Goal: Task Accomplishment & Management: Use online tool/utility

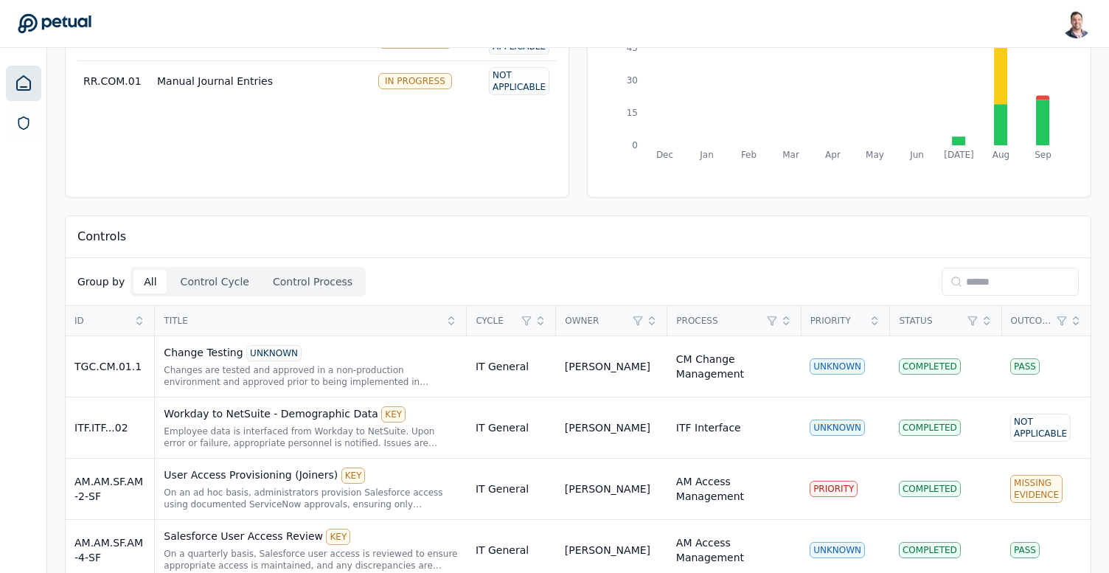
scroll to position [167, 0]
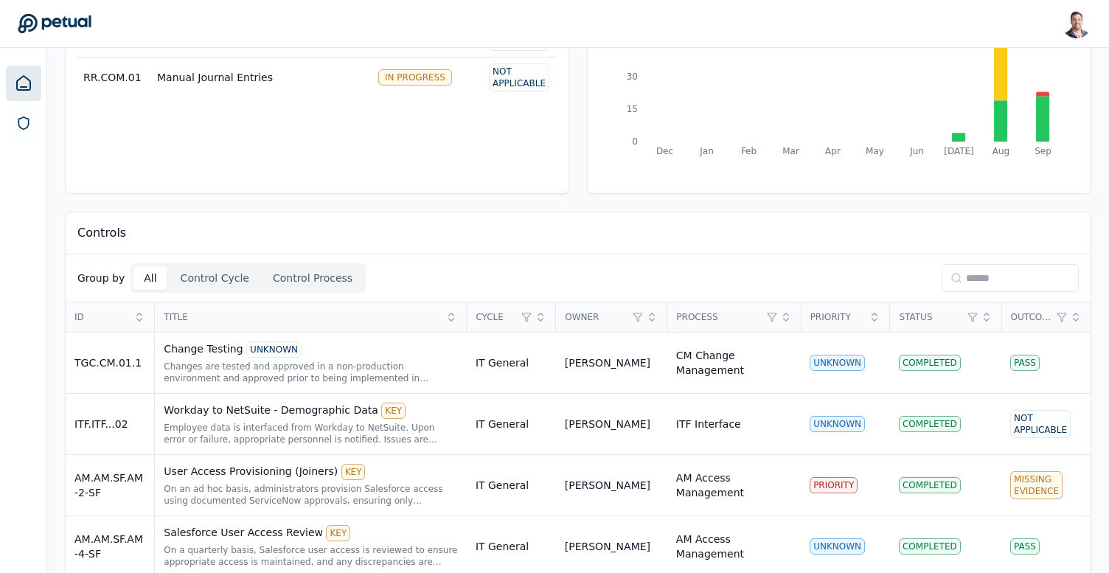
click at [1003, 280] on input at bounding box center [1010, 278] width 137 height 28
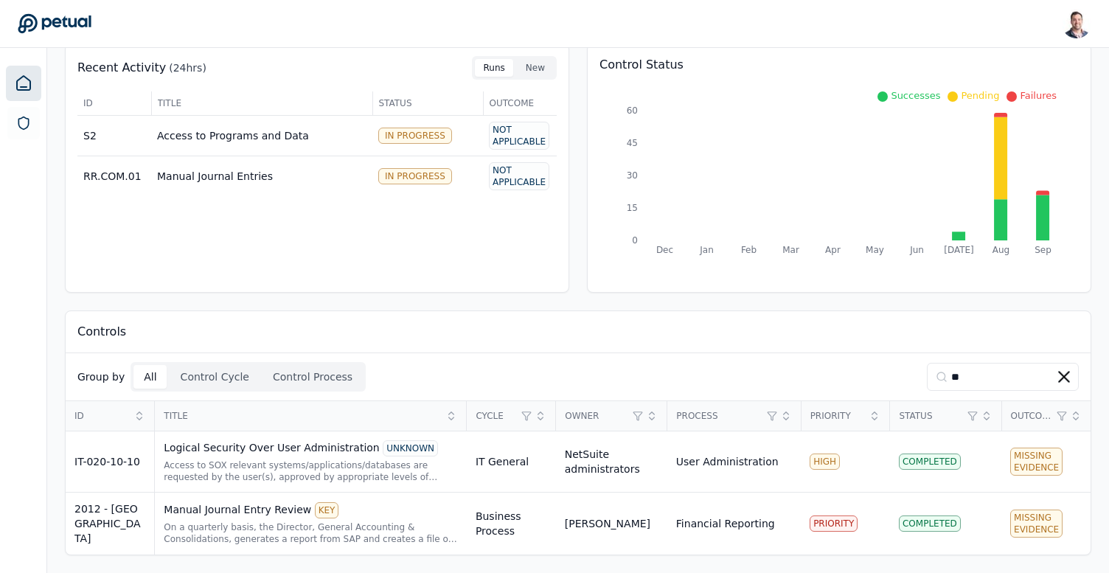
scroll to position [66, 0]
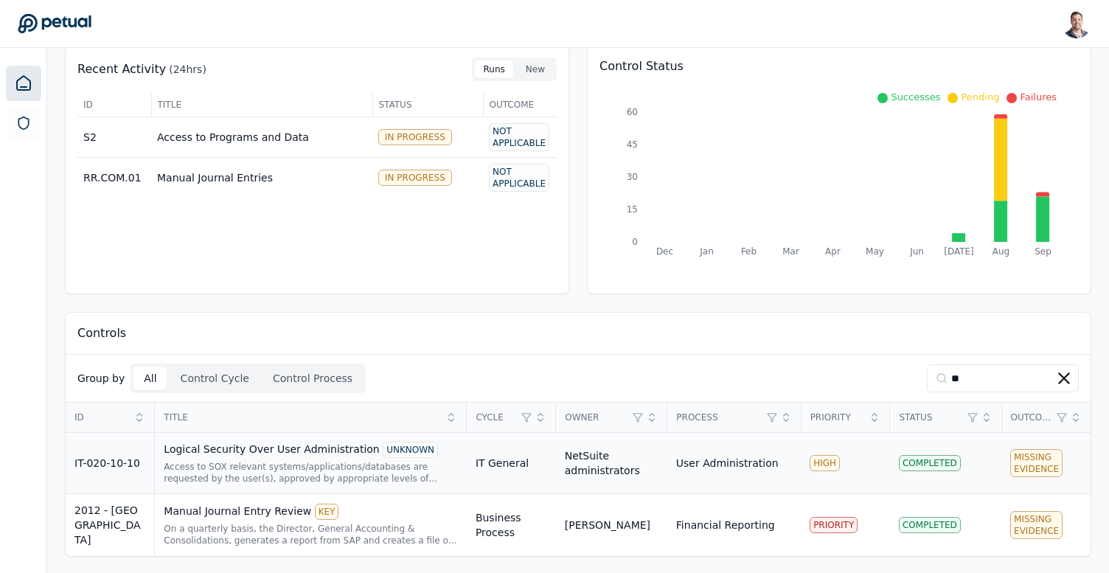
type input "**"
click at [266, 473] on div "Access to SOX relevant systems/applications/databases are requested by the user…" at bounding box center [311, 473] width 294 height 24
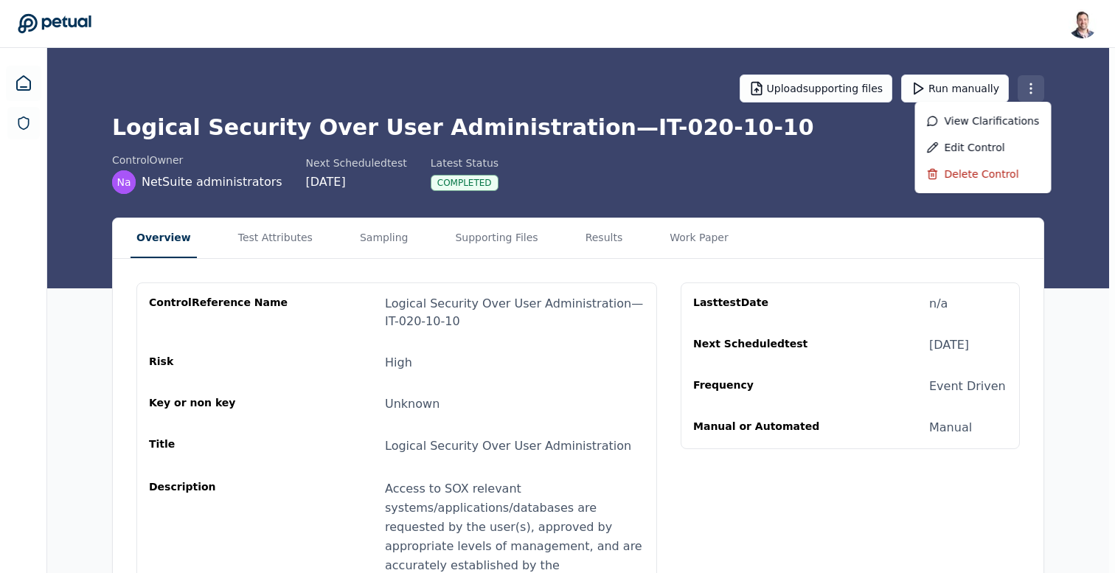
click at [1040, 96] on html "[PERSON_NAME] [EMAIL_ADDRESS] Sign out Upload supporting files Run manually Log…" at bounding box center [557, 404] width 1115 height 808
click at [997, 171] on div "Delete control" at bounding box center [983, 174] width 113 height 15
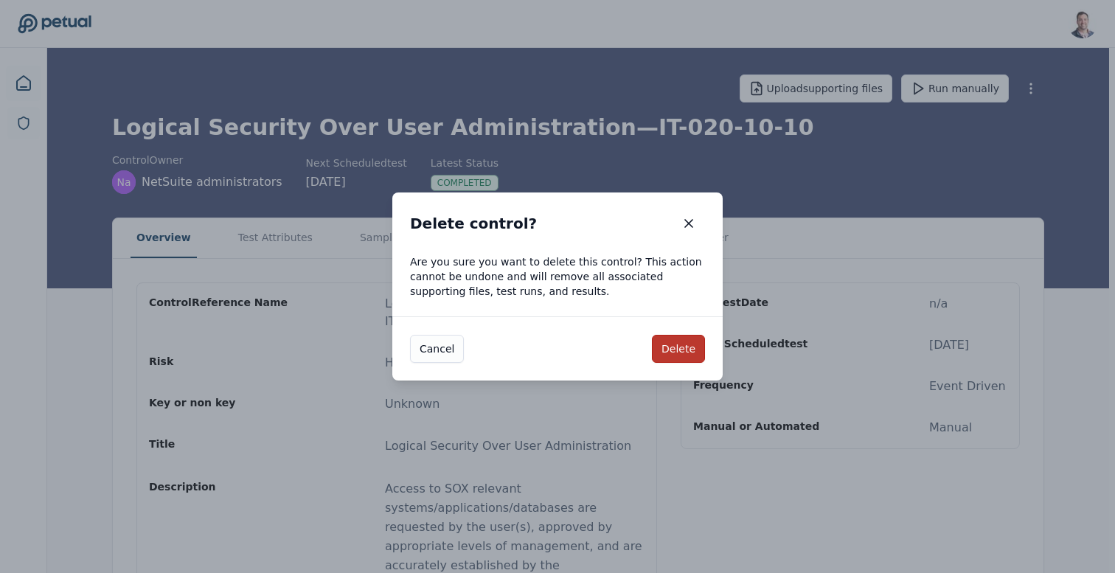
click at [671, 345] on button "Delete" at bounding box center [678, 349] width 53 height 28
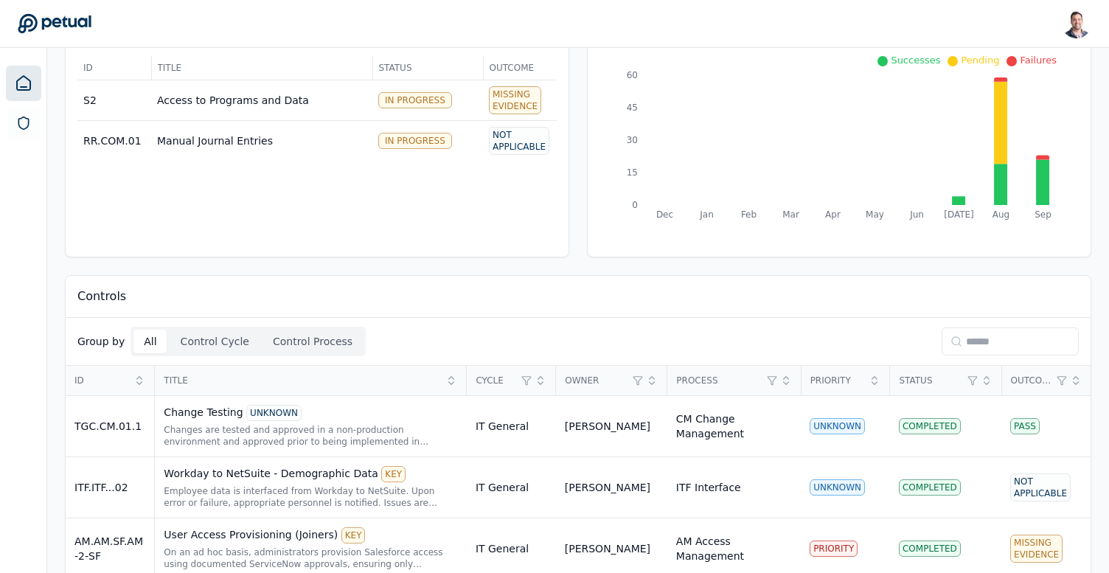
scroll to position [133, 0]
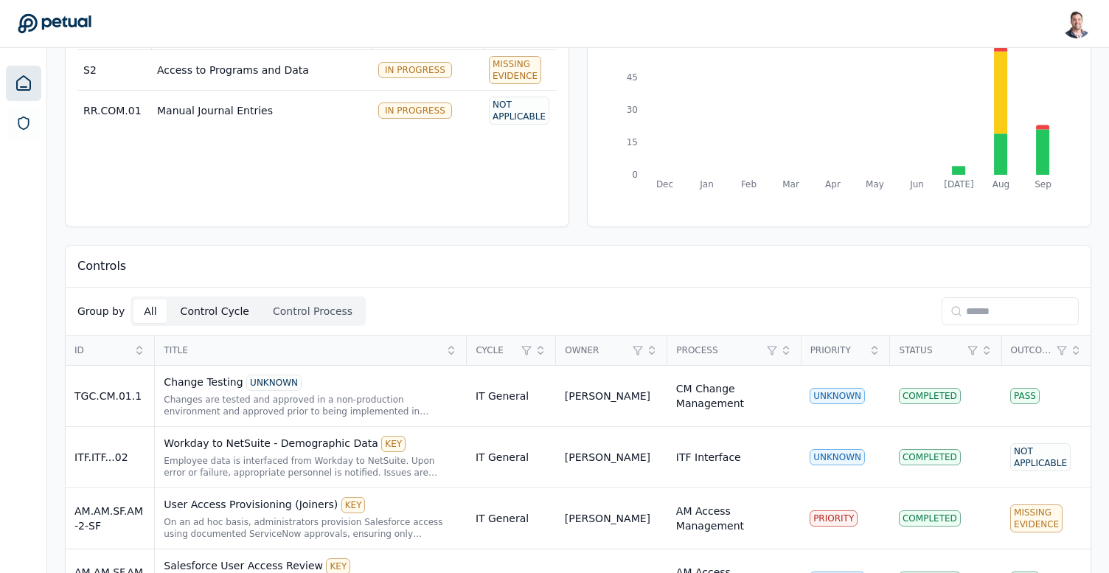
click at [181, 311] on button "Control Cycle" at bounding box center [214, 311] width 89 height 24
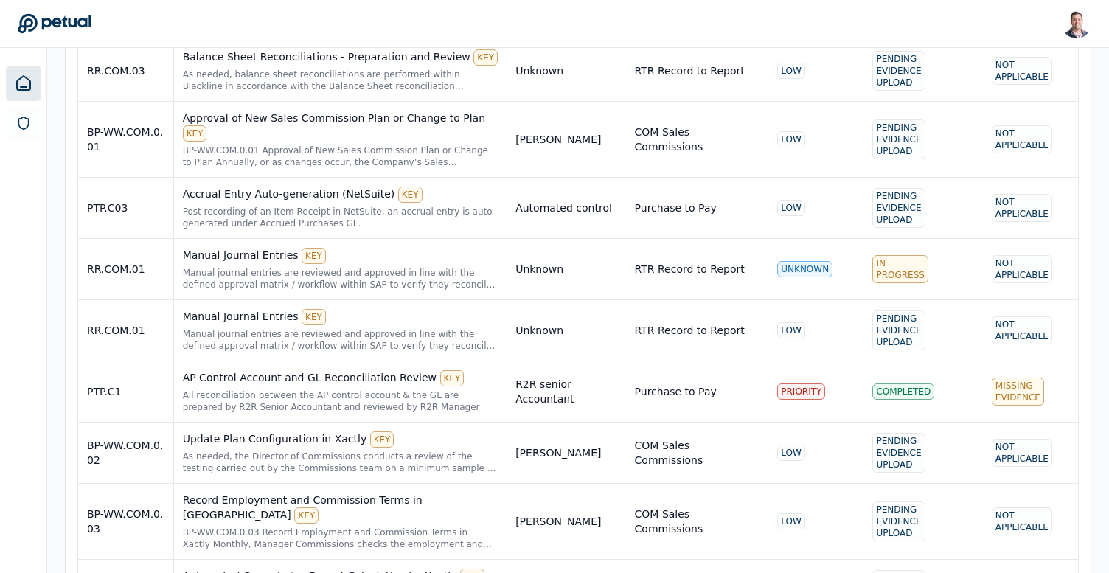
scroll to position [0, 0]
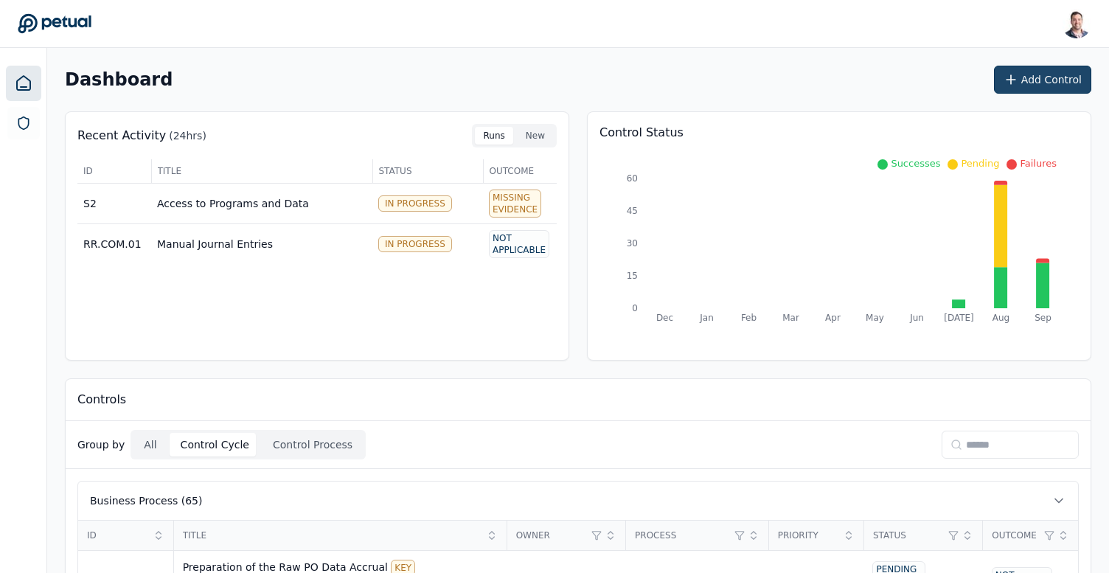
click at [1062, 82] on button "Add Control" at bounding box center [1042, 80] width 97 height 28
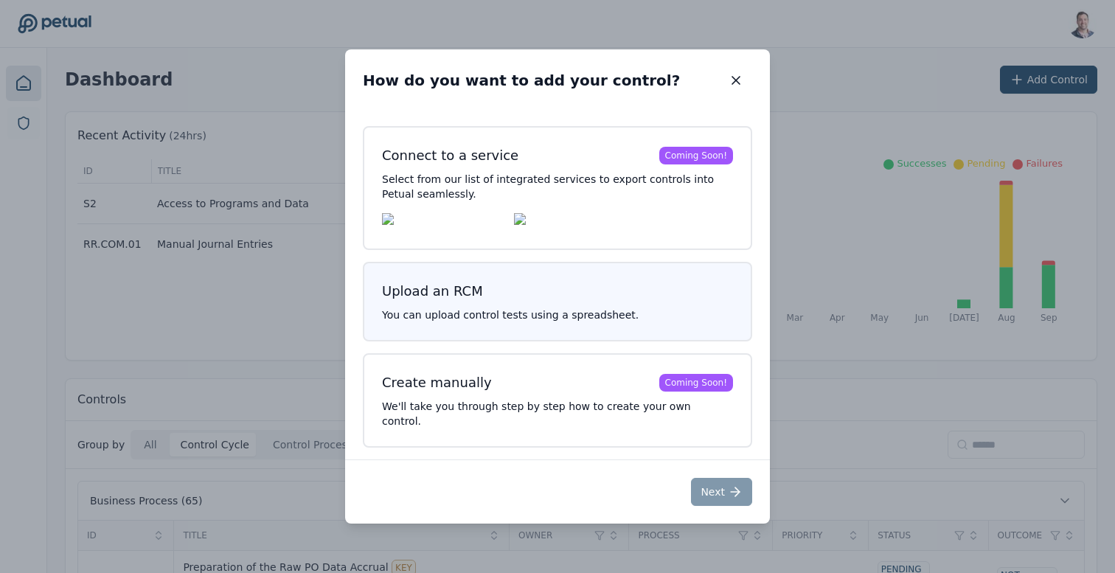
click at [471, 322] on p "You can upload control tests using a spreadsheet." at bounding box center [557, 315] width 351 height 15
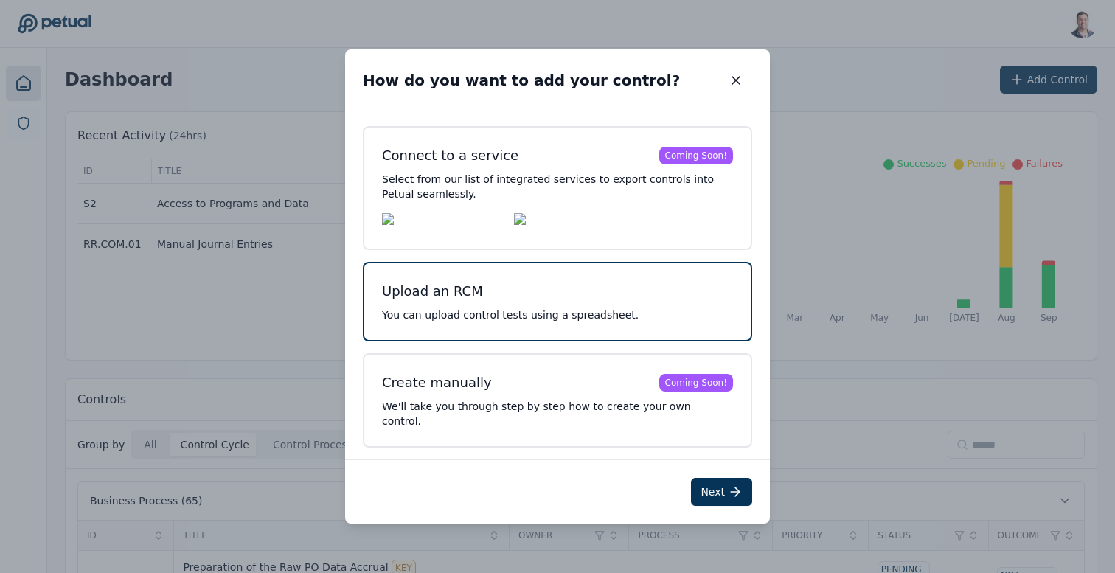
click at [552, 320] on p "You can upload control tests using a spreadsheet." at bounding box center [557, 315] width 351 height 15
click at [723, 478] on button "Next" at bounding box center [721, 492] width 61 height 28
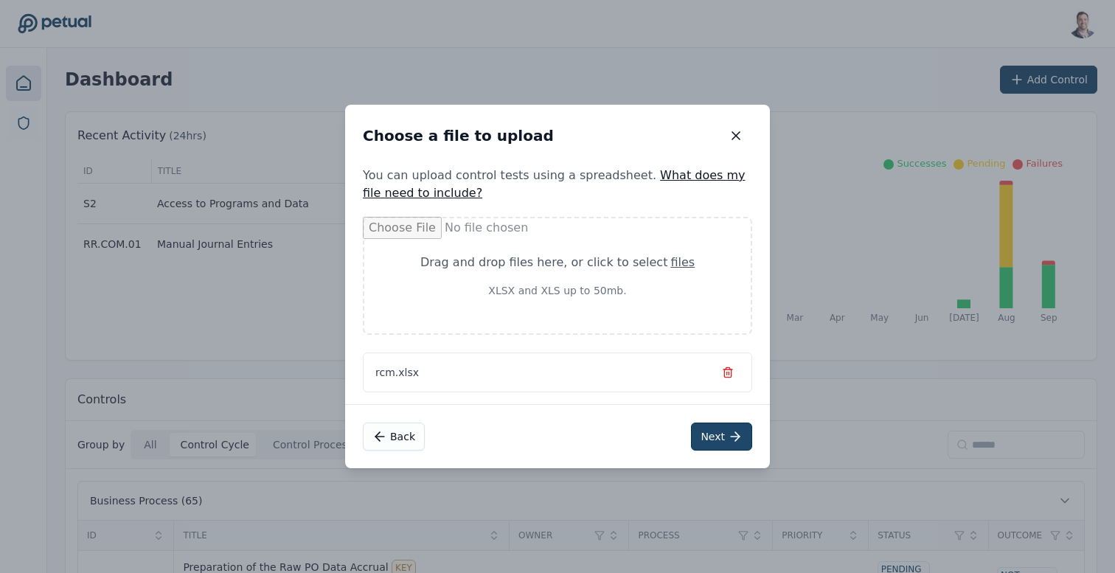
click at [722, 431] on button "Next" at bounding box center [721, 437] width 61 height 28
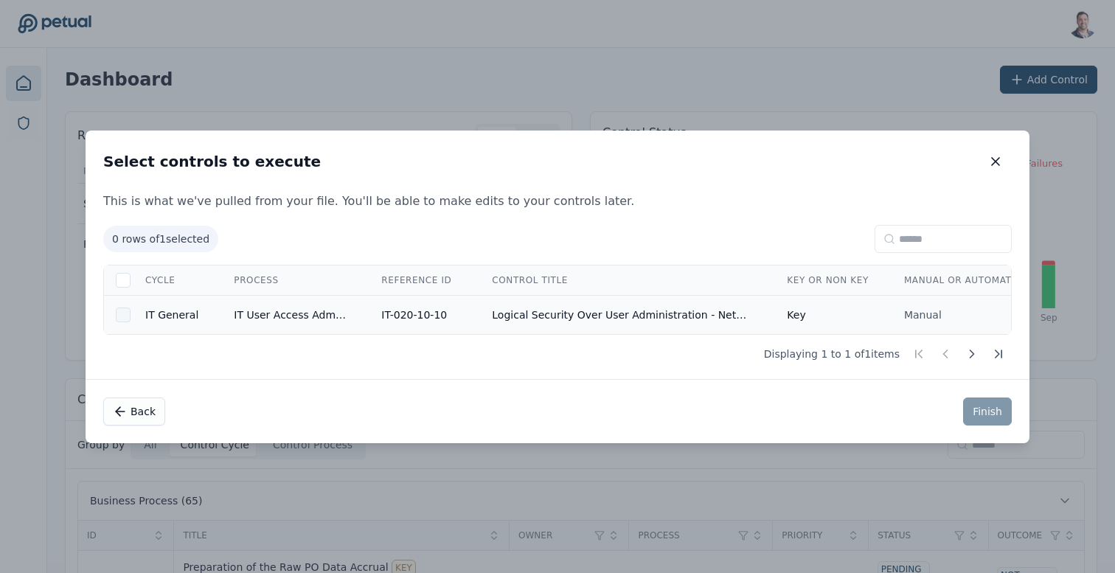
click at [122, 317] on div at bounding box center [123, 315] width 15 height 15
click at [988, 412] on button "Finish" at bounding box center [987, 412] width 49 height 28
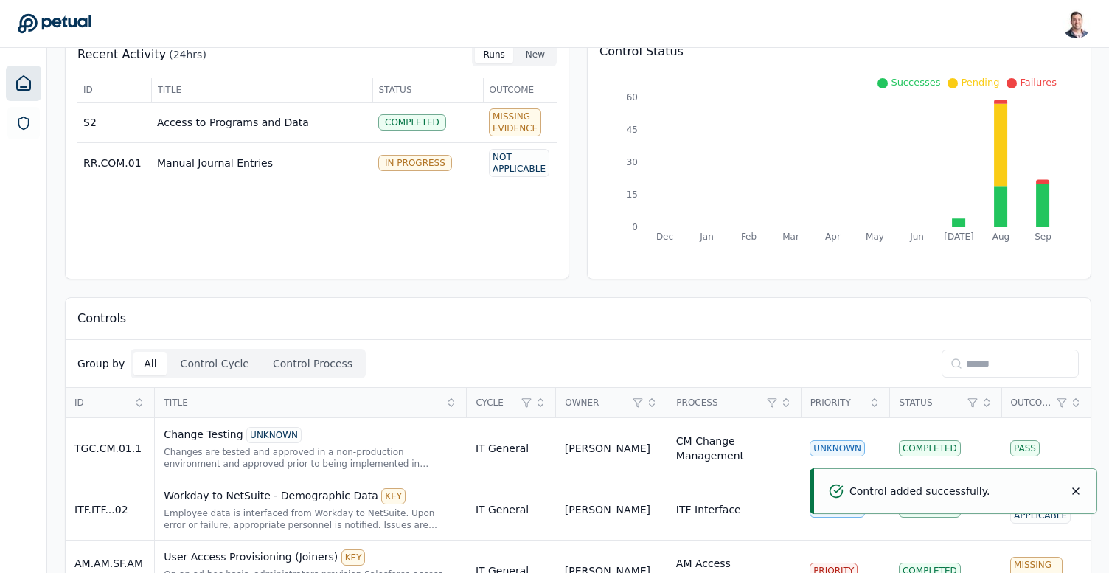
scroll to position [102, 0]
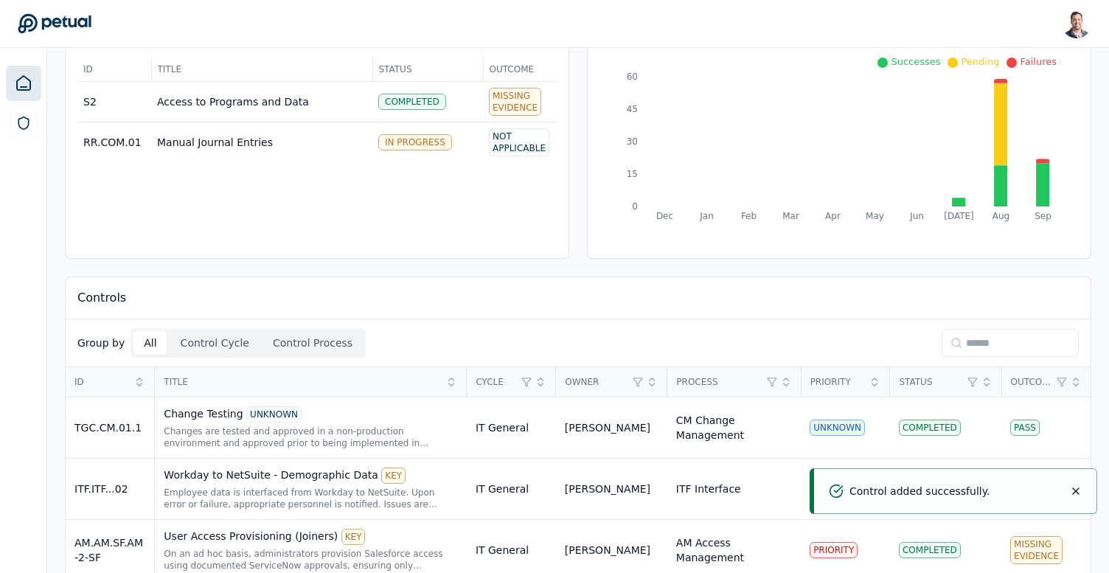
click at [1014, 344] on input at bounding box center [1010, 343] width 137 height 28
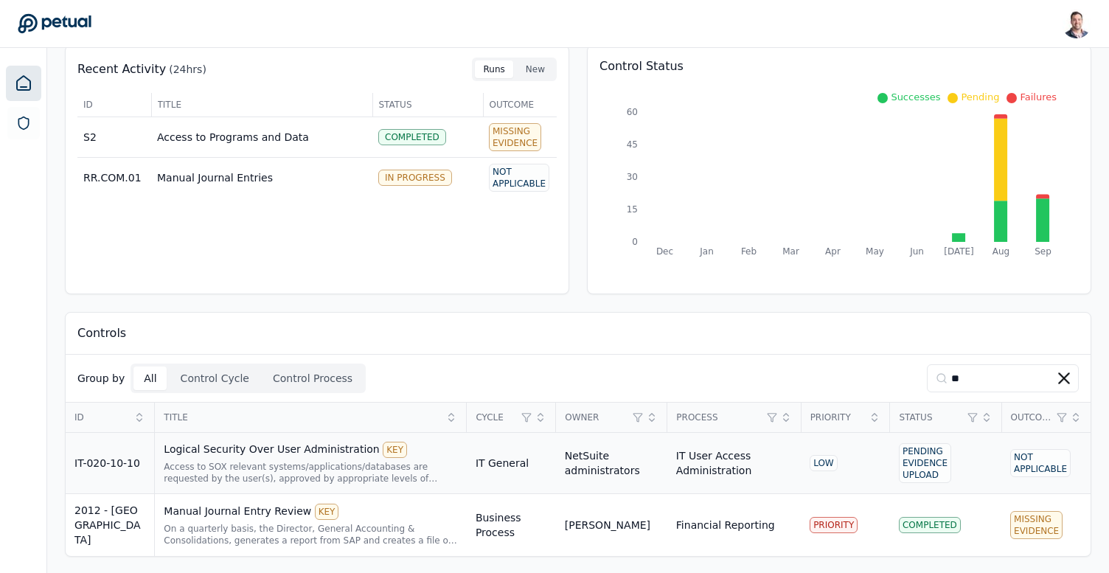
type input "**"
click at [257, 472] on div "Access to SOX relevant systems/applications/databases are requested by the user…" at bounding box center [311, 473] width 294 height 24
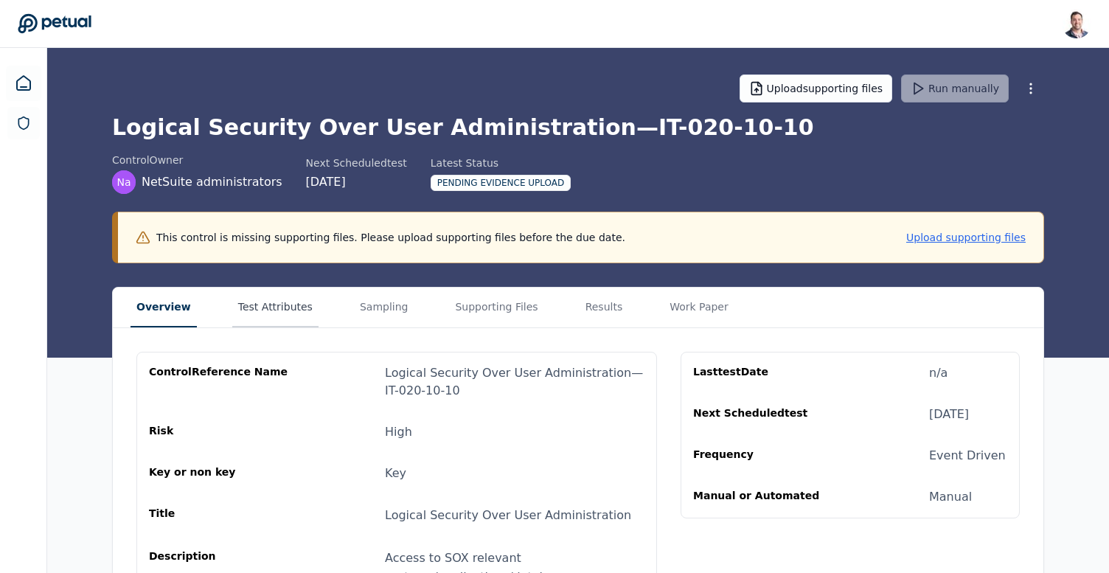
click at [271, 309] on button "Test Attributes" at bounding box center [275, 308] width 86 height 40
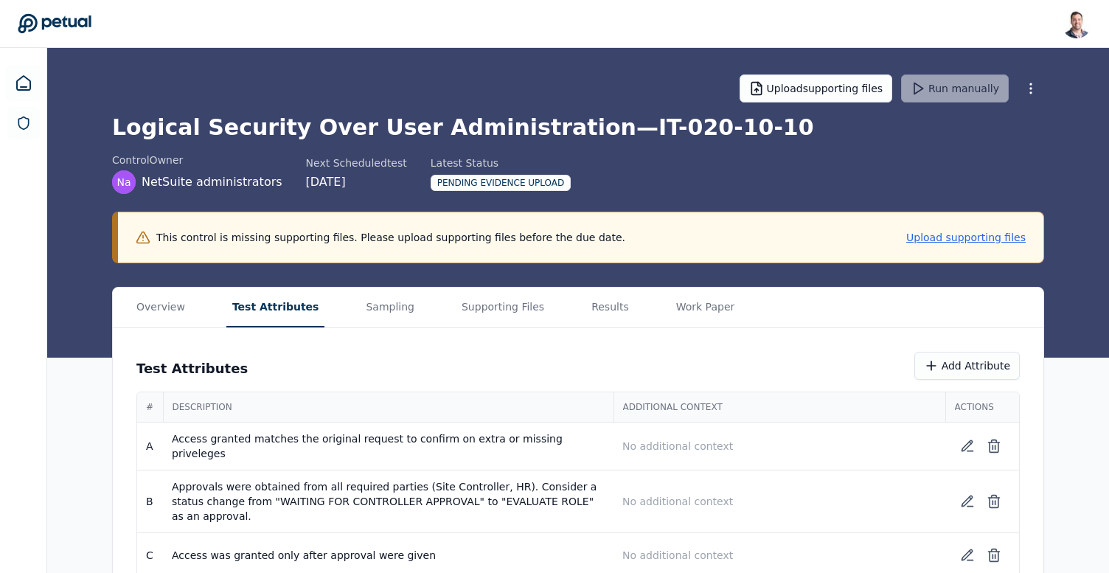
scroll to position [27, 0]
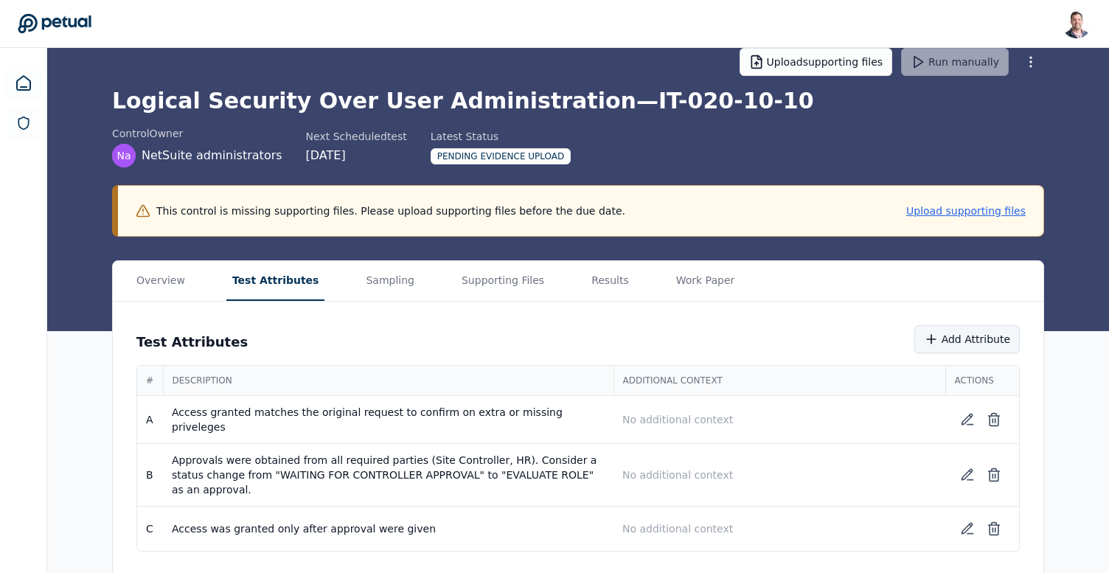
click at [970, 337] on button "Add Attribute" at bounding box center [967, 339] width 105 height 28
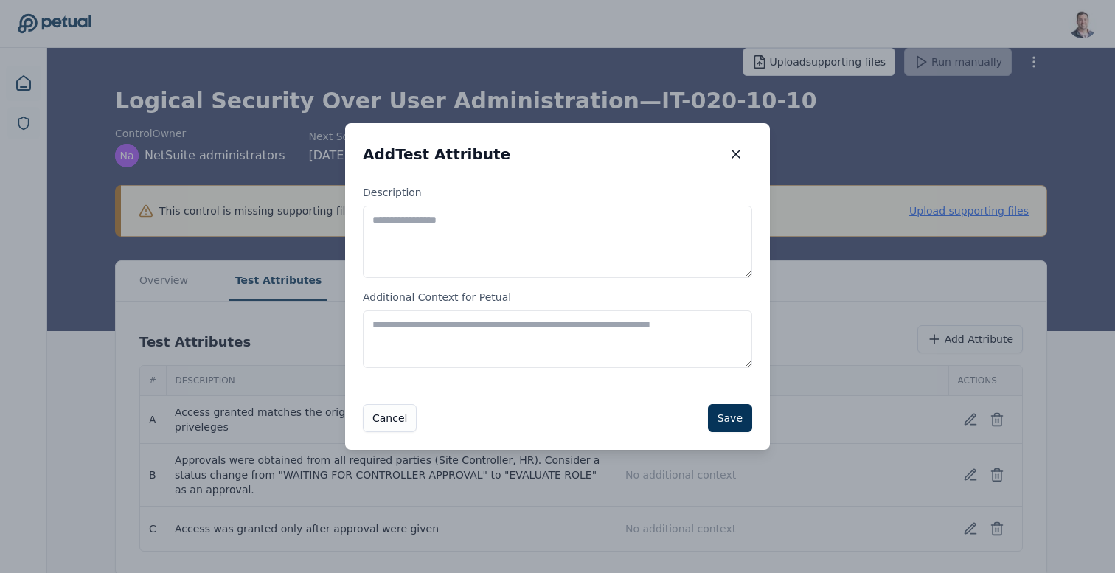
click at [597, 263] on textarea "Description" at bounding box center [557, 242] width 389 height 72
type textarea "**********"
click at [729, 412] on button "Save" at bounding box center [730, 418] width 44 height 28
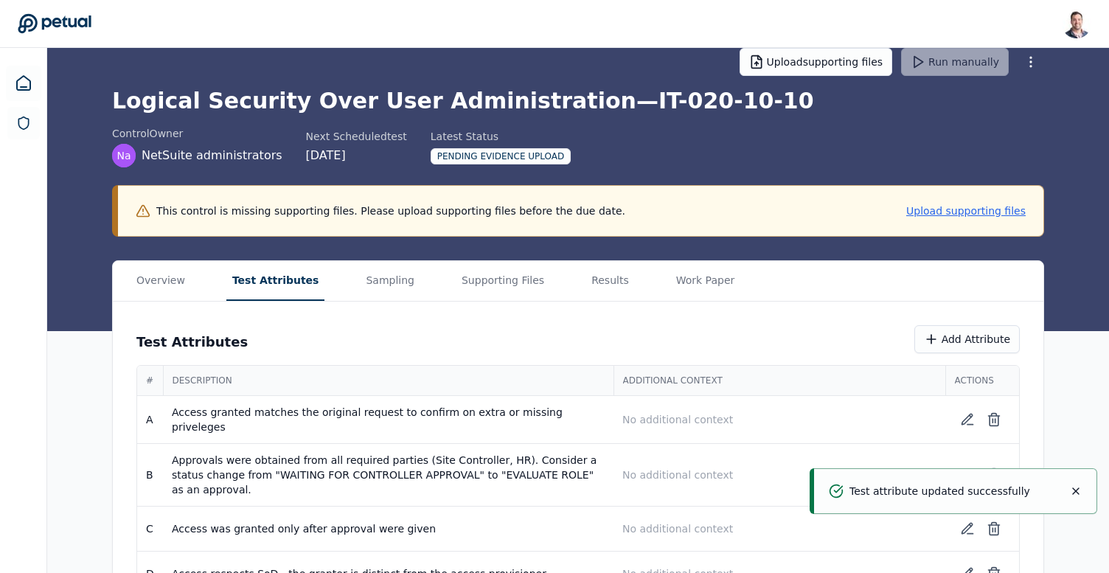
scroll to position [72, 0]
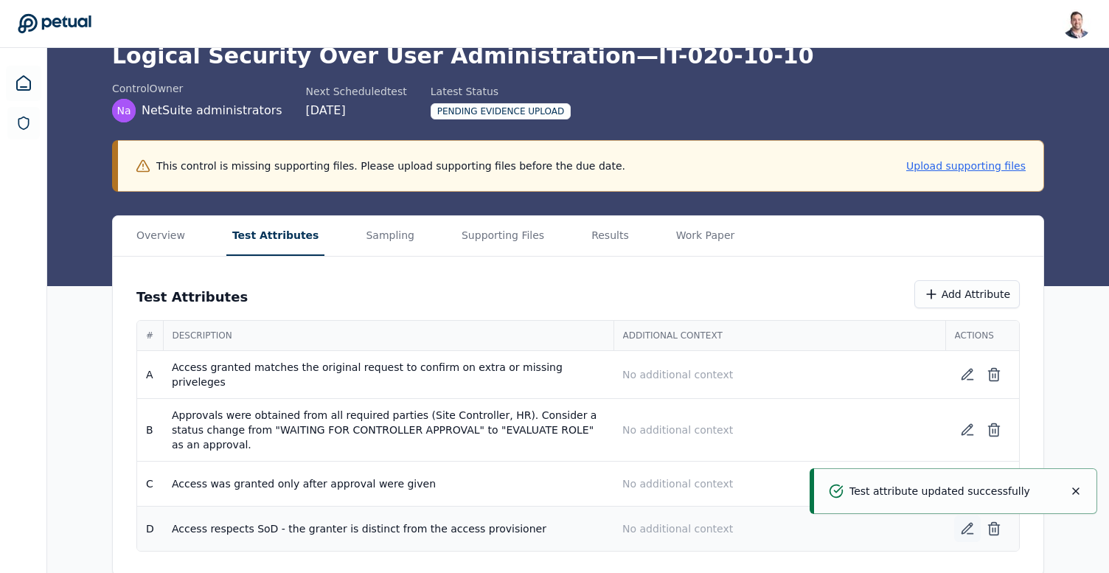
click at [968, 528] on icon at bounding box center [967, 528] width 15 height 15
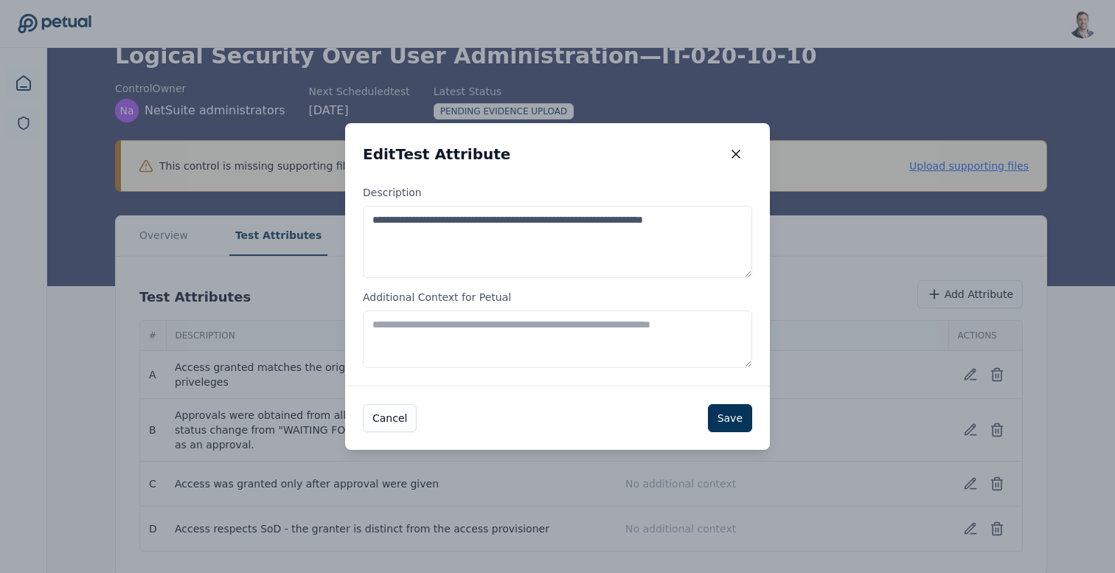
click at [701, 221] on textarea "**********" at bounding box center [557, 242] width 389 height 72
type textarea "**********"
click at [719, 411] on button "Save" at bounding box center [730, 418] width 44 height 28
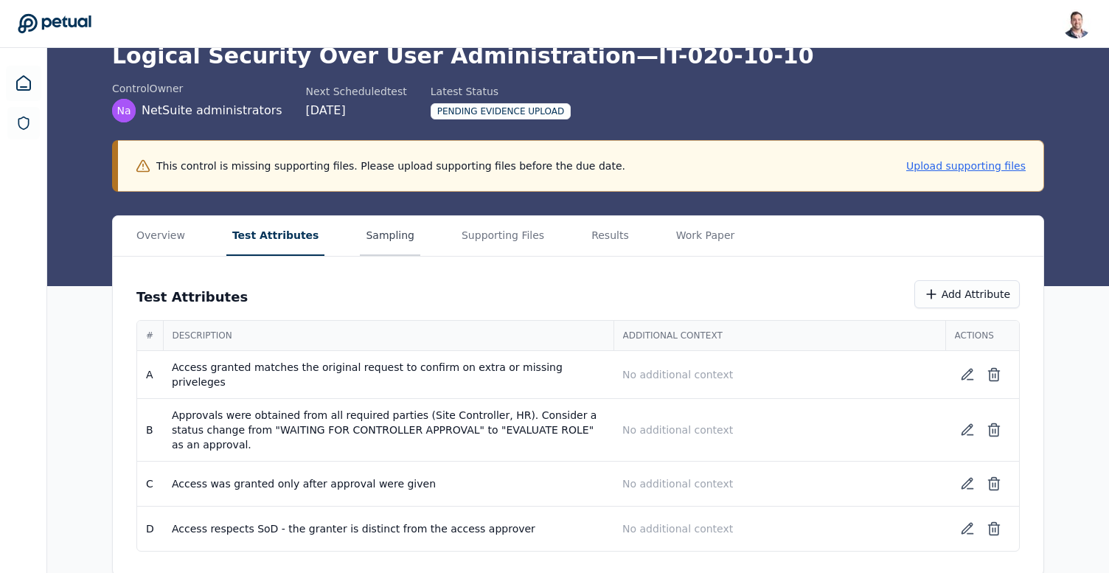
scroll to position [0, 0]
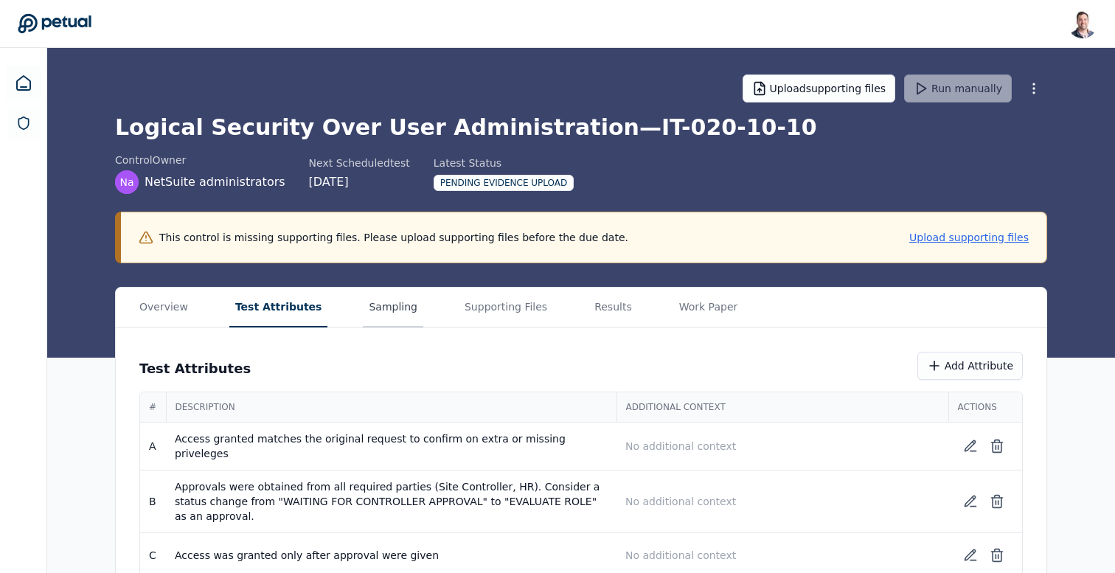
click at [380, 235] on main "Upload supporting files Run manually Logical Security Over User Administration …" at bounding box center [581, 348] width 1068 height 600
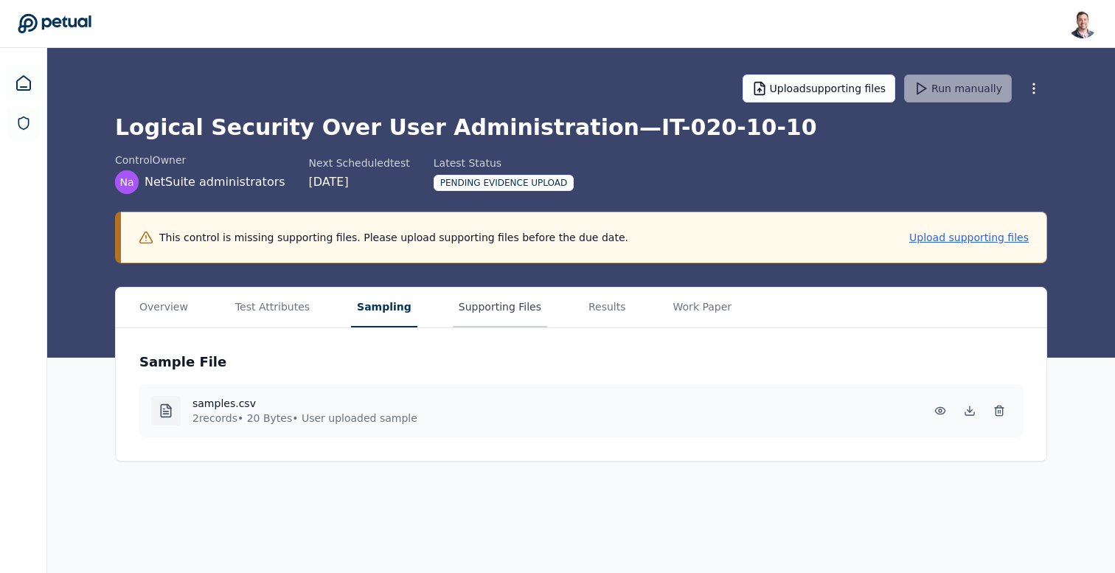
click at [489, 302] on button "Supporting Files" at bounding box center [500, 308] width 94 height 40
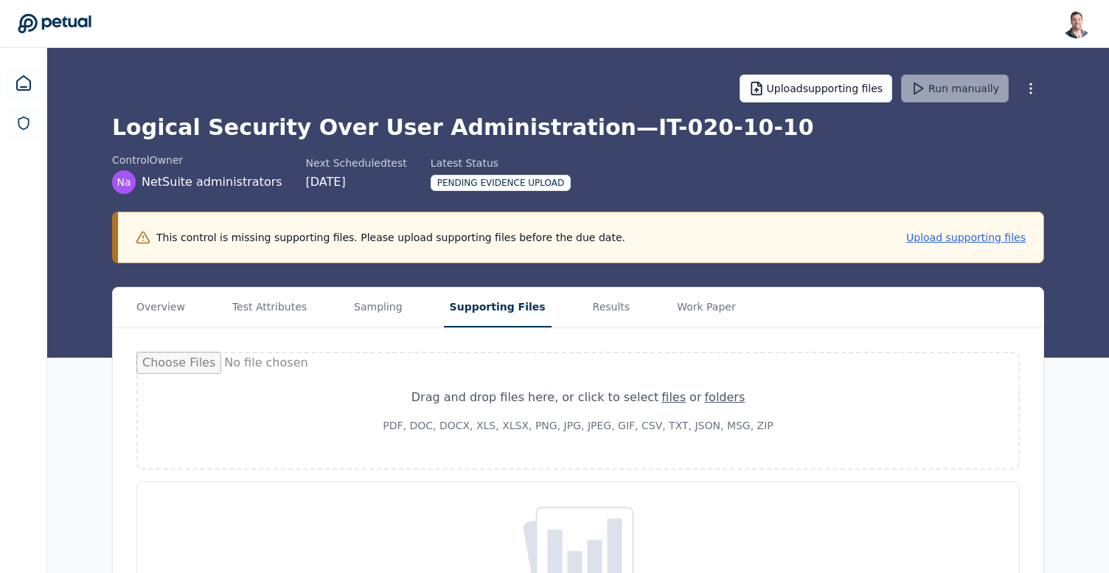
scroll to position [117, 0]
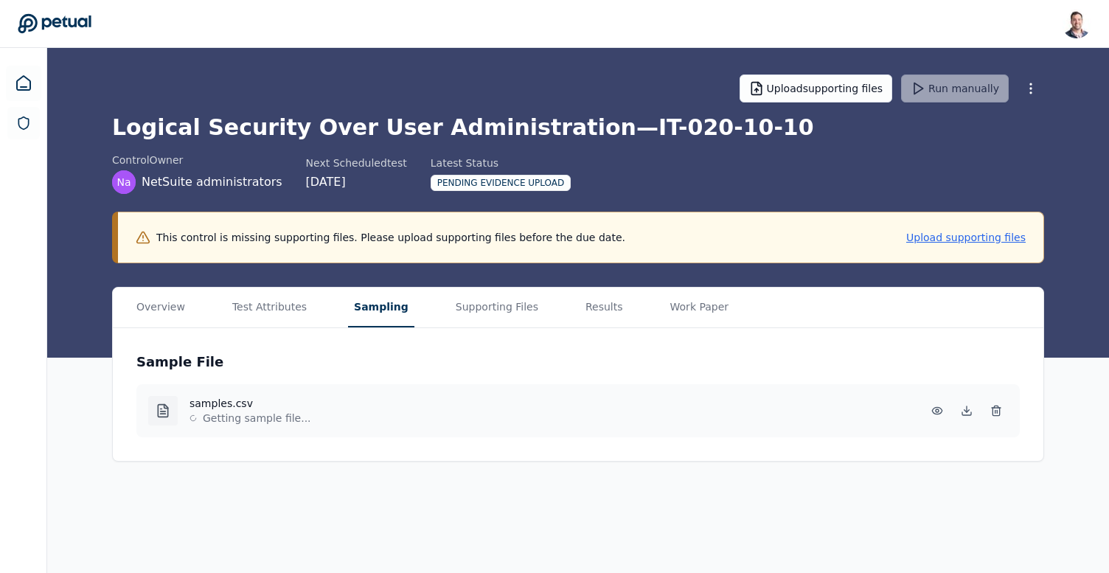
click at [360, 185] on main "Upload supporting files Run manually Logical Security Over User Administration …" at bounding box center [578, 310] width 1062 height 525
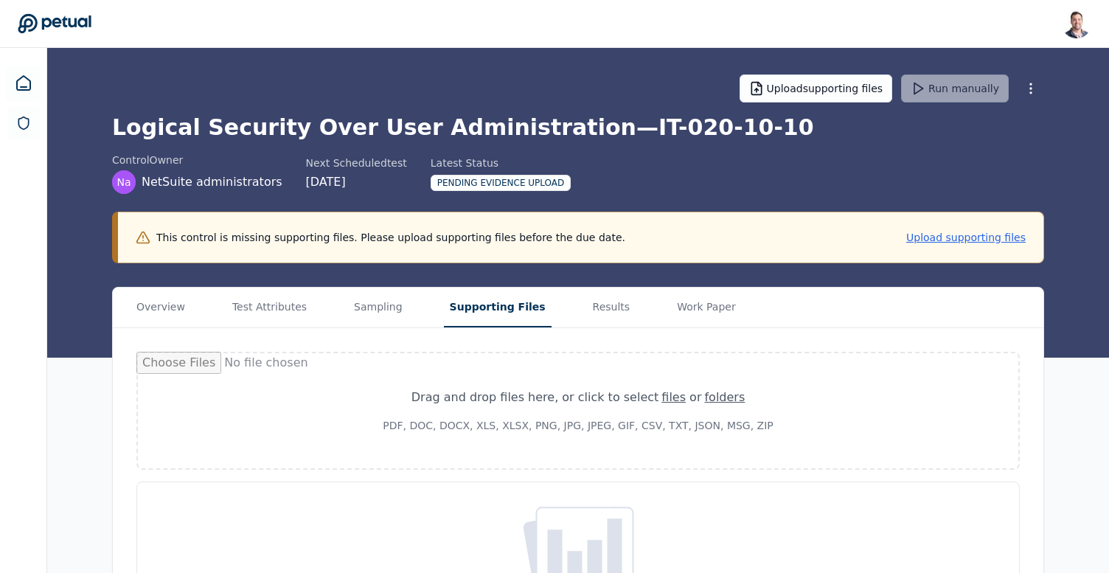
click at [471, 308] on button "Supporting Files" at bounding box center [498, 308] width 108 height 40
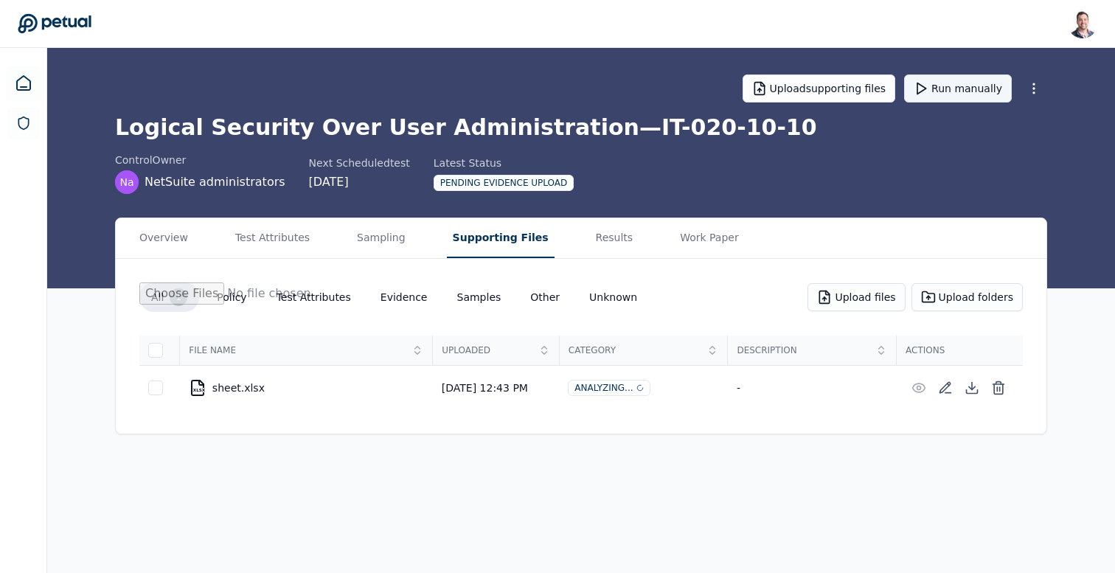
click at [979, 93] on button "Run manually" at bounding box center [958, 88] width 108 height 28
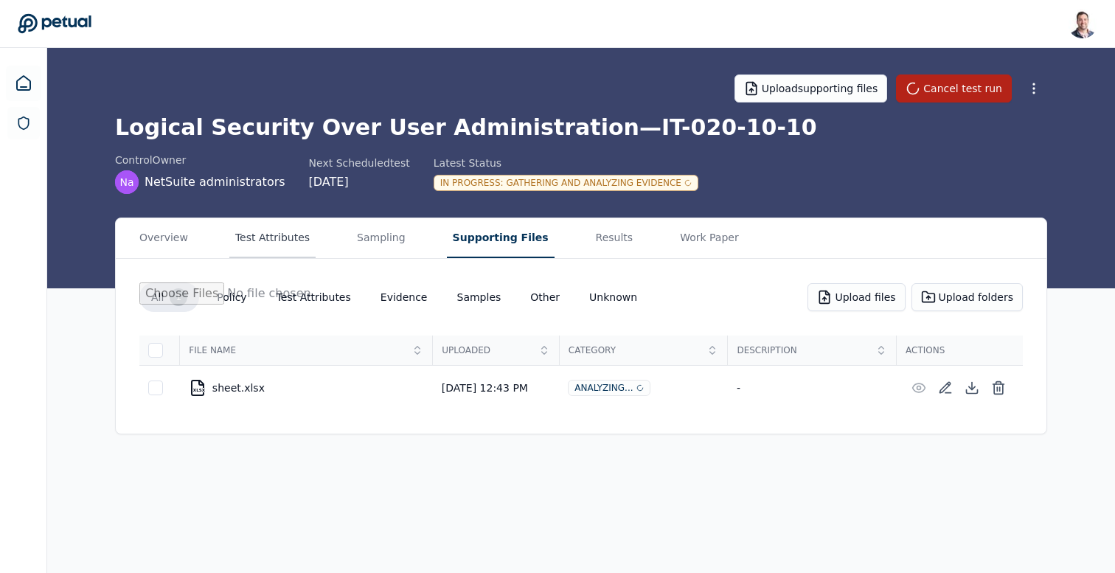
click at [282, 229] on button "Test Attributes" at bounding box center [272, 238] width 86 height 40
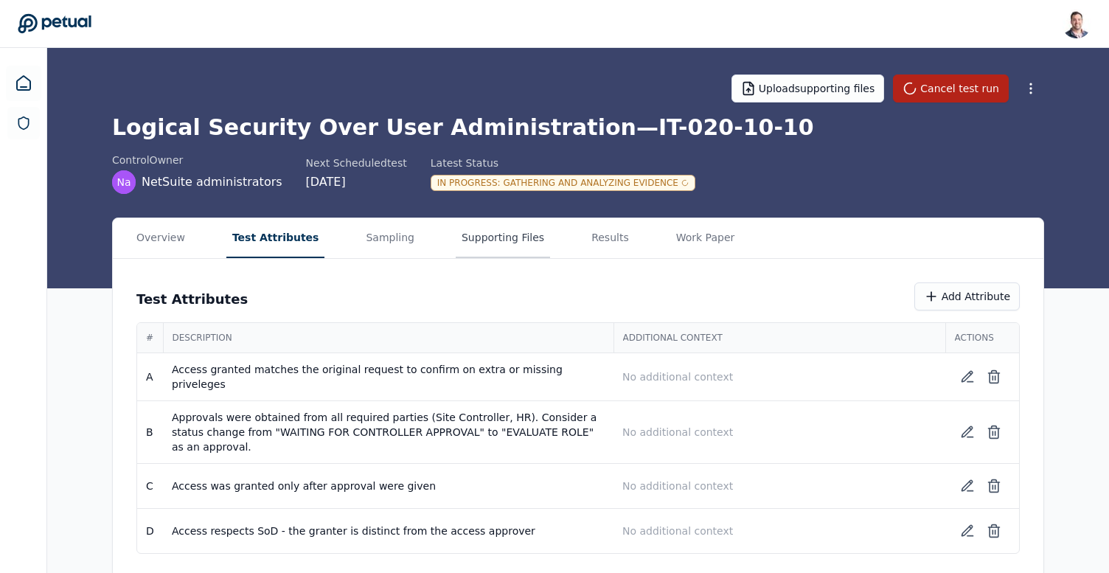
click at [502, 229] on button "Supporting Files" at bounding box center [503, 238] width 94 height 40
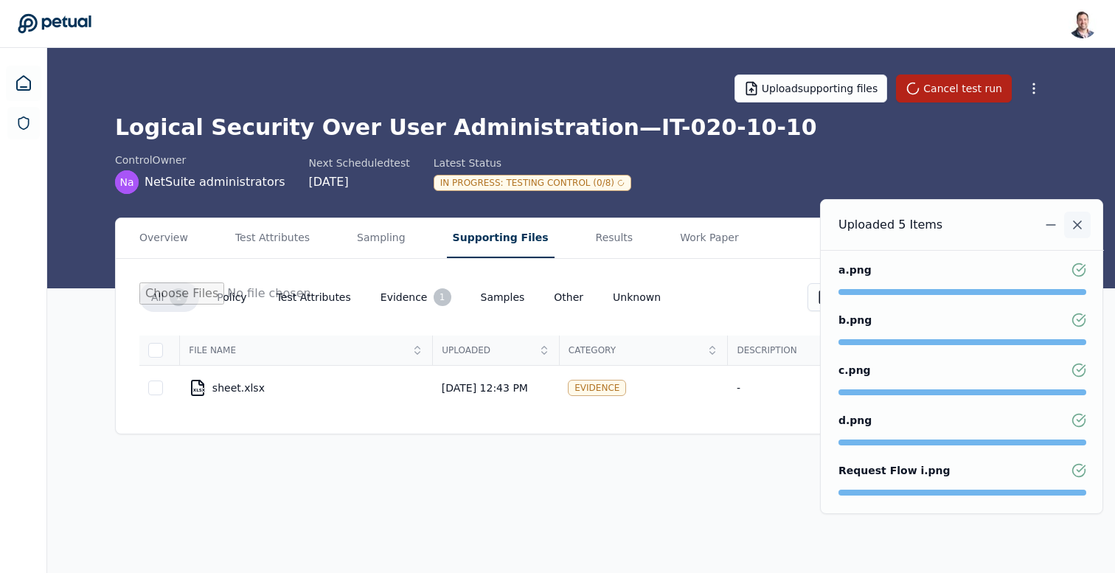
click at [1075, 220] on icon "Notifications (F8)" at bounding box center [1077, 225] width 15 height 15
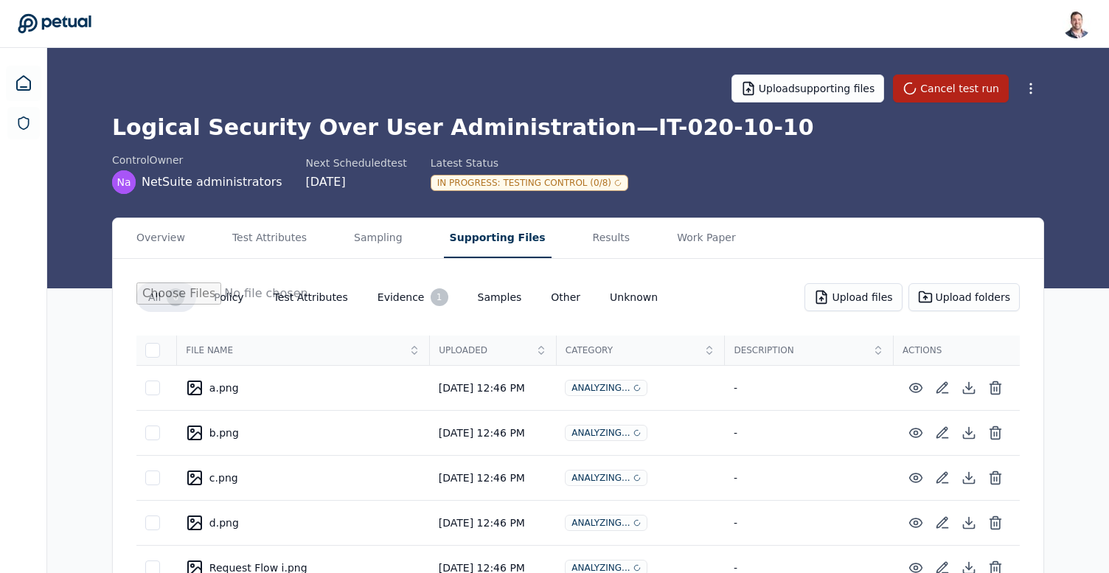
scroll to position [104, 0]
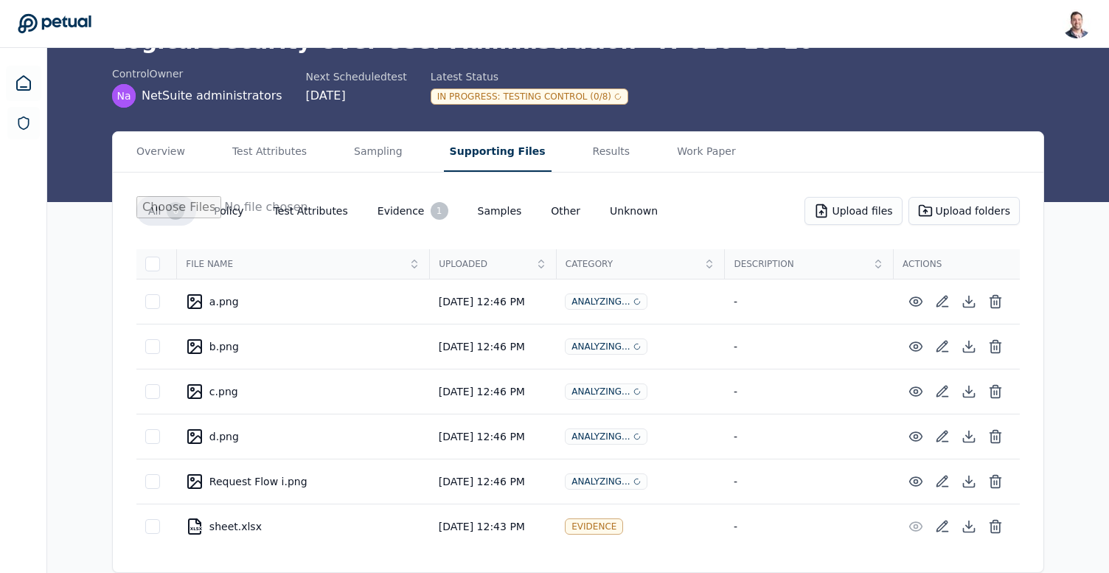
click at [143, 285] on td at bounding box center [156, 302] width 41 height 45
click at [147, 294] on div at bounding box center [152, 301] width 15 height 15
click at [147, 344] on td at bounding box center [156, 347] width 41 height 45
click at [153, 339] on div at bounding box center [152, 346] width 15 height 15
click at [153, 372] on td at bounding box center [156, 392] width 41 height 45
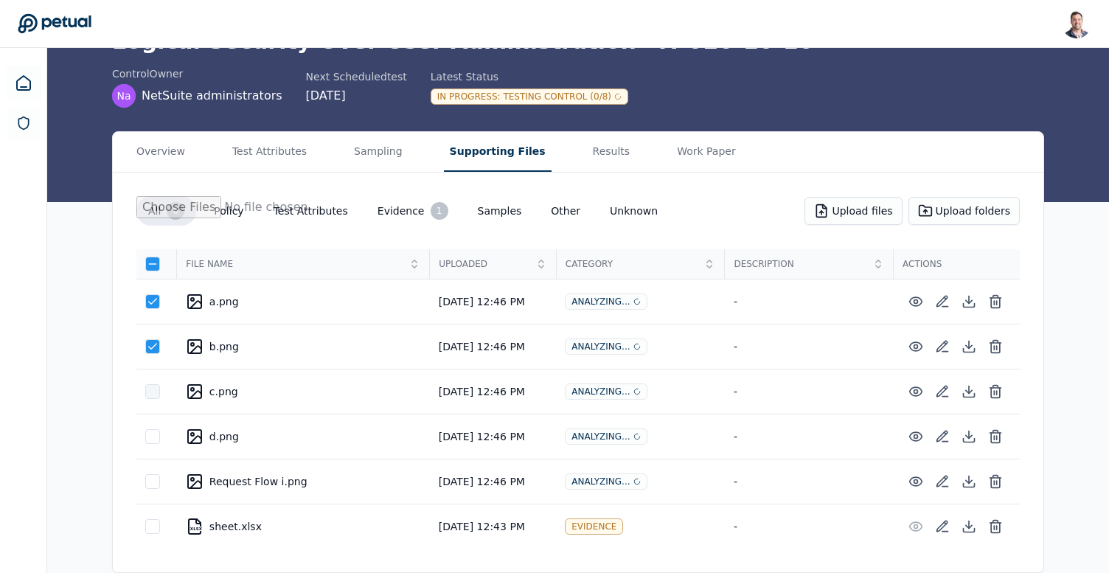
click at [153, 384] on div at bounding box center [152, 391] width 15 height 15
click at [153, 429] on div at bounding box center [152, 436] width 15 height 15
click at [153, 468] on td at bounding box center [156, 481] width 41 height 45
click at [152, 479] on div at bounding box center [152, 481] width 15 height 15
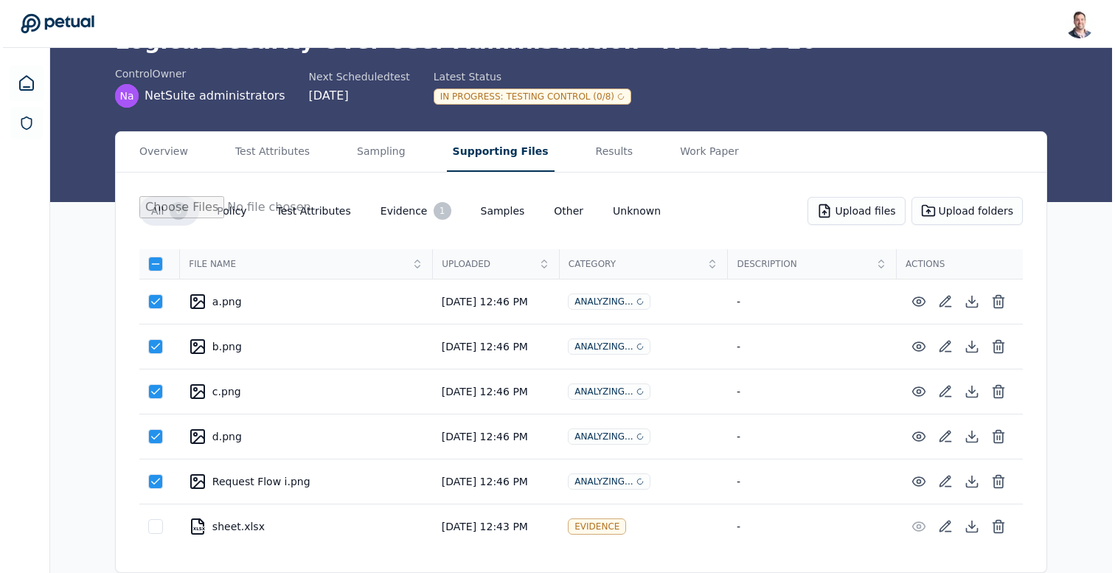
scroll to position [98, 0]
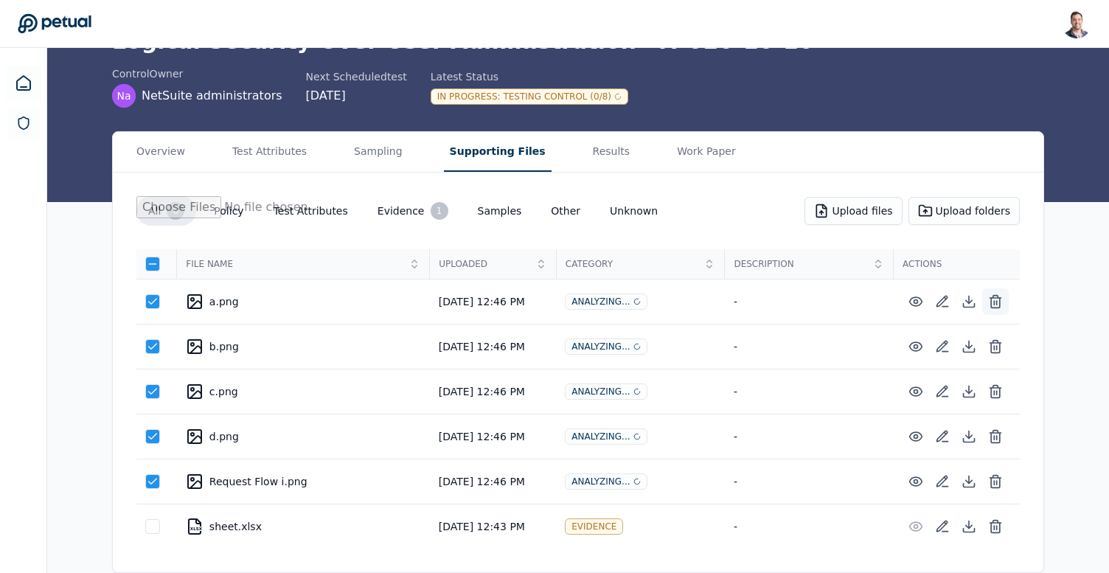
click at [994, 301] on line at bounding box center [994, 303] width 0 height 4
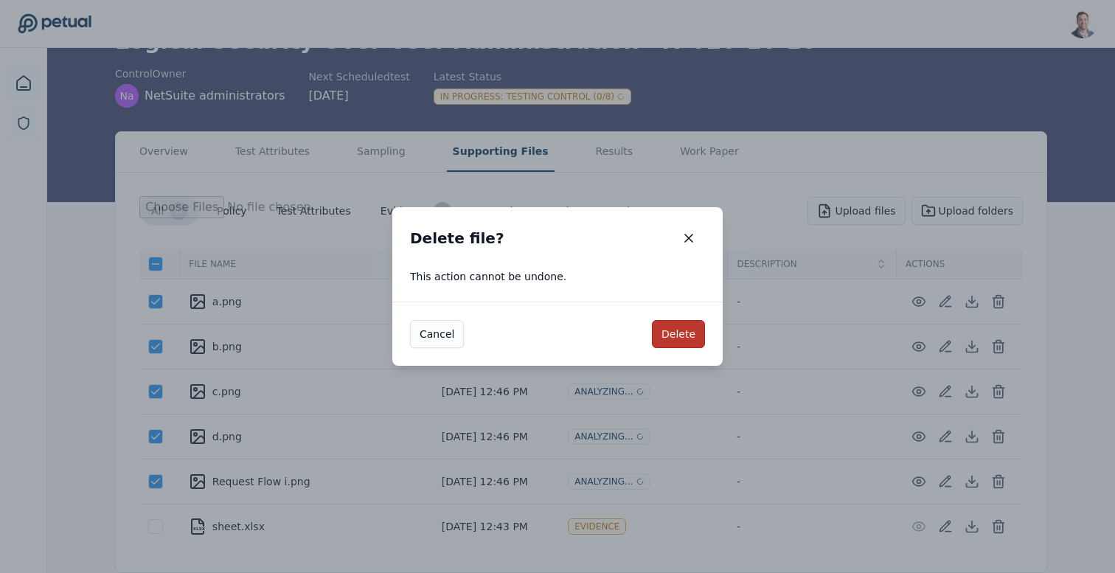
click at [680, 336] on button "Delete" at bounding box center [678, 334] width 53 height 28
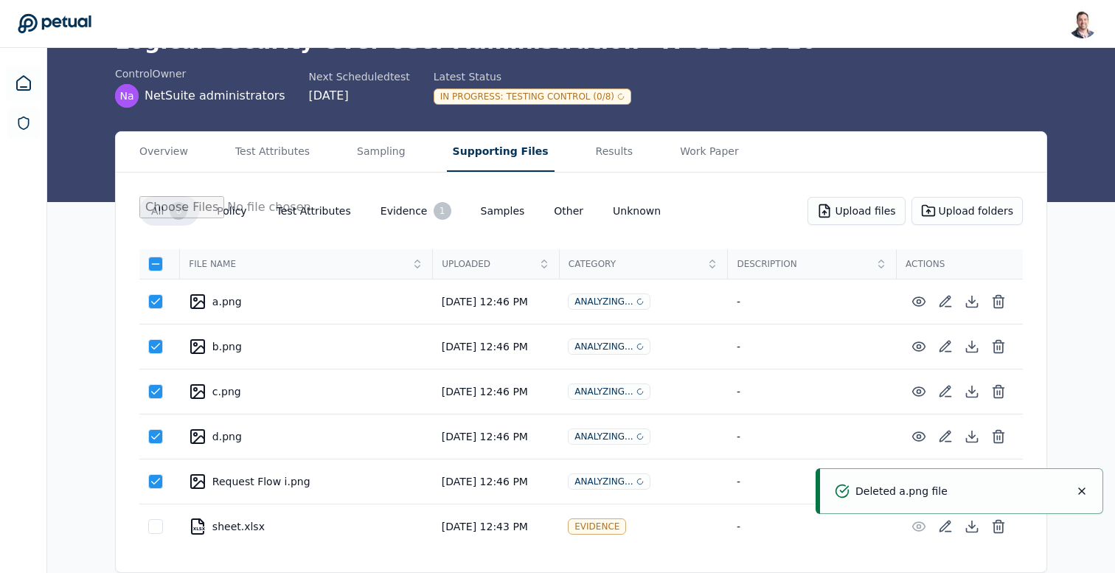
scroll to position [56, 0]
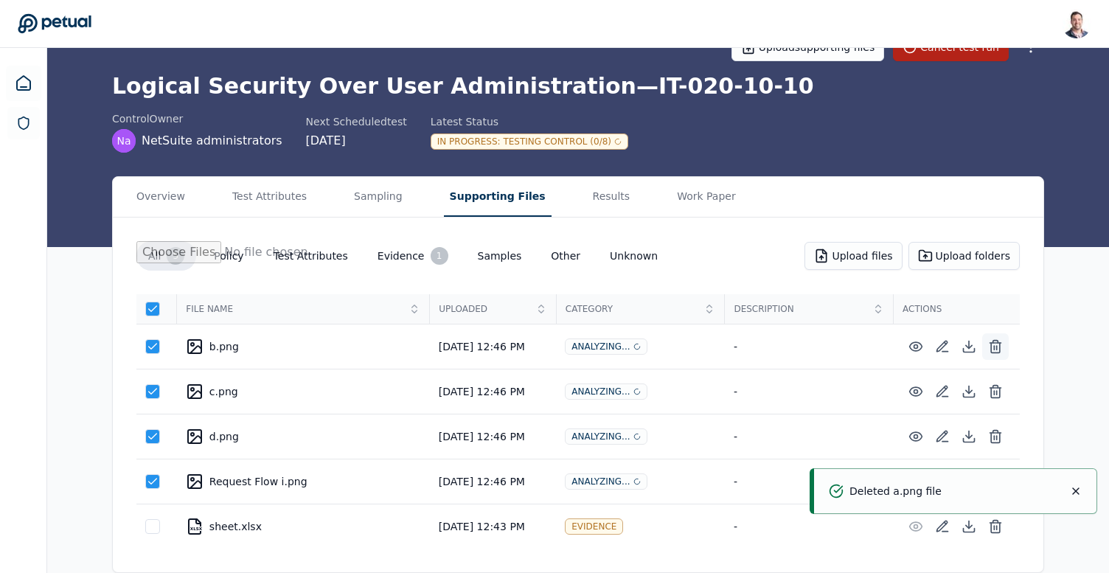
click at [997, 339] on icon at bounding box center [995, 346] width 15 height 15
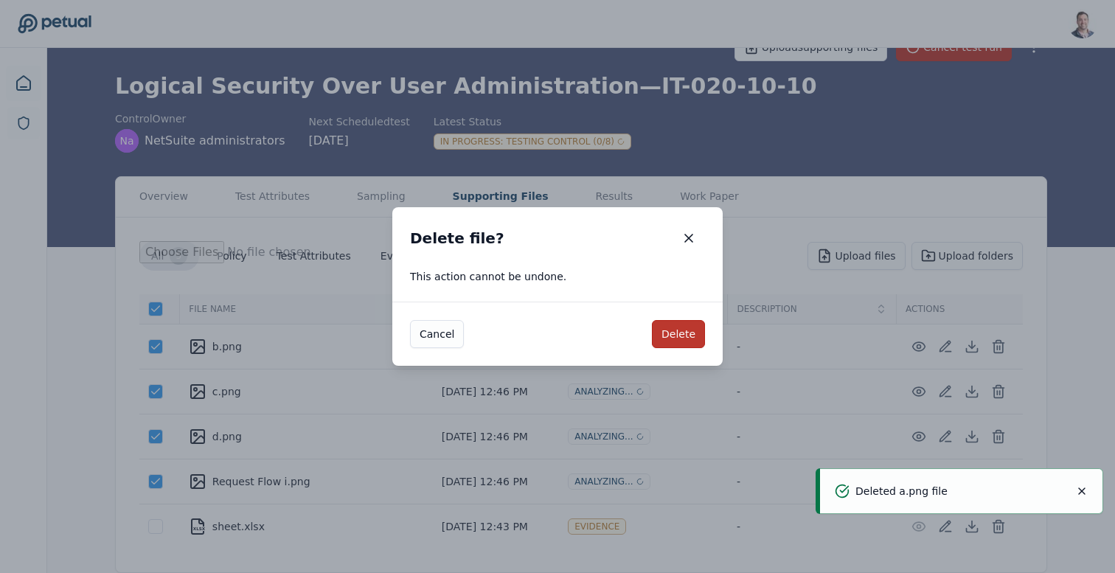
click at [683, 344] on button "Delete" at bounding box center [678, 334] width 53 height 28
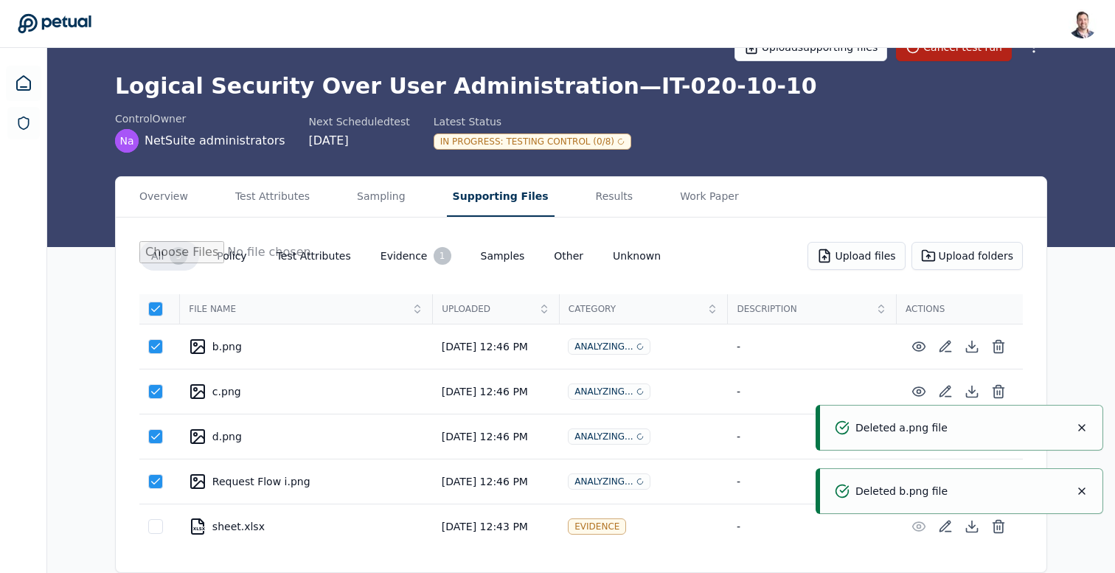
scroll to position [8, 0]
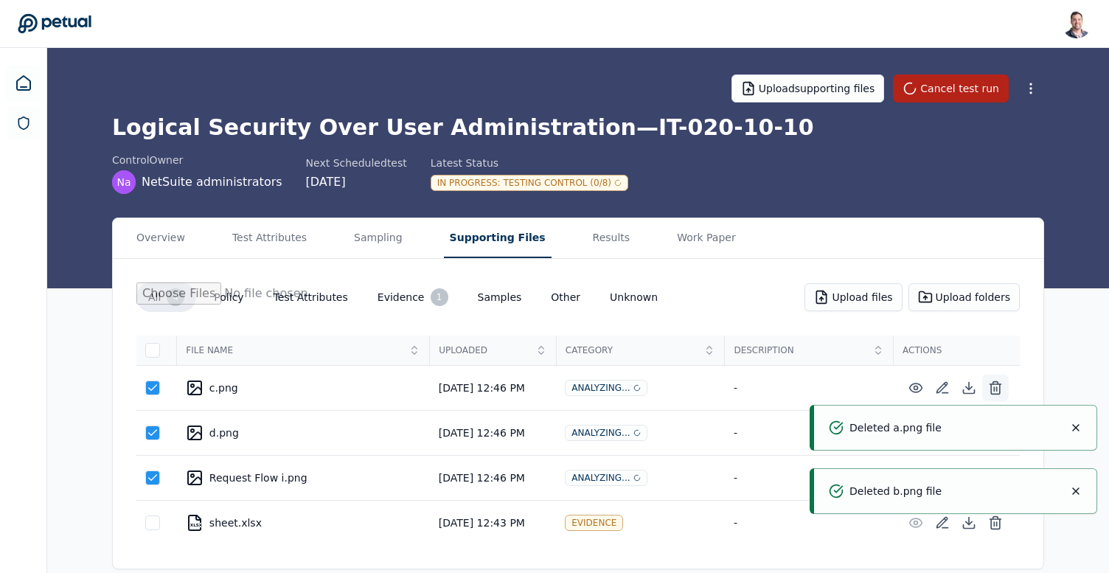
click at [998, 381] on icon at bounding box center [995, 388] width 15 height 15
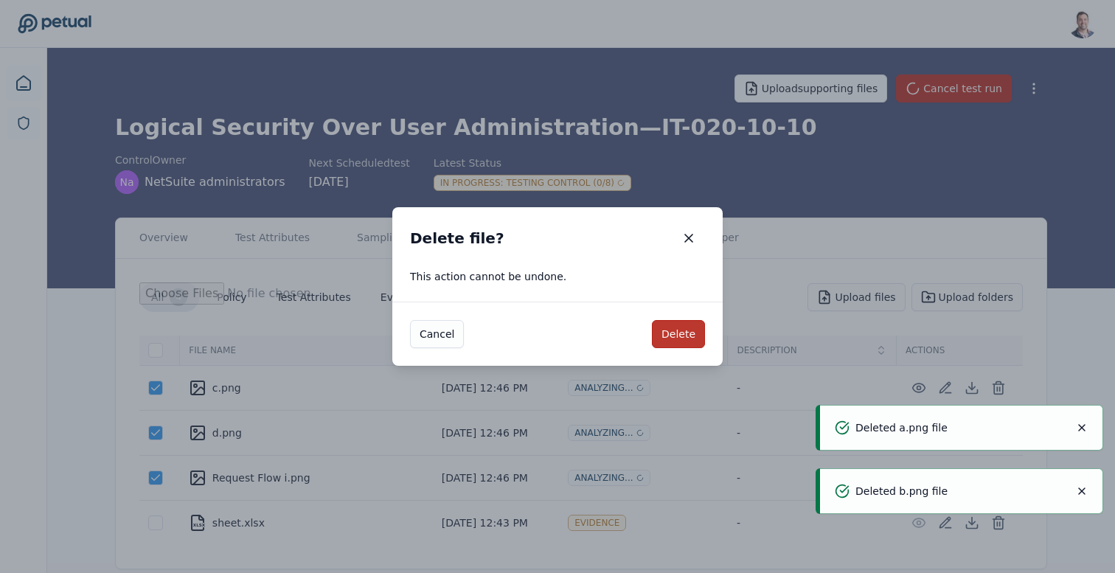
click at [673, 333] on button "Delete" at bounding box center [678, 334] width 53 height 28
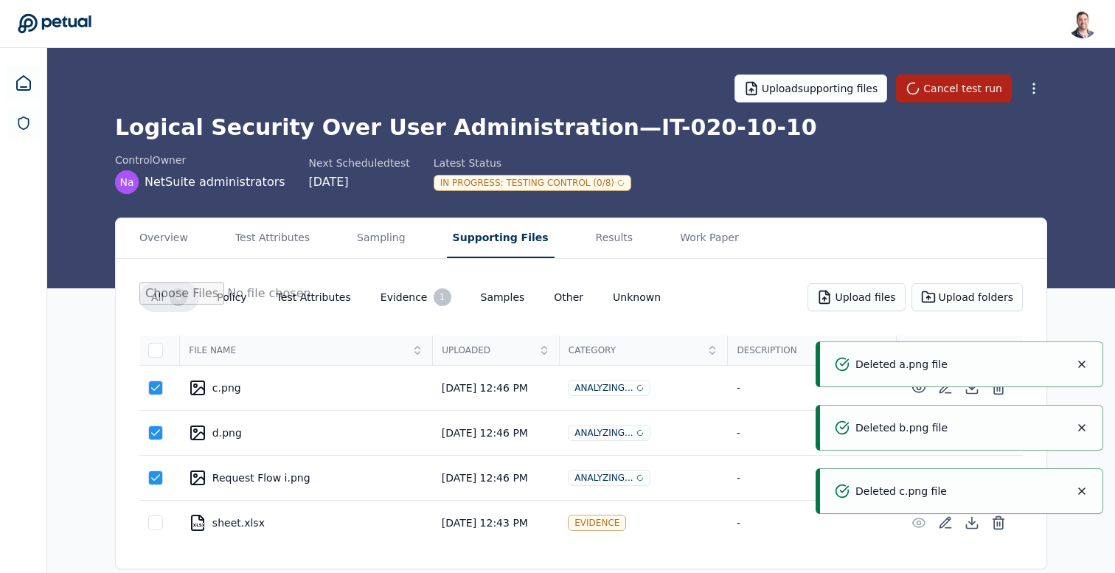
scroll to position [0, 0]
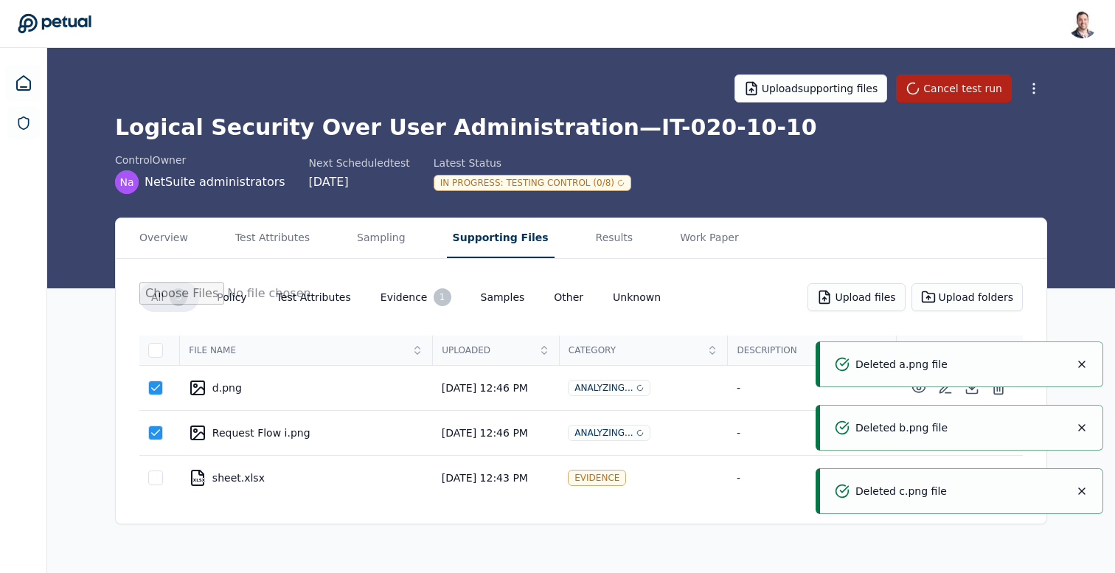
click at [1085, 358] on icon "Notifications (F8)" at bounding box center [1082, 364] width 12 height 12
click at [1083, 424] on icon "Notifications (F8)" at bounding box center [1082, 428] width 12 height 12
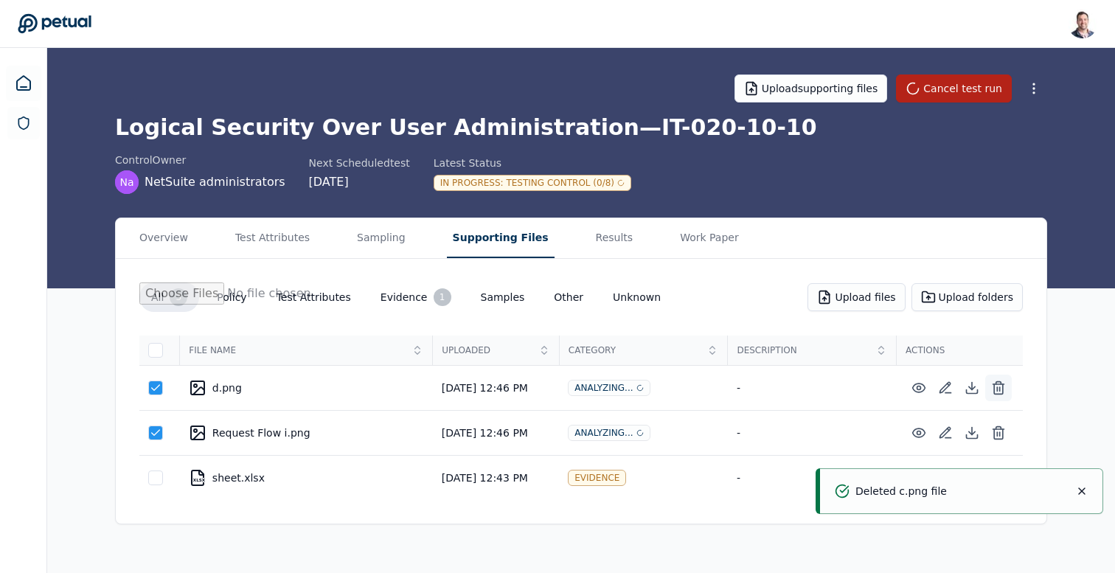
click at [994, 388] on icon at bounding box center [998, 389] width 9 height 10
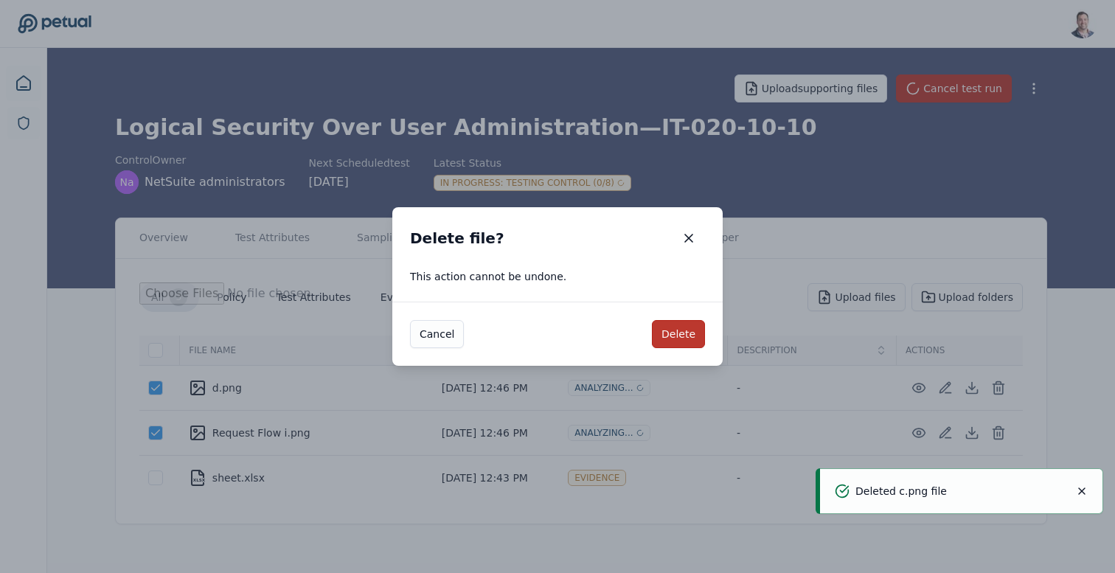
click at [695, 332] on button "Delete" at bounding box center [678, 334] width 53 height 28
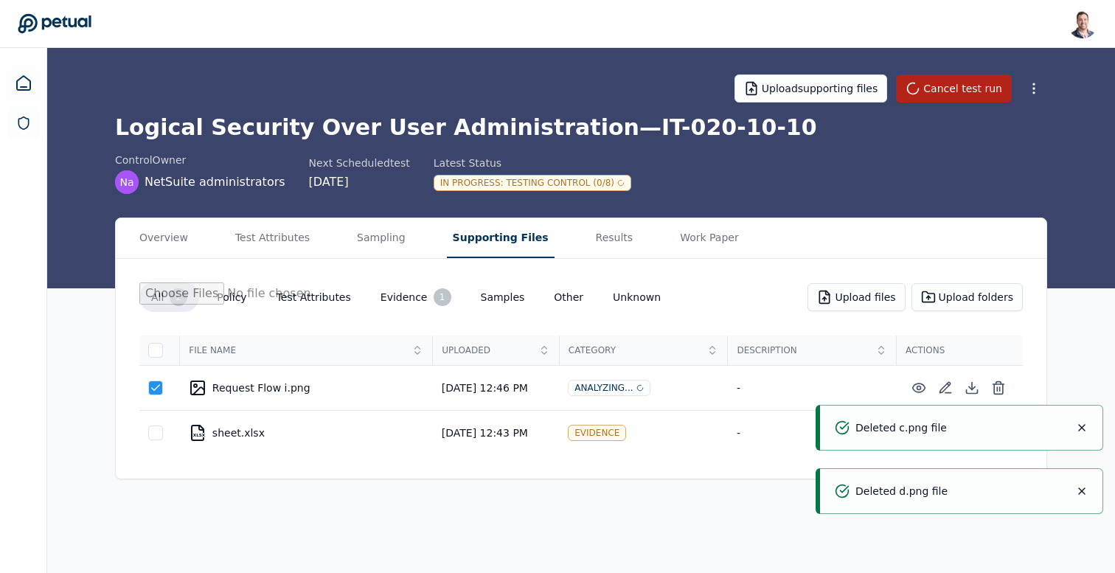
click at [1086, 425] on icon "Notifications (F8)" at bounding box center [1082, 428] width 12 height 12
click at [996, 388] on icon at bounding box center [998, 388] width 15 height 15
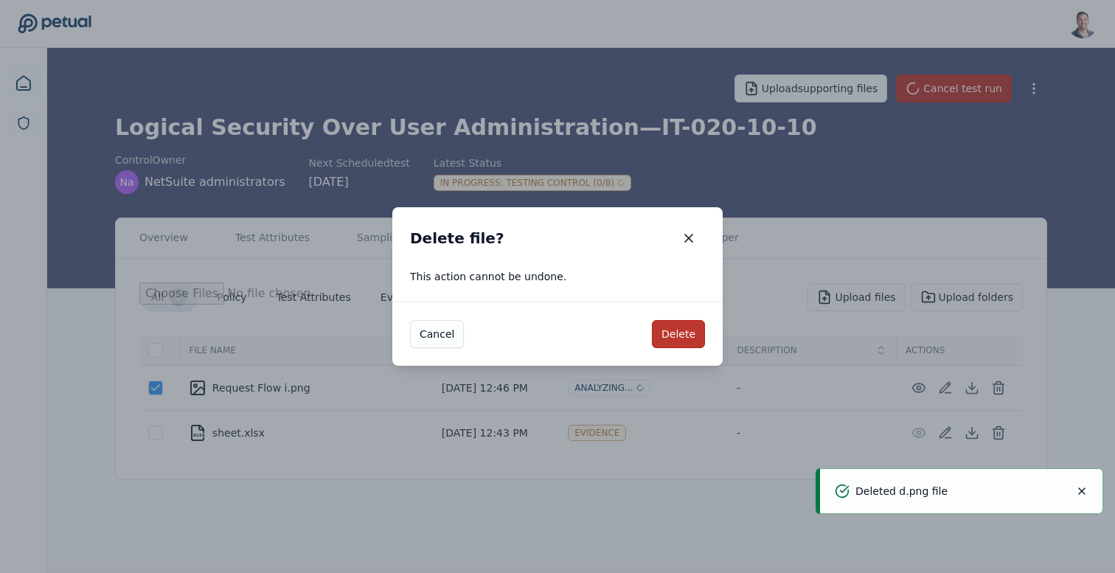
click at [696, 325] on button "Delete" at bounding box center [678, 334] width 53 height 28
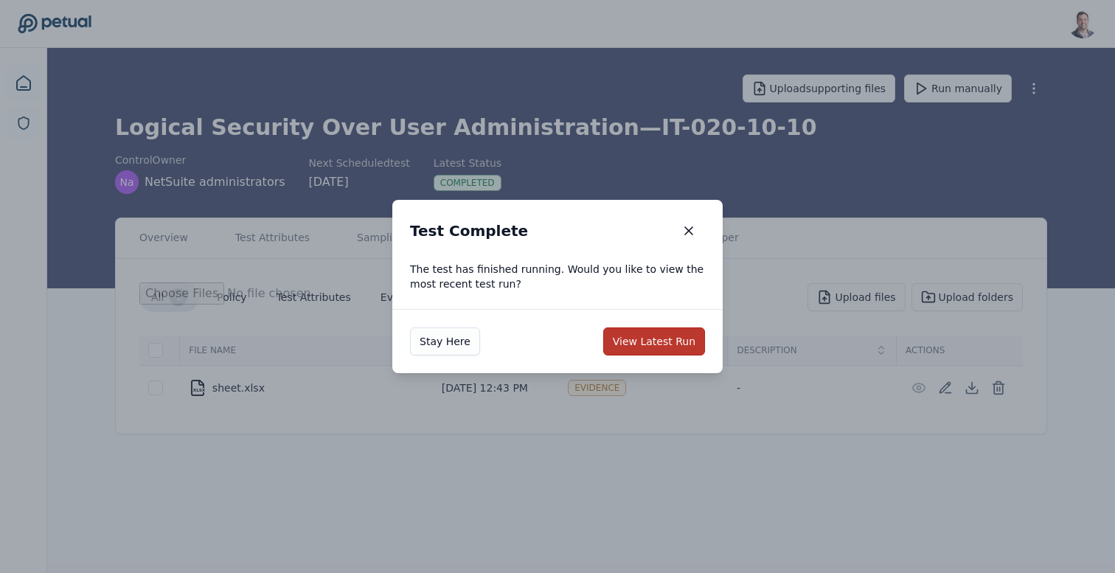
click at [634, 341] on button "View Latest Run" at bounding box center [654, 341] width 102 height 28
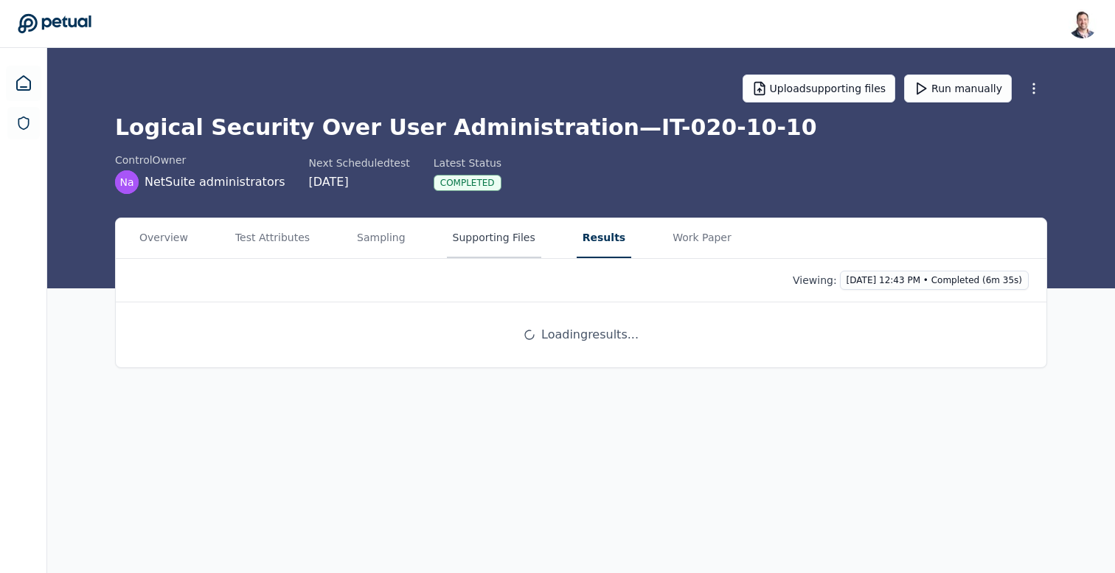
click at [462, 240] on button "Supporting Files" at bounding box center [494, 238] width 94 height 40
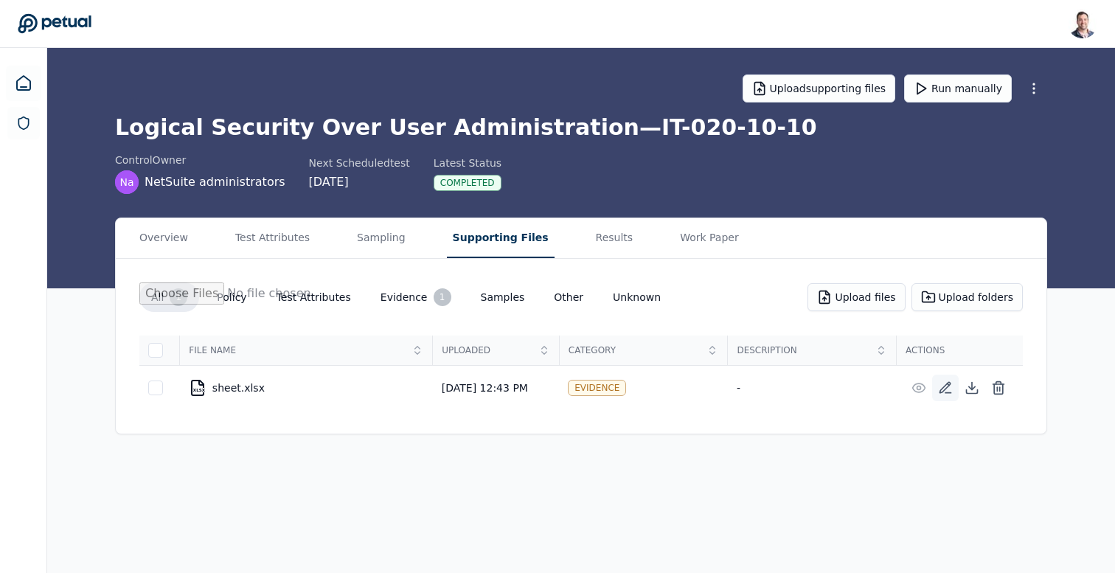
click at [947, 387] on icon at bounding box center [945, 388] width 10 height 10
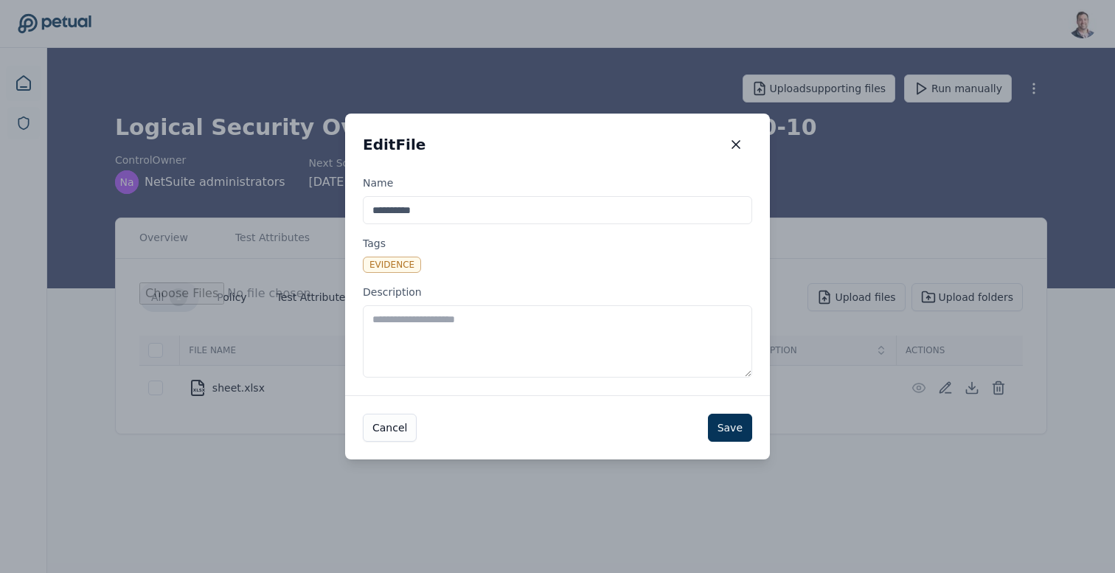
click at [626, 361] on textarea "Description" at bounding box center [557, 341] width 389 height 72
click at [618, 322] on textarea "Description" at bounding box center [557, 341] width 389 height 72
type textarea "**********"
click at [738, 141] on icon "button" at bounding box center [736, 144] width 15 height 15
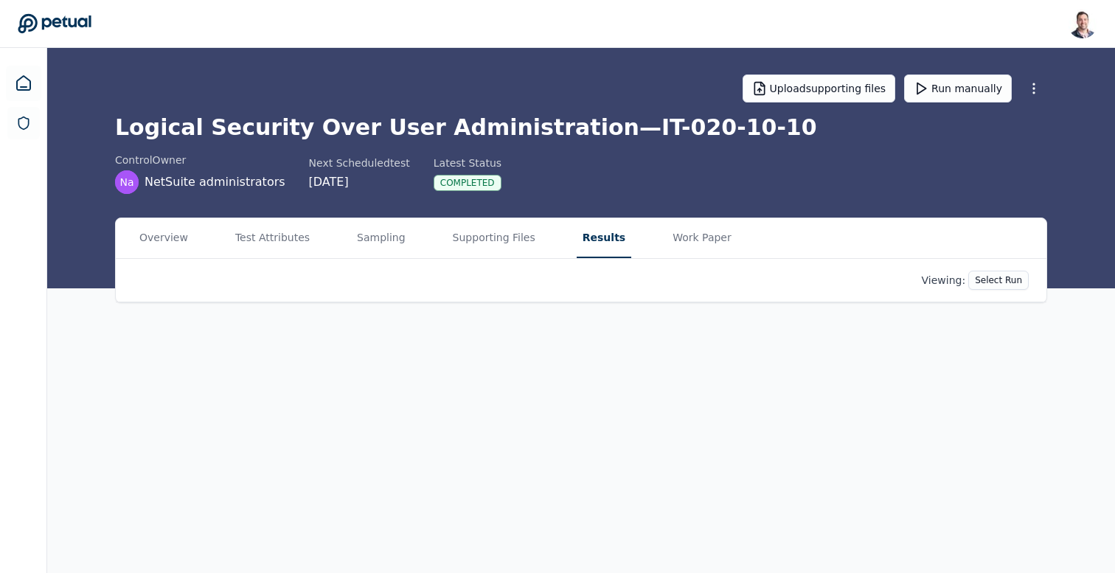
click at [586, 227] on button "Results" at bounding box center [604, 238] width 55 height 40
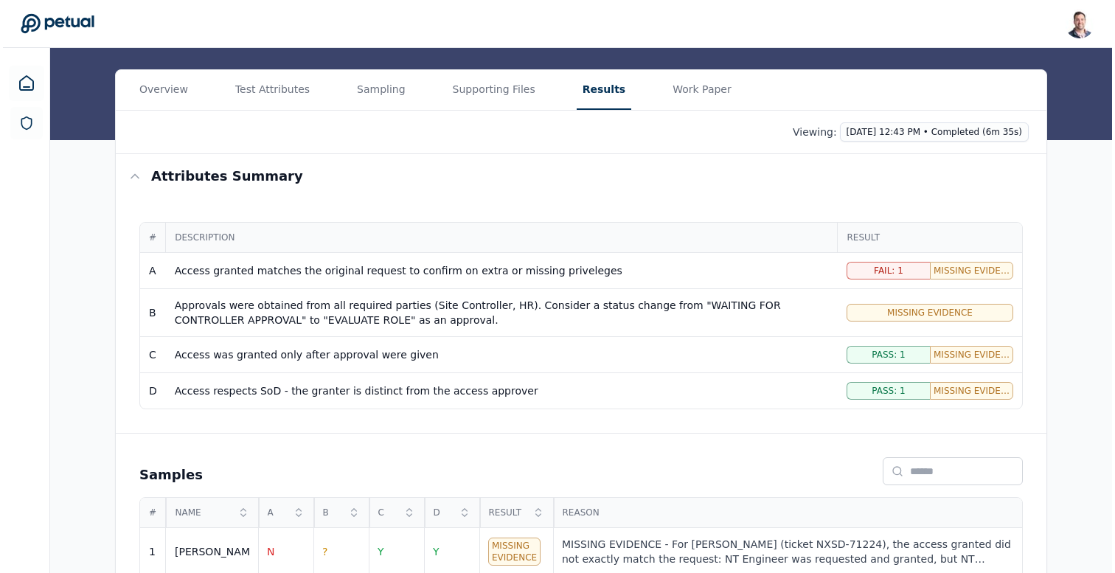
scroll to position [223, 0]
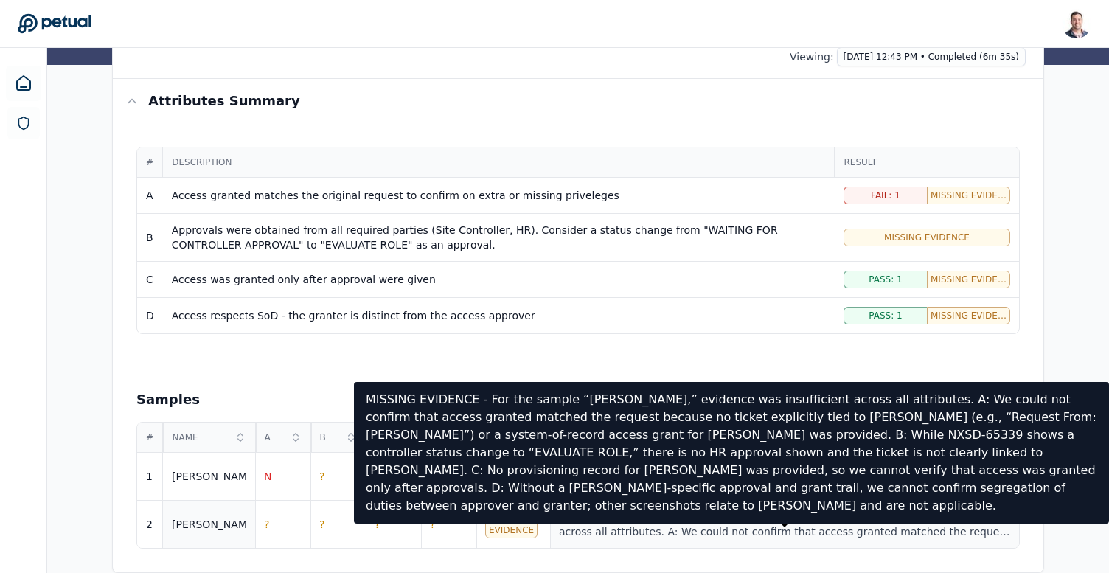
click at [844, 533] on div "MISSING EVIDENCE - For the sample “Mukund,” evidence was insufficient across al…" at bounding box center [784, 525] width 451 height 30
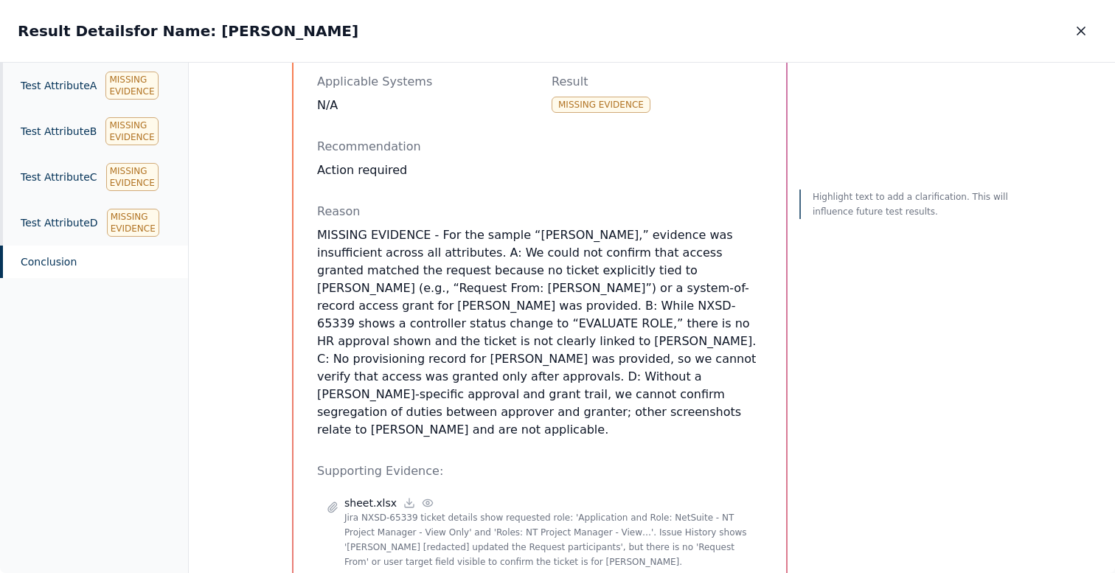
scroll to position [185, 0]
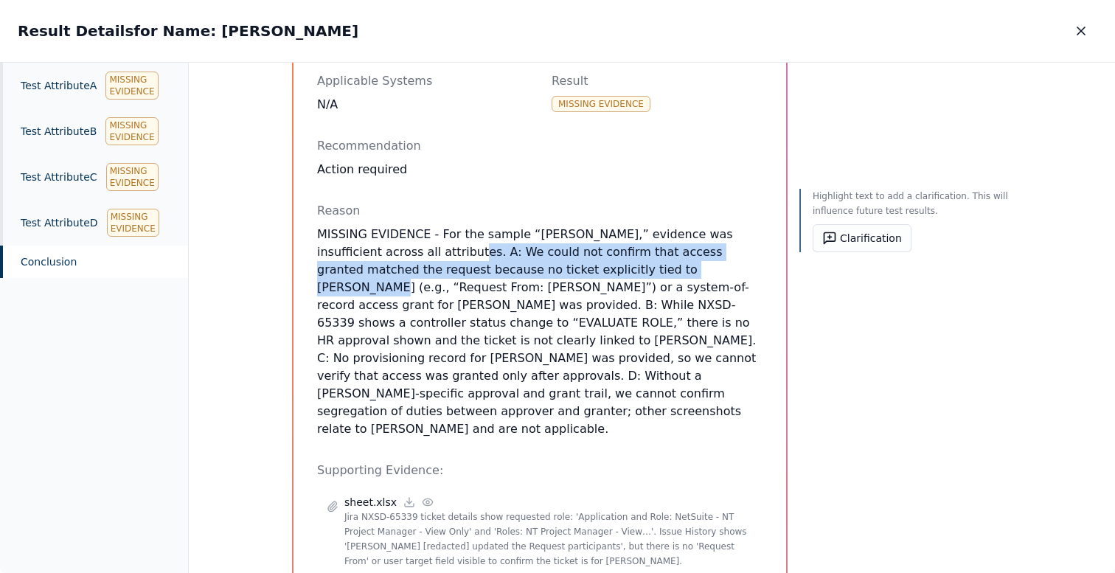
drag, startPoint x: 401, startPoint y: 249, endPoint x: 611, endPoint y: 268, distance: 210.4
click at [611, 268] on p "MISSING EVIDENCE - For the sample “Mukund,” evidence was insufficient across al…" at bounding box center [539, 332] width 445 height 212
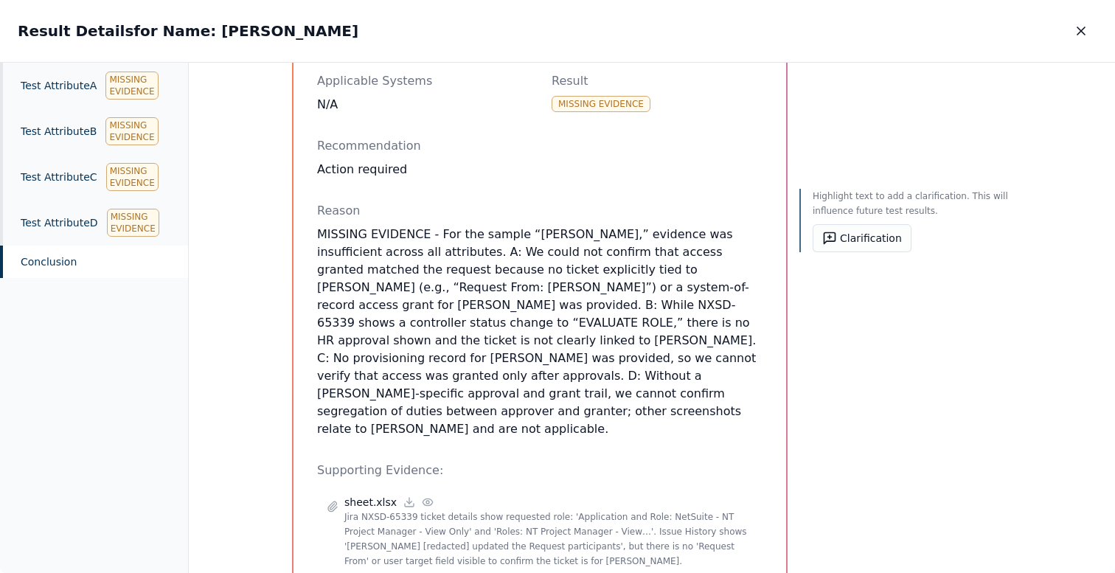
click at [508, 266] on p "MISSING EVIDENCE - For the sample “Mukund,” evidence was insufficient across al…" at bounding box center [539, 332] width 445 height 212
drag, startPoint x: 365, startPoint y: 288, endPoint x: 533, endPoint y: 294, distance: 168.2
click at [533, 294] on p "MISSING EVIDENCE - For the sample “Mukund,” evidence was insufficient across al…" at bounding box center [539, 332] width 445 height 212
drag, startPoint x: 609, startPoint y: 322, endPoint x: 598, endPoint y: 383, distance: 61.5
click at [598, 383] on p "MISSING EVIDENCE - For the sample “Mukund,” evidence was insufficient across al…" at bounding box center [539, 332] width 445 height 212
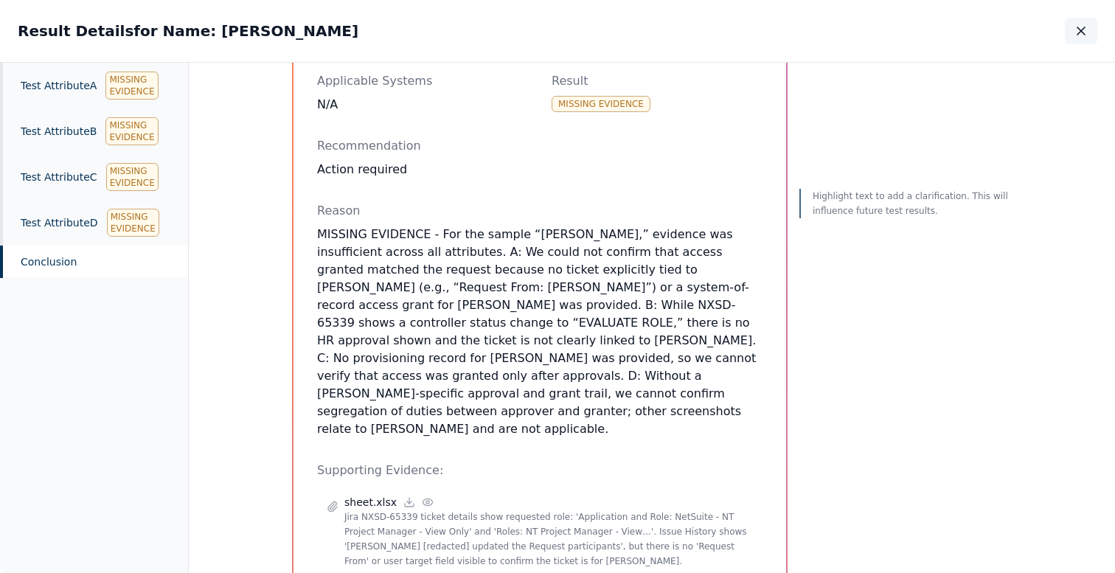
click at [1080, 28] on icon "button" at bounding box center [1081, 31] width 15 height 15
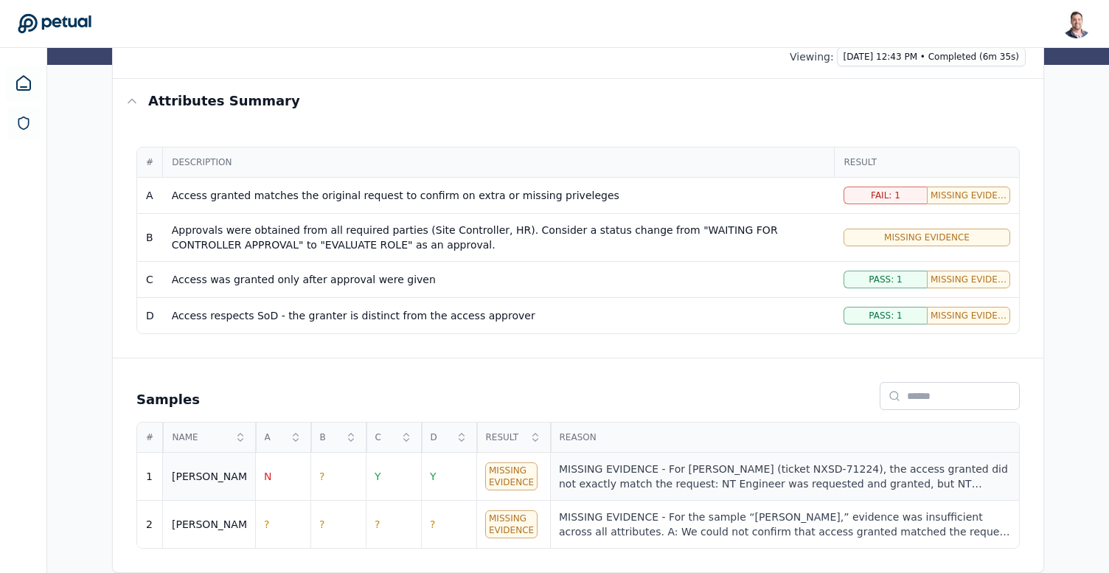
click at [621, 477] on div "MISSING EVIDENCE - For Ricky (ticket NXSD-71224), the access granted did not ex…" at bounding box center [784, 477] width 451 height 30
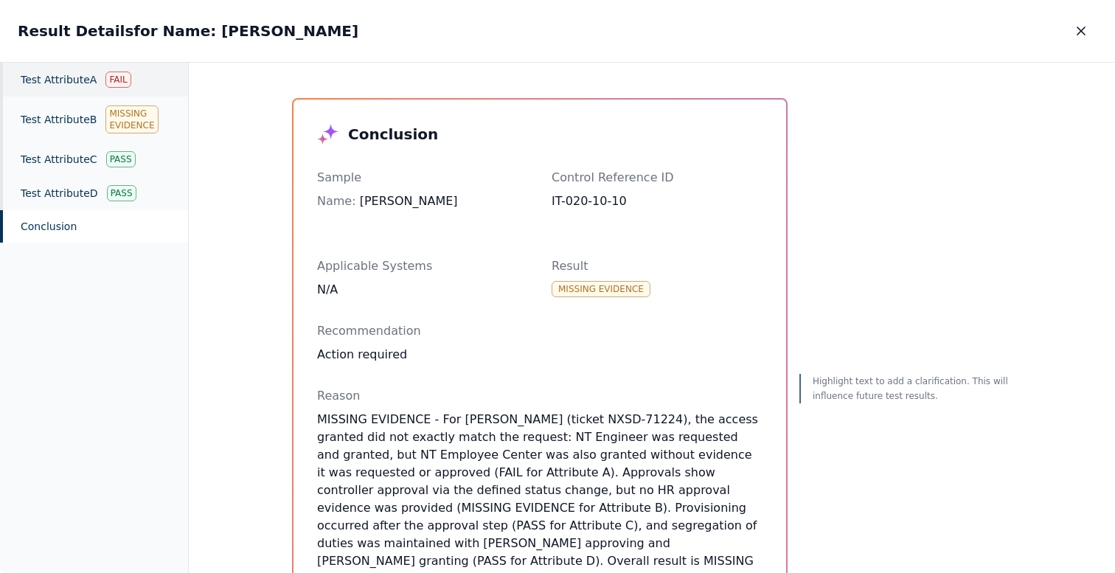
click at [69, 77] on div "Test Attribute A Fail" at bounding box center [94, 80] width 188 height 34
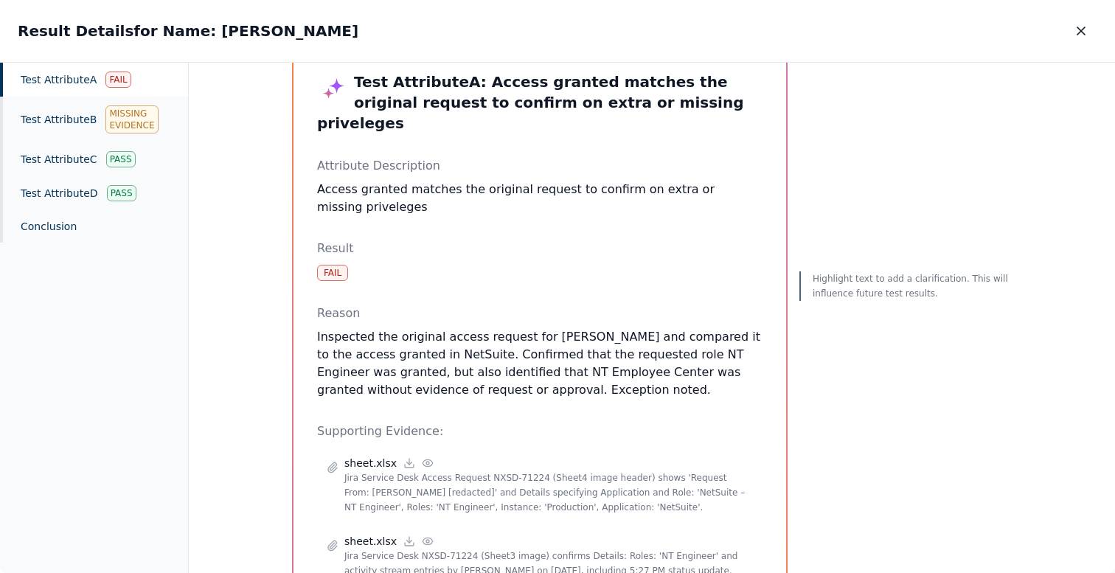
scroll to position [49, 0]
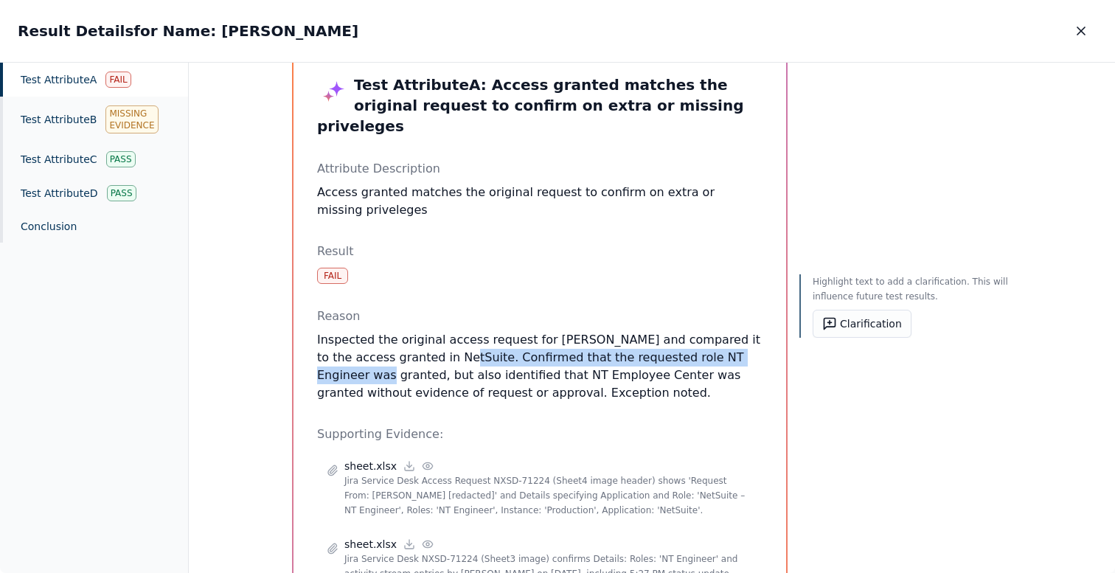
drag, startPoint x: 424, startPoint y: 333, endPoint x: 743, endPoint y: 333, distance: 319.4
click at [743, 333] on p "Inspected the original access request for Ricky and compared it to the access g…" at bounding box center [539, 366] width 445 height 71
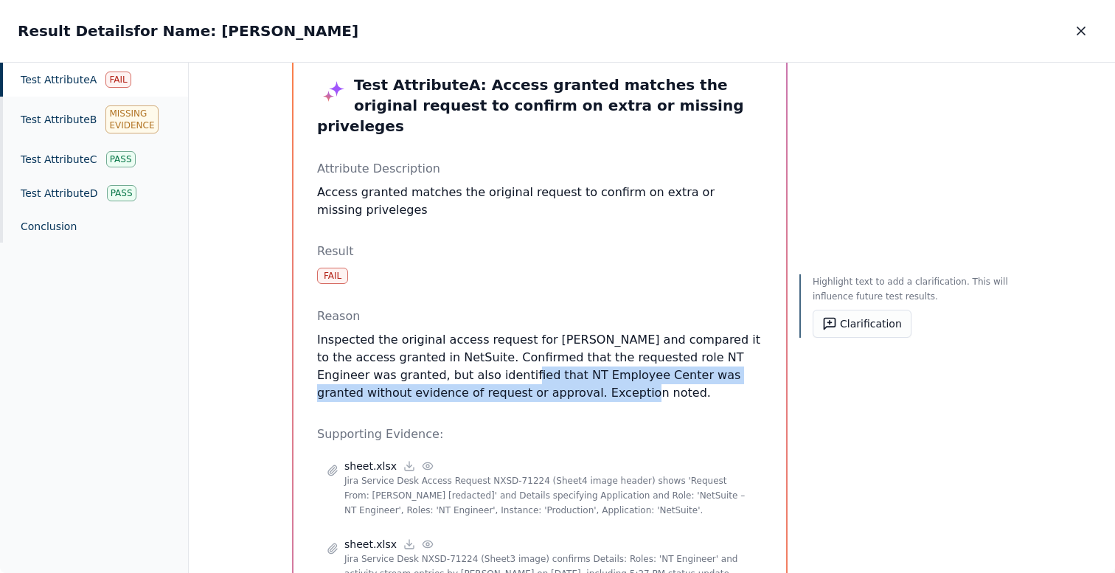
drag, startPoint x: 434, startPoint y: 358, endPoint x: 627, endPoint y: 372, distance: 193.0
click at [627, 372] on p "Inspected the original access request for Ricky and compared it to the access g…" at bounding box center [539, 366] width 445 height 71
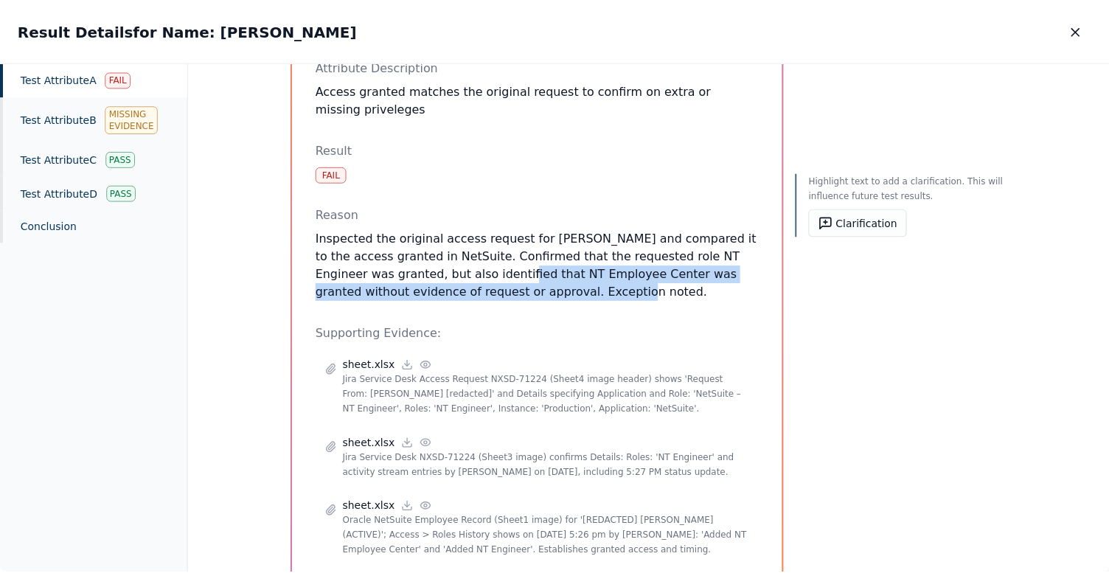
scroll to position [190, 0]
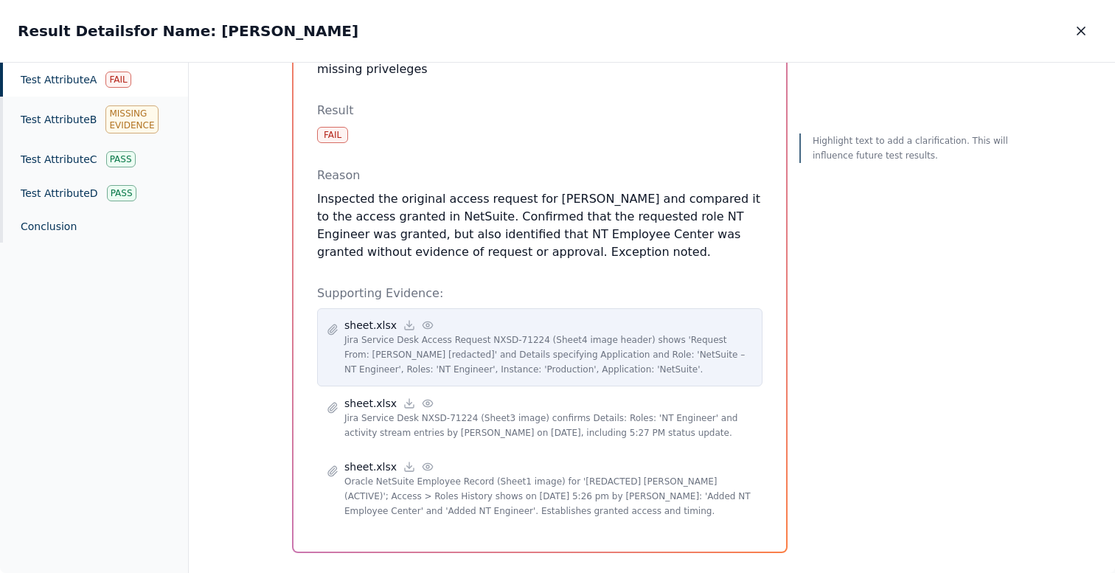
click at [426, 324] on circle at bounding box center [427, 325] width 3 height 3
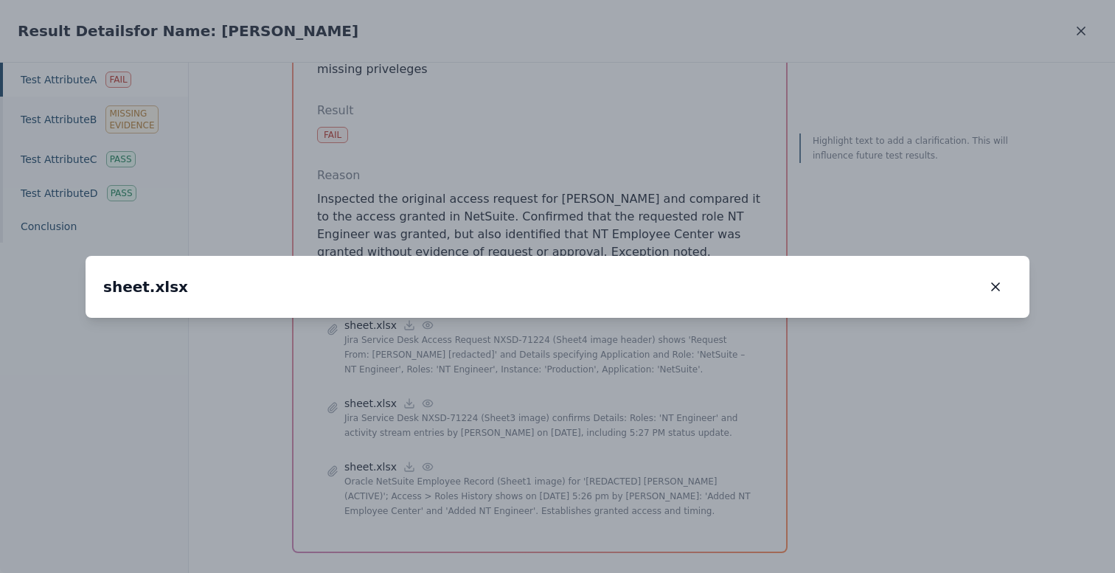
drag, startPoint x: 432, startPoint y: 482, endPoint x: 451, endPoint y: 345, distance: 137.7
click at [574, 196] on img at bounding box center [574, 196] width 0 height 0
drag, startPoint x: 429, startPoint y: 361, endPoint x: 441, endPoint y: 254, distance: 107.6
click at [588, 73] on img at bounding box center [588, 73] width 0 height 0
drag, startPoint x: 420, startPoint y: 319, endPoint x: 400, endPoint y: 545, distance: 227.2
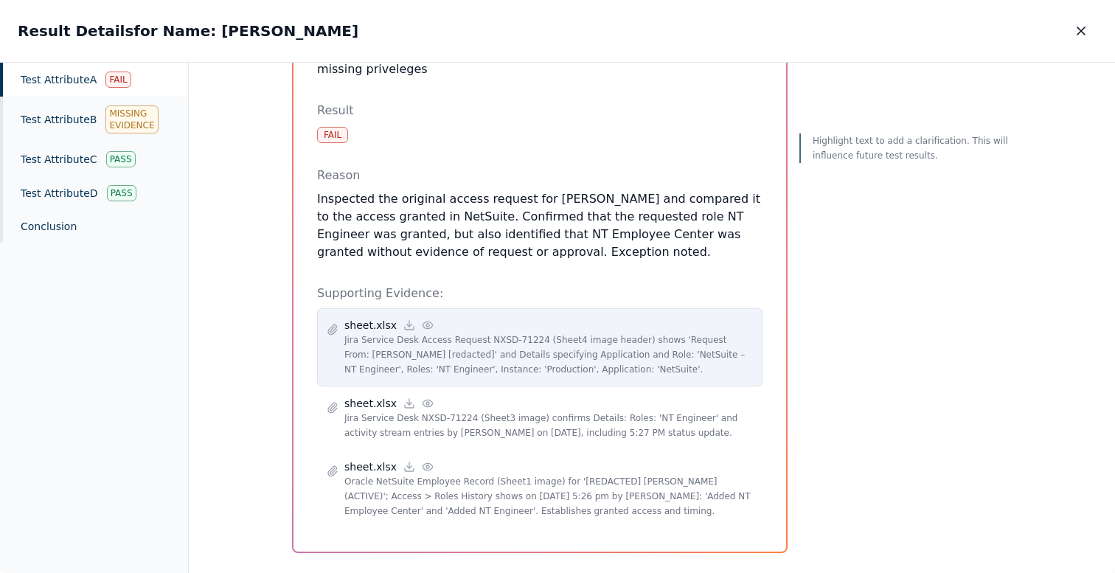
click at [424, 322] on icon at bounding box center [428, 325] width 10 height 7
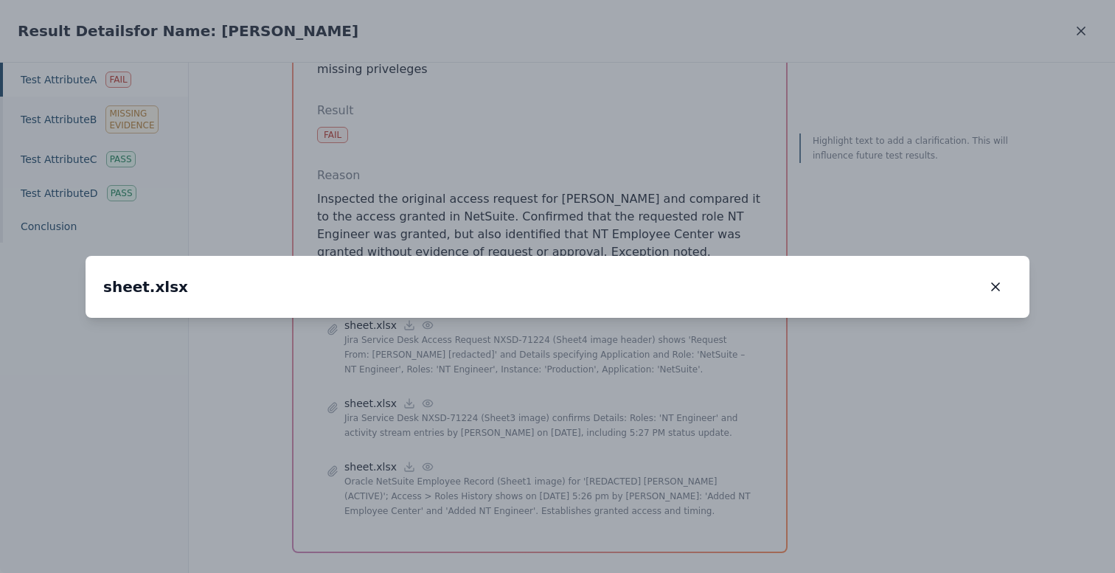
drag, startPoint x: 738, startPoint y: 396, endPoint x: 676, endPoint y: 306, distance: 109.2
click at [496, 228] on img at bounding box center [496, 228] width 0 height 0
click at [496, 191] on img at bounding box center [496, 191] width 0 height 0
click at [996, 283] on icon "button" at bounding box center [995, 286] width 7 height 7
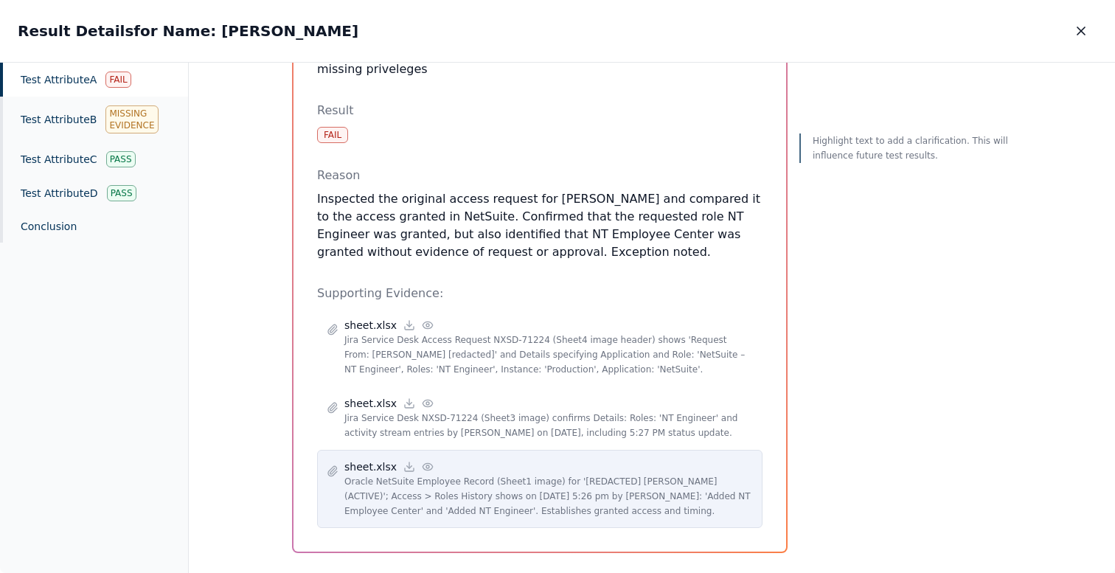
click at [422, 461] on icon at bounding box center [428, 467] width 12 height 12
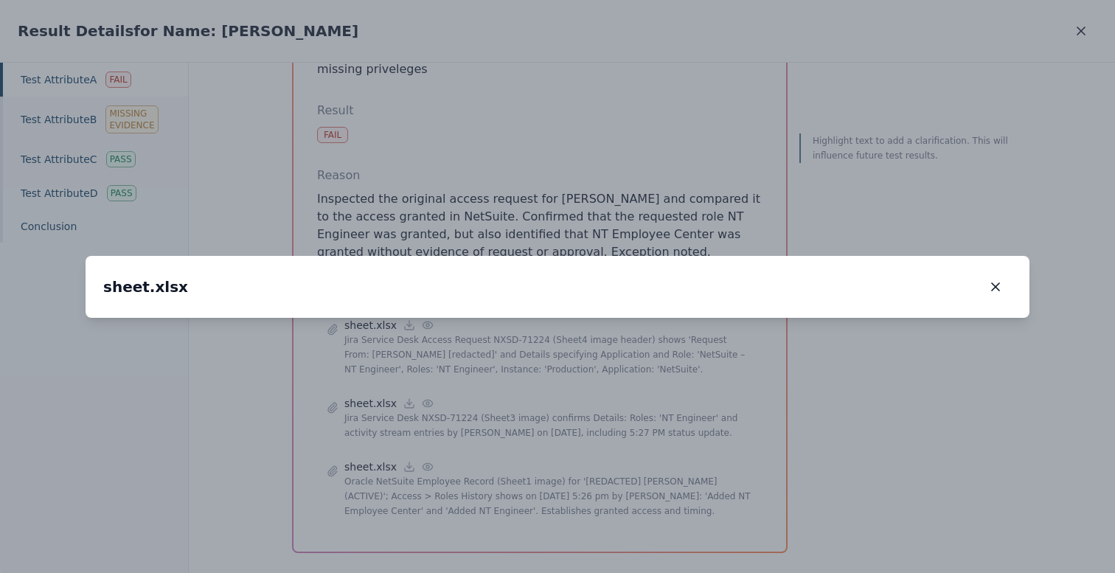
drag, startPoint x: 544, startPoint y: 333, endPoint x: 675, endPoint y: 389, distance: 142.4
click at [712, 332] on img at bounding box center [712, 332] width 0 height 0
drag, startPoint x: 445, startPoint y: 277, endPoint x: 424, endPoint y: 59, distance: 218.6
click at [424, 256] on div "sheet.xlsx sheet.xlsx 162 %" at bounding box center [558, 287] width 944 height 62
drag, startPoint x: 527, startPoint y: 295, endPoint x: 474, endPoint y: 153, distance: 151.7
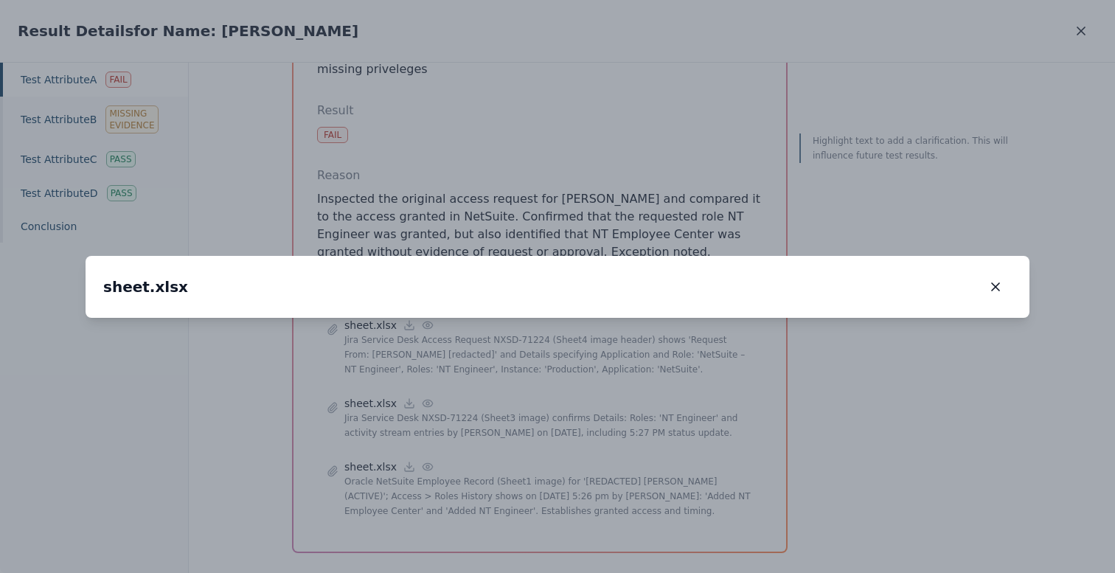
click at [666, 221] on img at bounding box center [666, 221] width 0 height 0
drag, startPoint x: 810, startPoint y: 470, endPoint x: 808, endPoint y: 318, distance: 152.0
click at [659, 51] on img at bounding box center [659, 51] width 0 height 0
drag, startPoint x: 378, startPoint y: 421, endPoint x: 594, endPoint y: 419, distance: 216.1
click at [875, 35] on img at bounding box center [875, 35] width 0 height 0
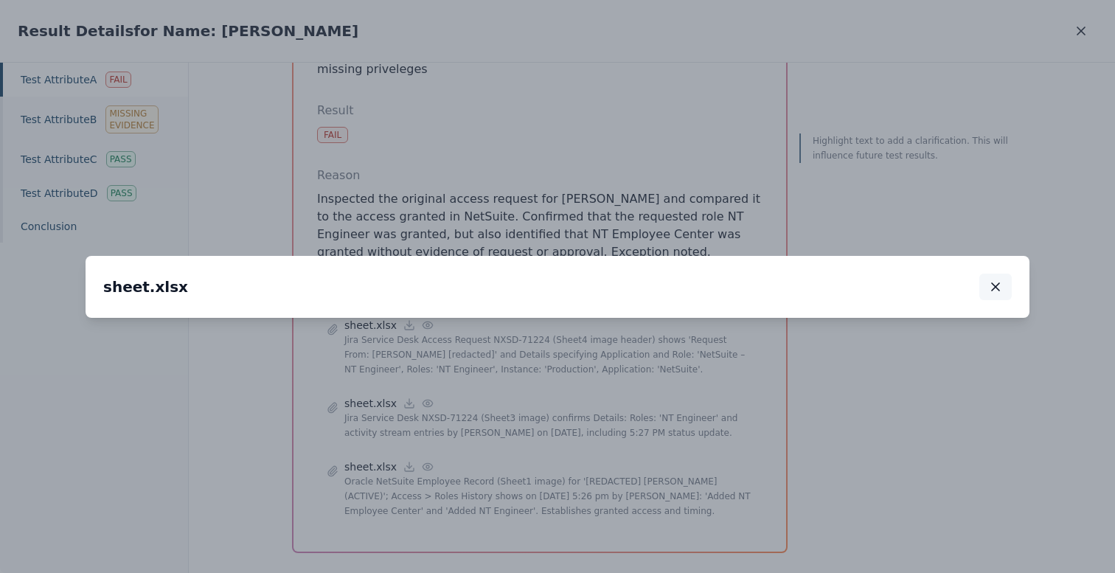
click at [1003, 274] on button "button" at bounding box center [995, 287] width 32 height 27
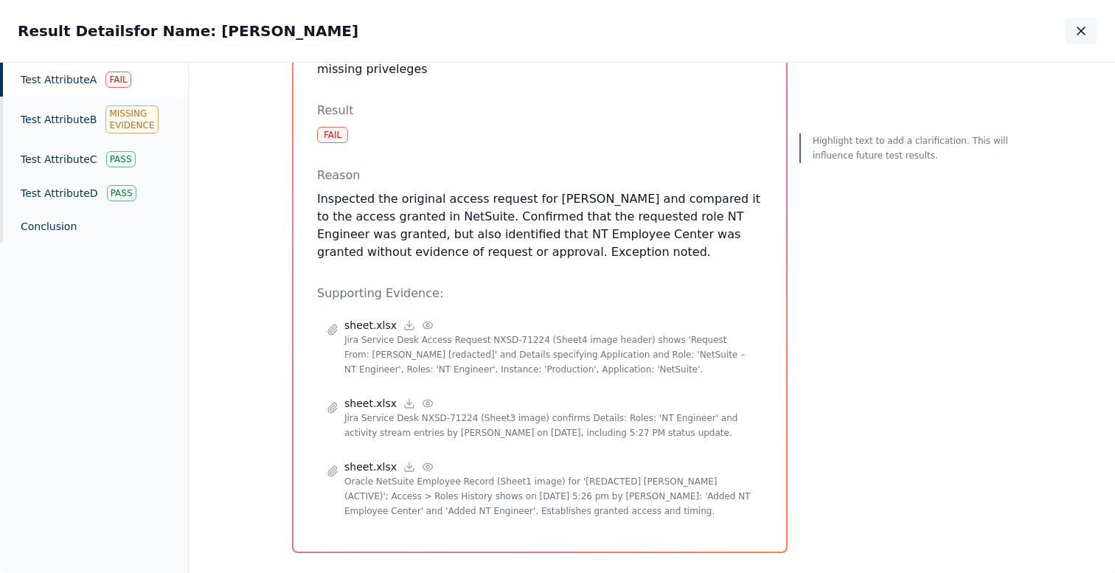
click at [1082, 34] on icon "button" at bounding box center [1081, 31] width 15 height 15
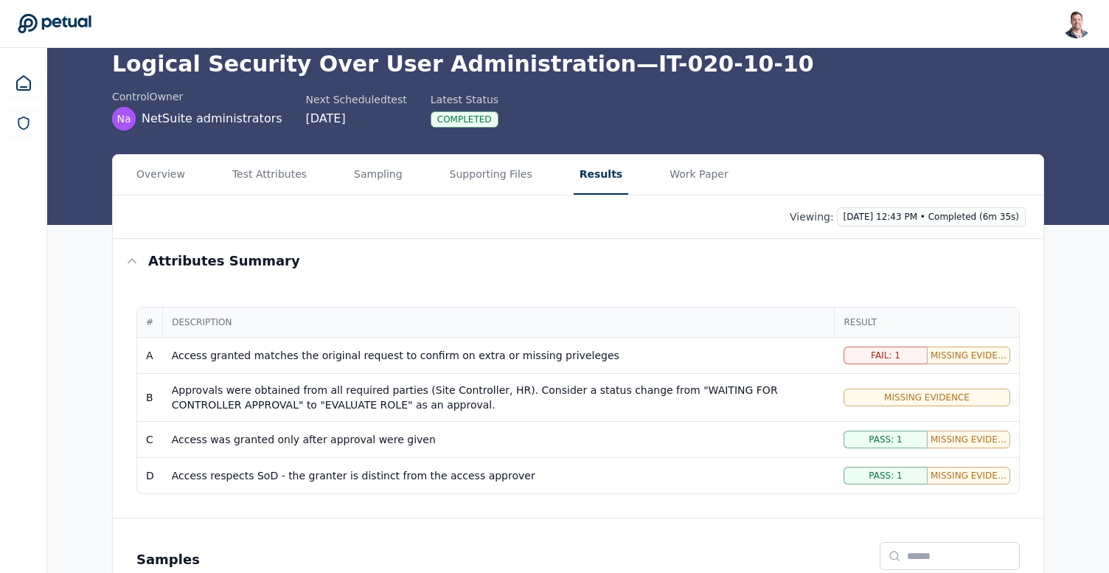
scroll to position [50, 0]
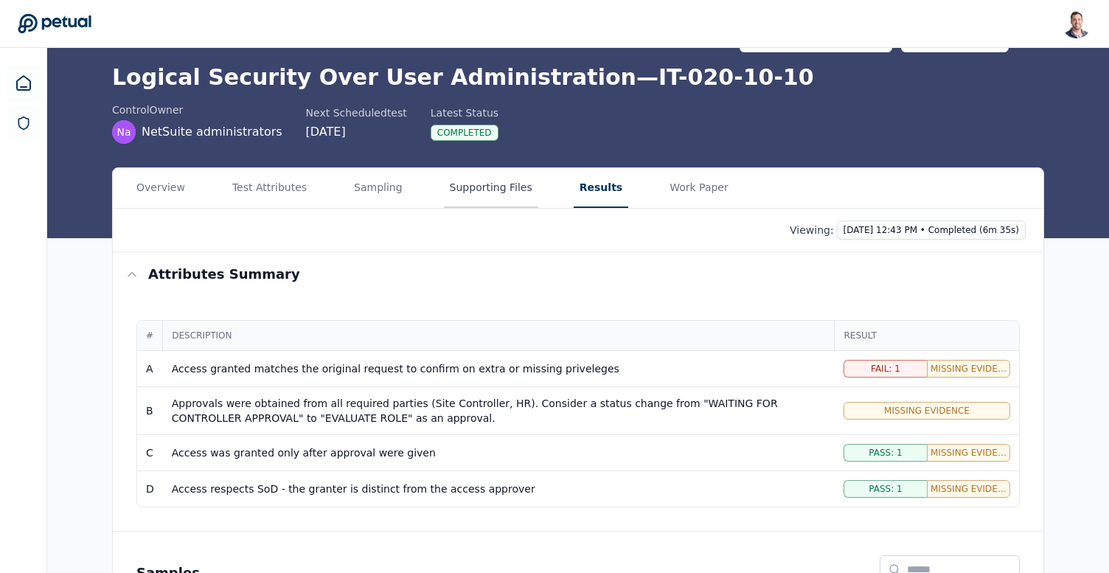
click at [488, 186] on main "Upload supporting files Run manually Logical Security Over User Administration …" at bounding box center [578, 372] width 1062 height 749
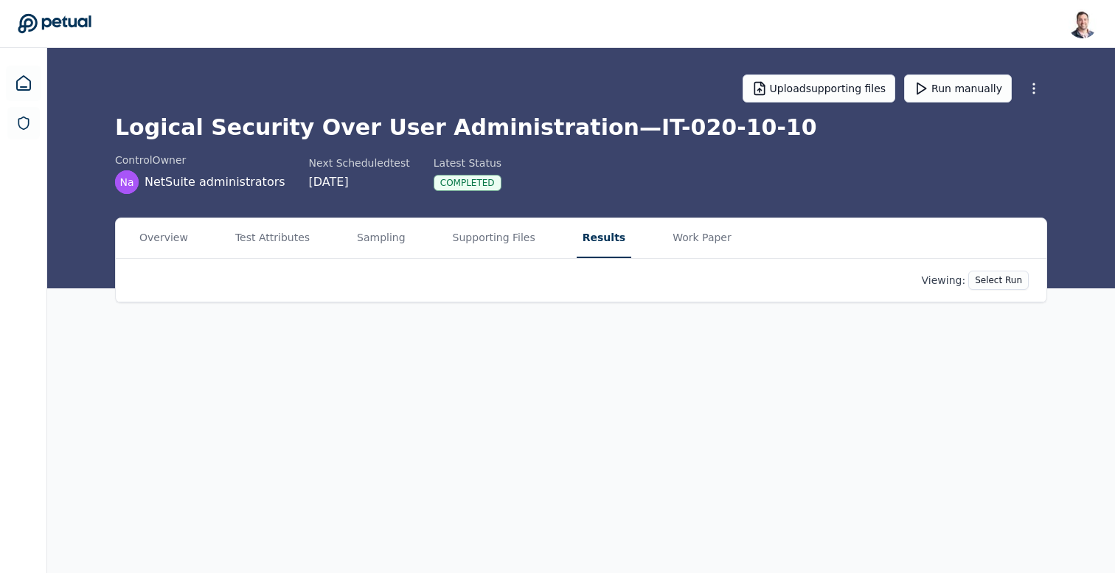
click at [597, 238] on button "Results" at bounding box center [604, 238] width 55 height 40
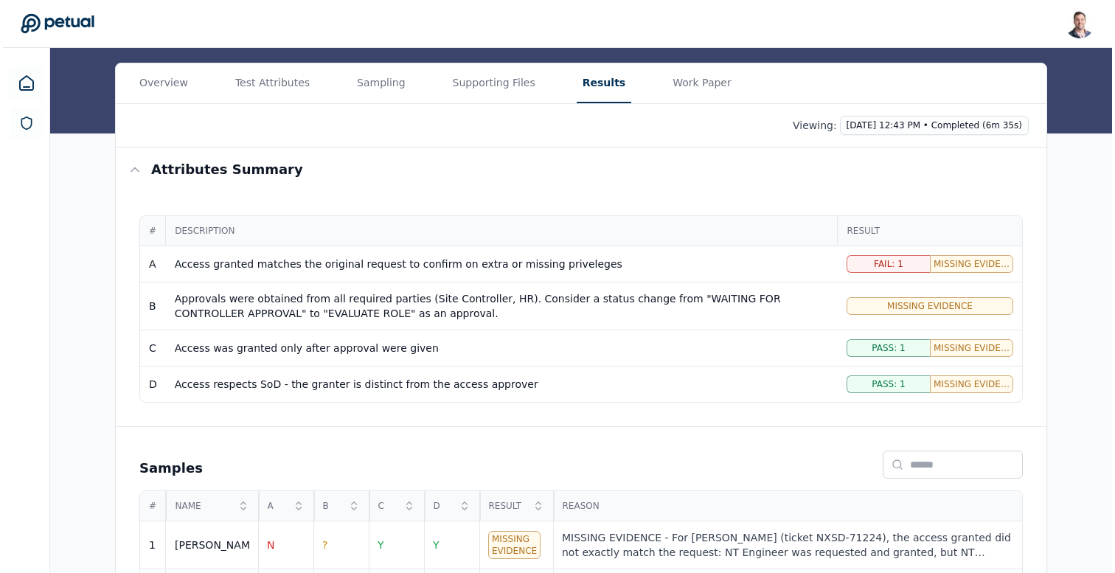
scroll to position [223, 0]
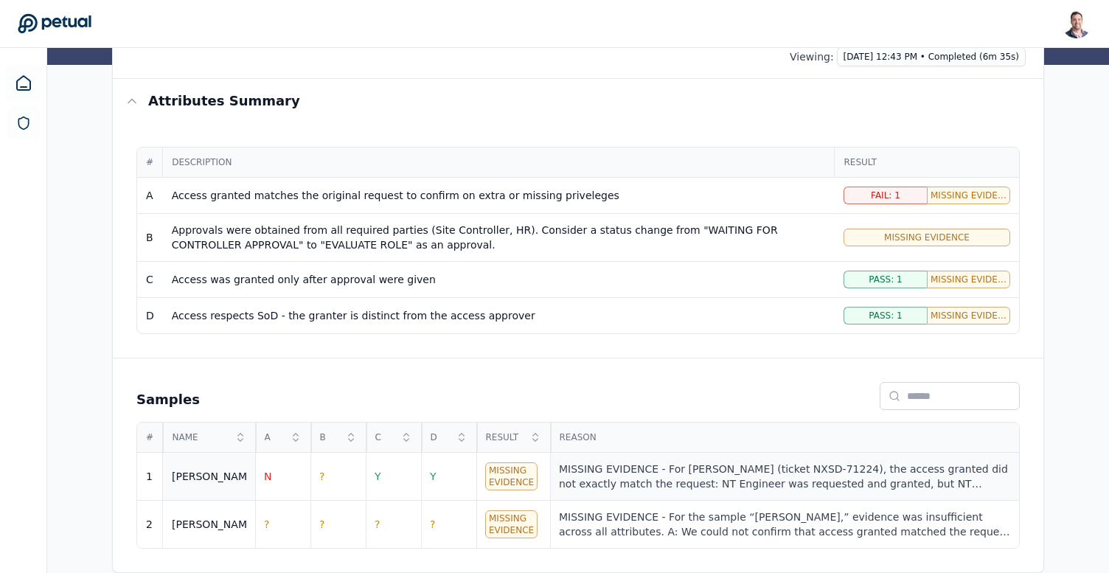
click at [669, 466] on div "MISSING EVIDENCE - For Ricky (ticket NXSD-71224), the access granted did not ex…" at bounding box center [784, 477] width 451 height 30
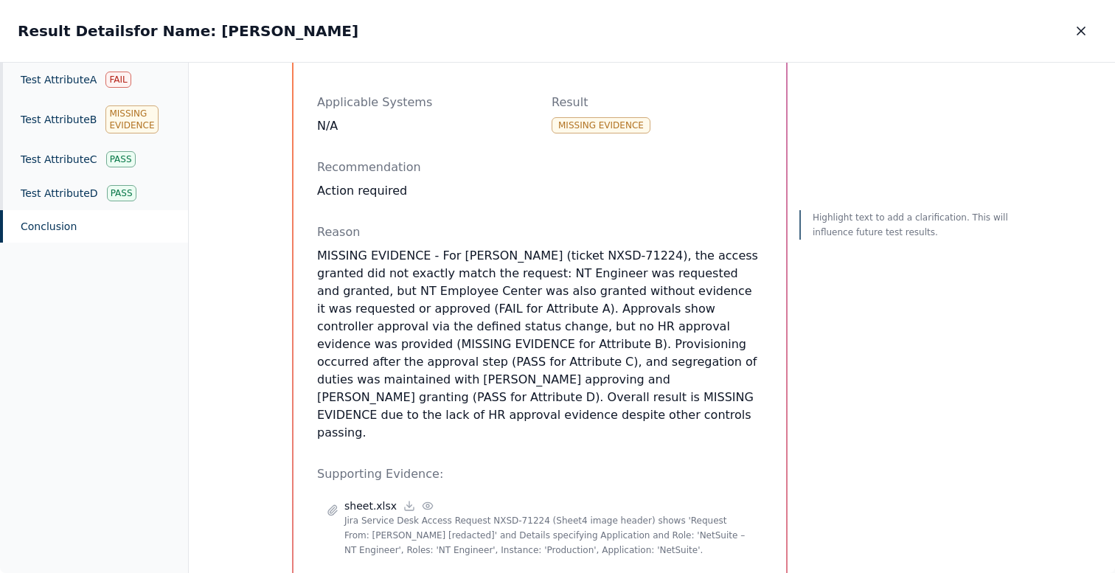
scroll to position [191, 0]
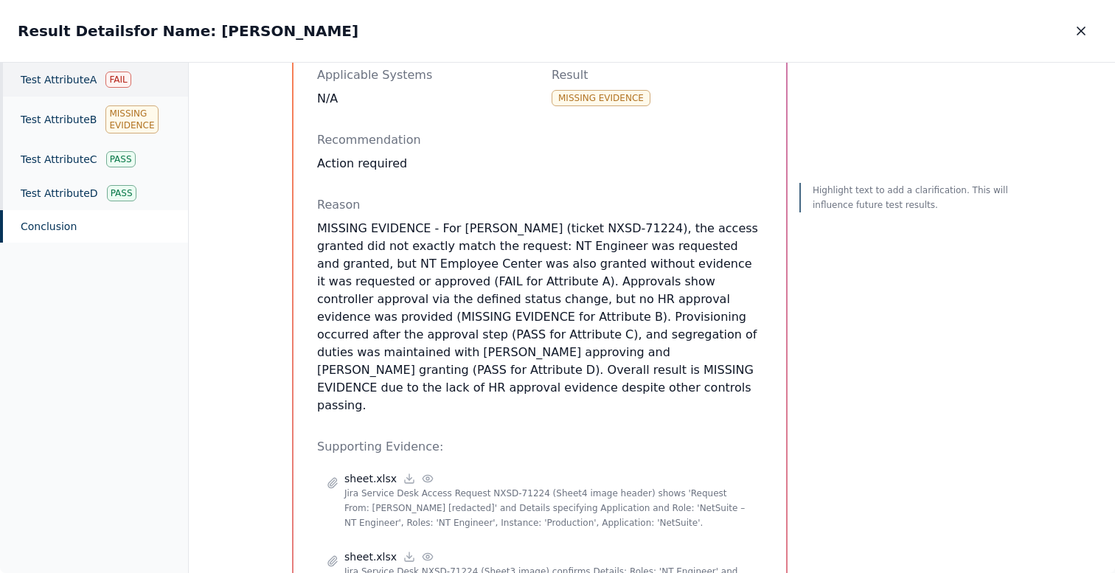
click at [38, 92] on div "Test Attribute A Fail" at bounding box center [94, 80] width 188 height 34
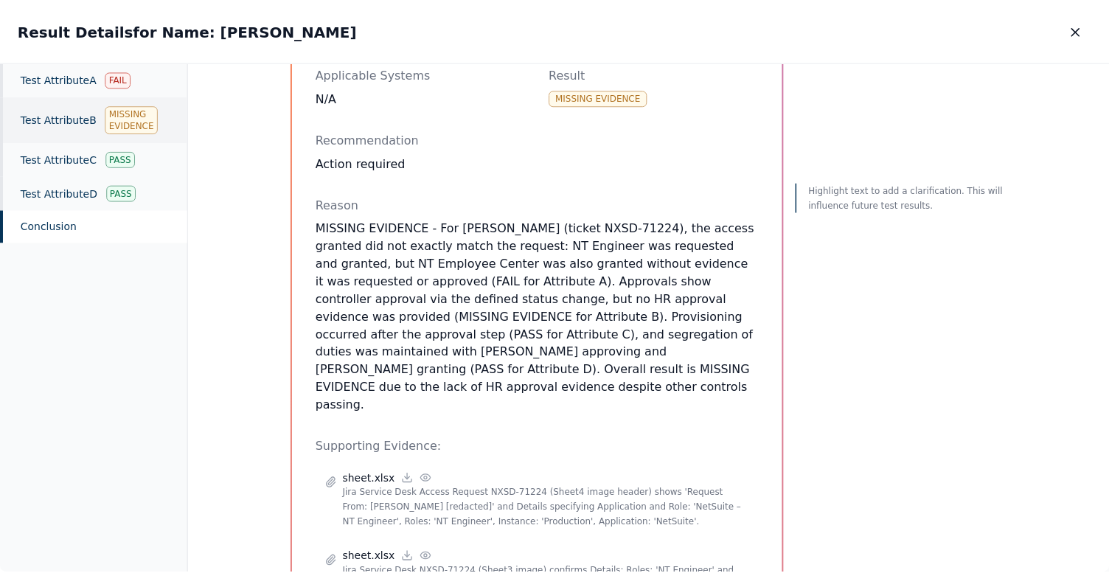
scroll to position [190, 0]
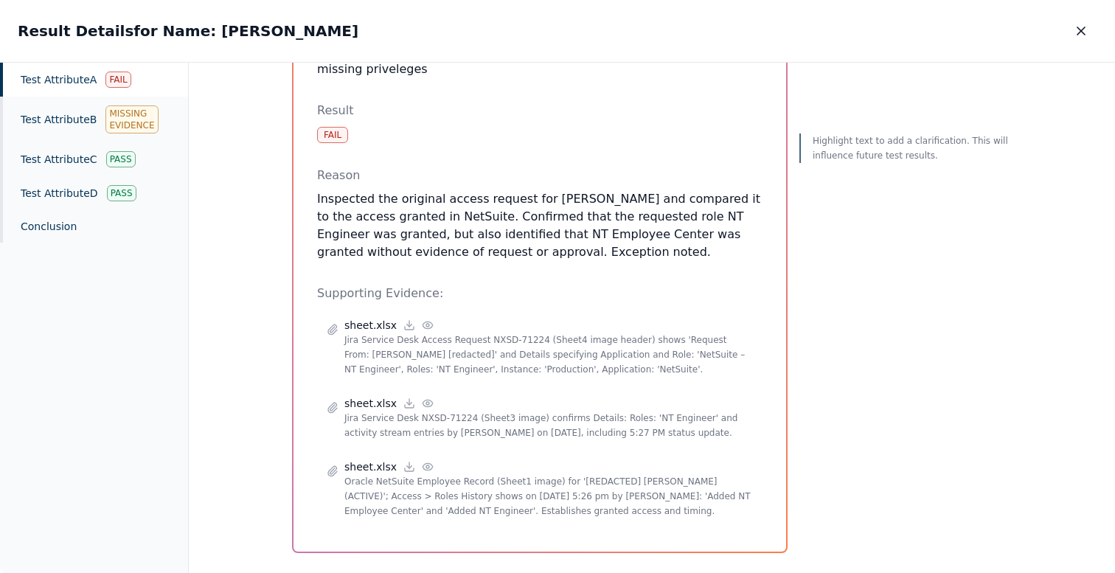
drag, startPoint x: 435, startPoint y: 215, endPoint x: 546, endPoint y: 214, distance: 110.6
click at [546, 214] on p "Inspected the original access request for Ricky and compared it to the access g…" at bounding box center [539, 225] width 445 height 71
drag, startPoint x: 547, startPoint y: 214, endPoint x: 437, endPoint y: 212, distance: 110.6
click at [437, 212] on p "Inspected the original access request for Ricky and compared it to the access g…" at bounding box center [539, 225] width 445 height 71
click at [841, 188] on button "Clarification" at bounding box center [862, 183] width 99 height 28
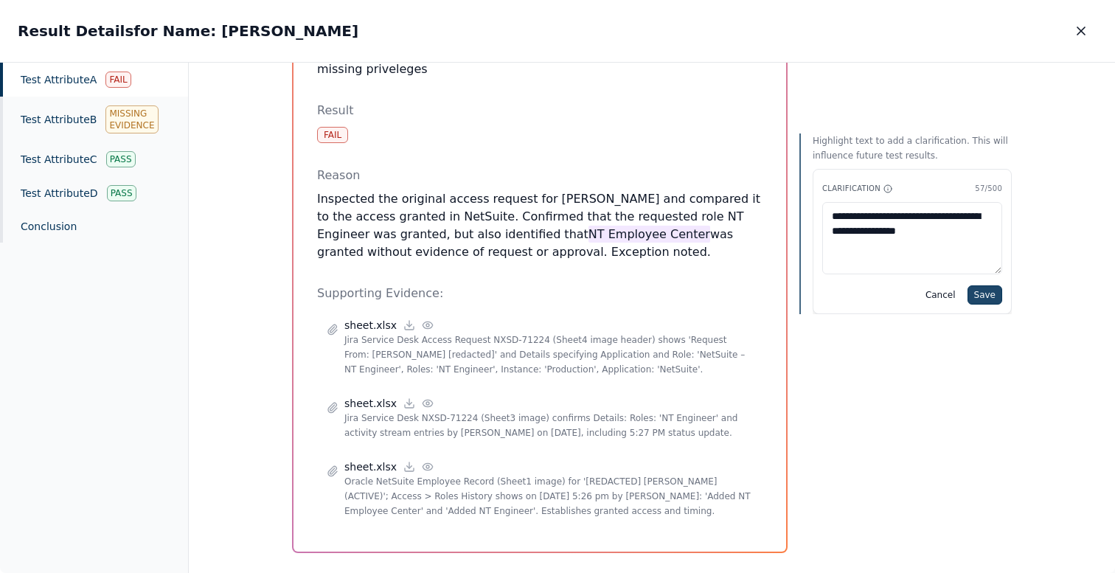
type textarea "**********"
click at [985, 302] on button "Save" at bounding box center [985, 294] width 35 height 19
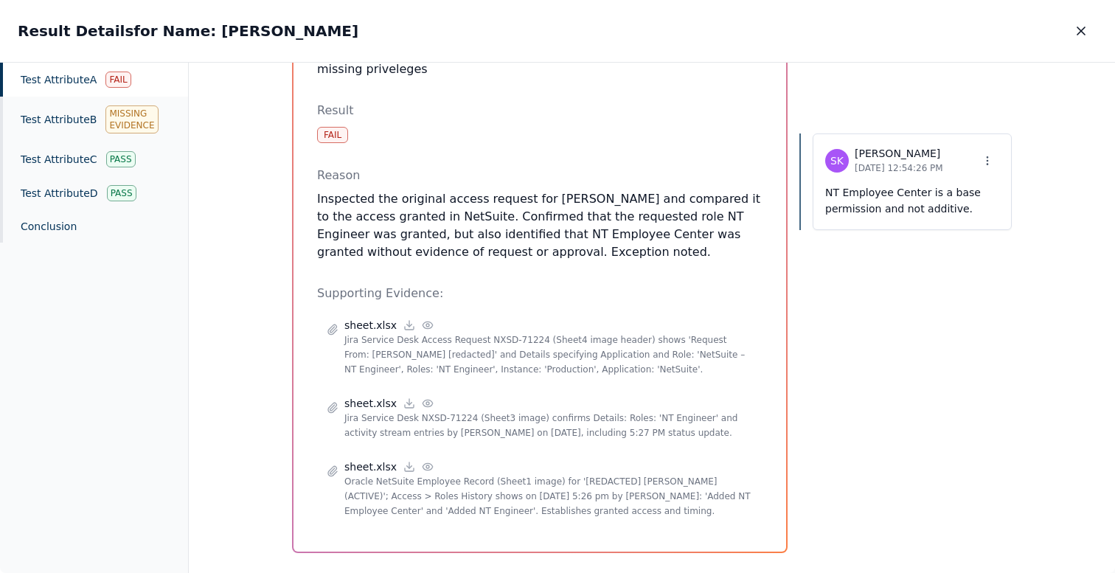
click at [916, 162] on p "10/13/2025, 12:54:26 PM" at bounding box center [899, 168] width 89 height 15
click at [989, 164] on icon at bounding box center [988, 161] width 12 height 12
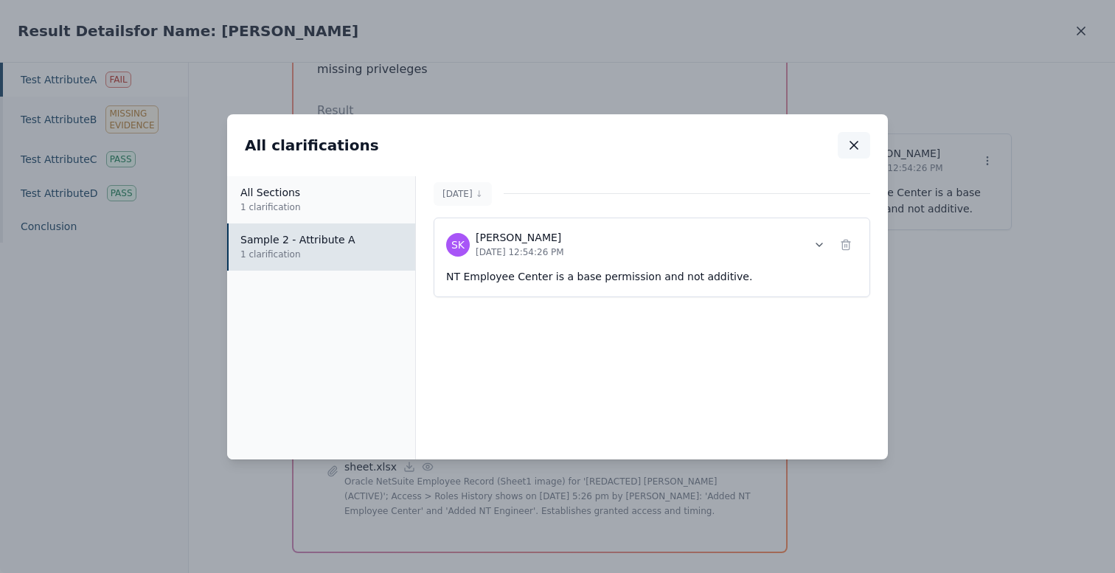
click at [857, 144] on icon "button" at bounding box center [854, 145] width 15 height 15
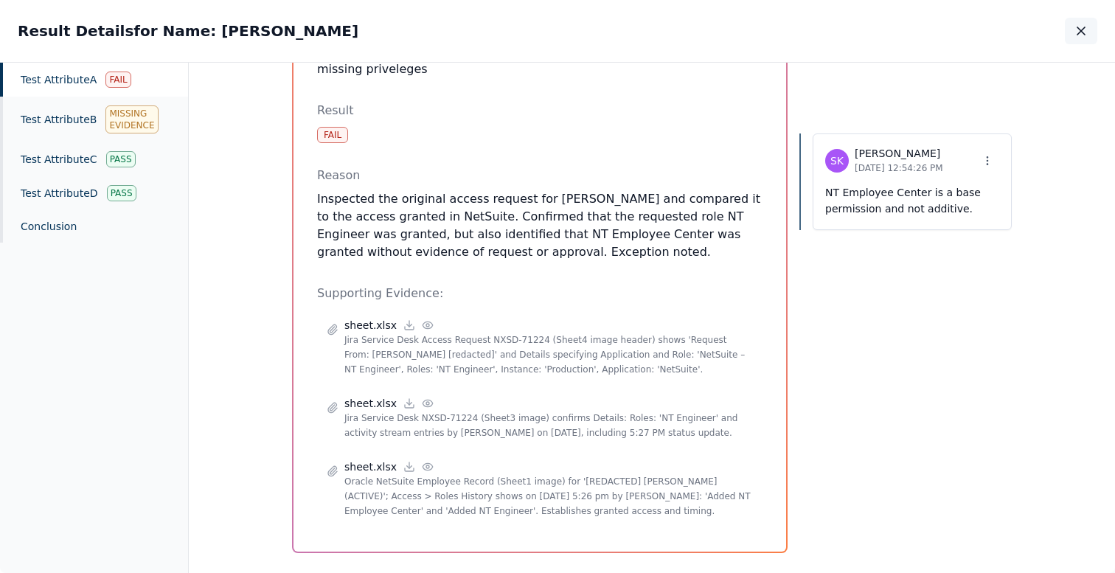
click at [1078, 34] on icon "button" at bounding box center [1081, 30] width 7 height 7
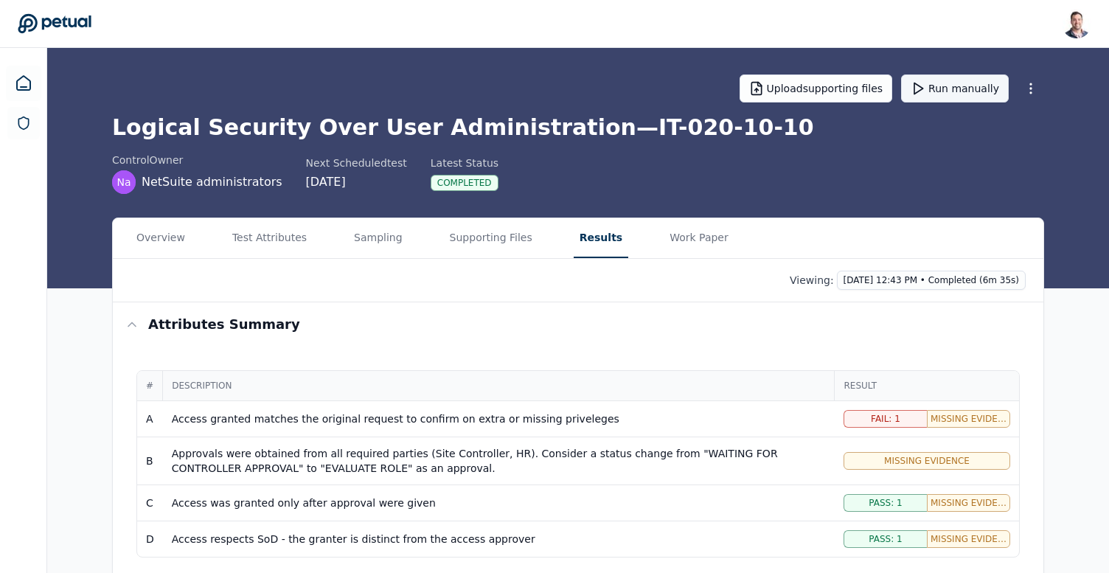
click at [952, 88] on button "Run manually" at bounding box center [955, 88] width 108 height 28
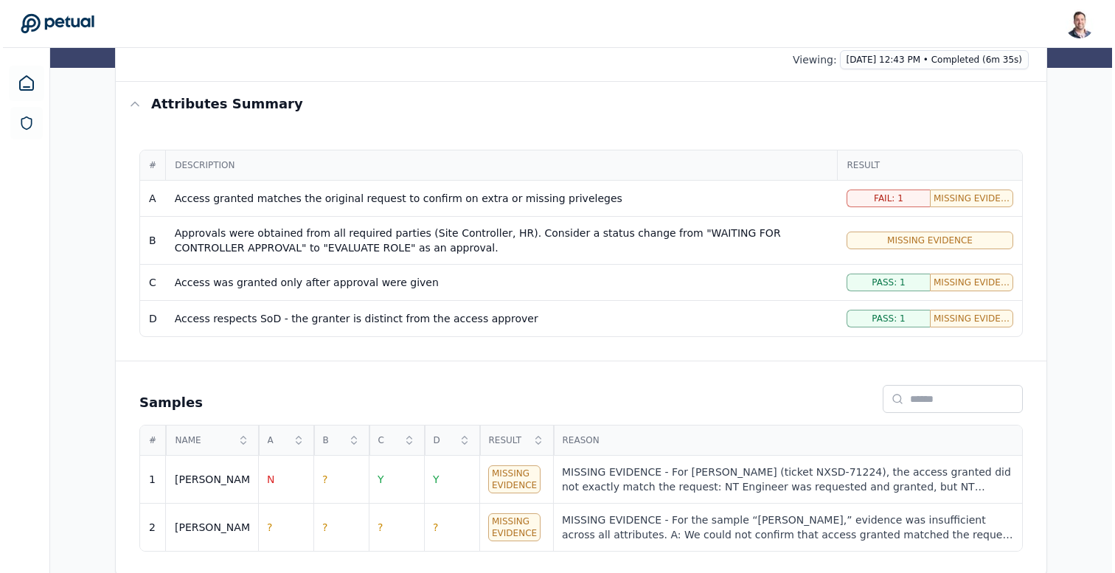
scroll to position [223, 0]
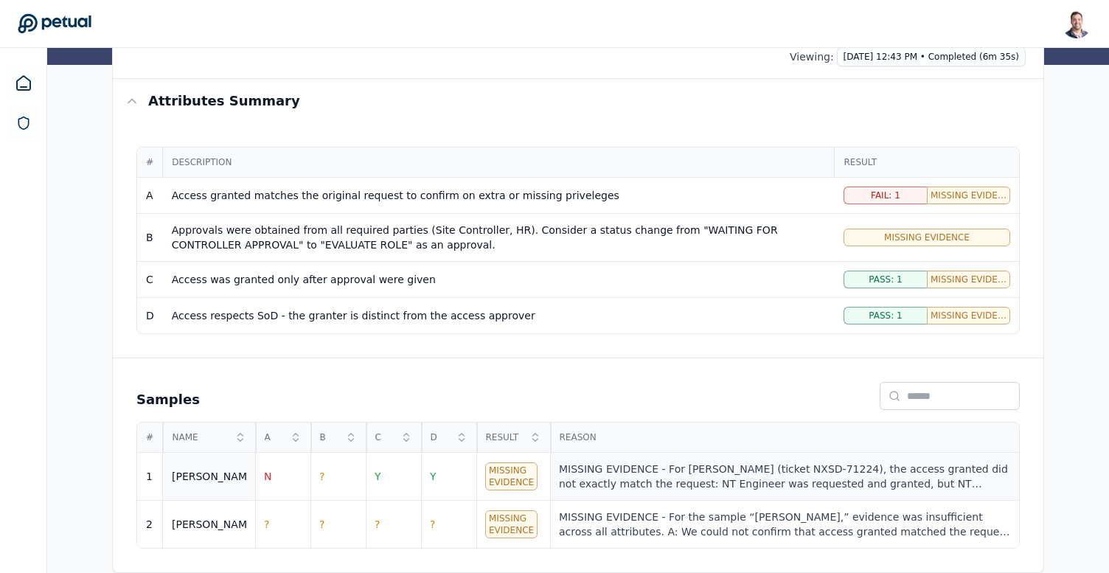
click at [669, 461] on td "MISSING EVIDENCE - For Ricky (ticket NXSD-71224), the access granted did not ex…" at bounding box center [784, 477] width 469 height 48
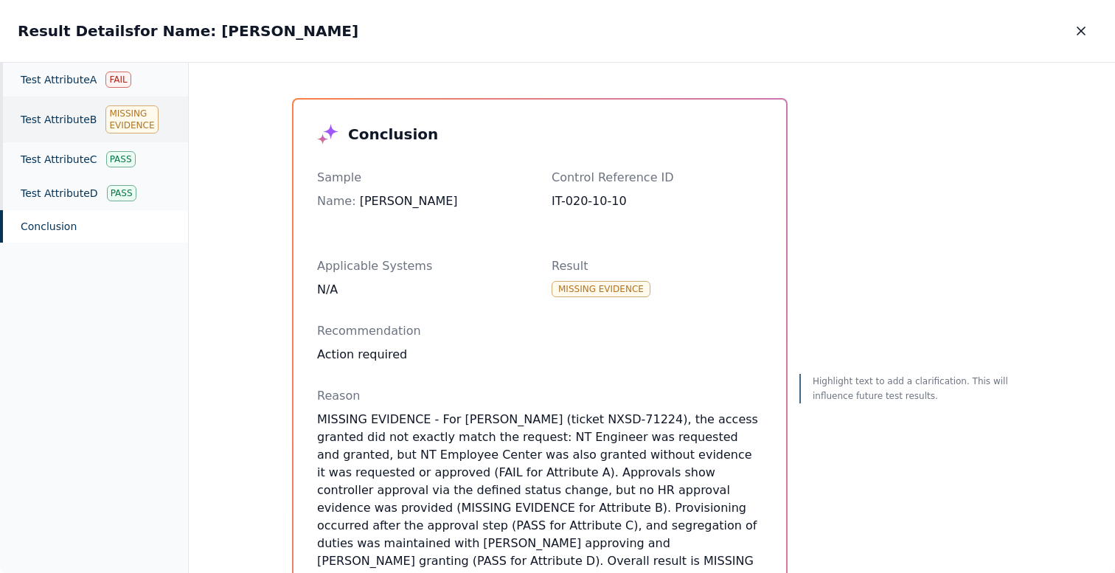
click at [79, 117] on div "Test Attribute B Missing Evidence" at bounding box center [94, 120] width 188 height 46
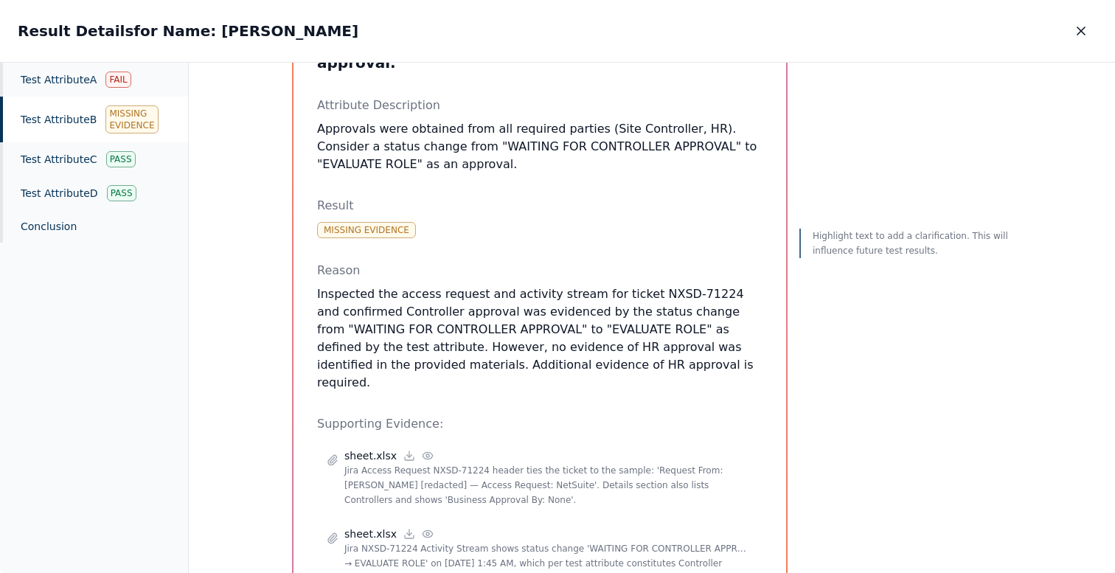
scroll to position [266, 0]
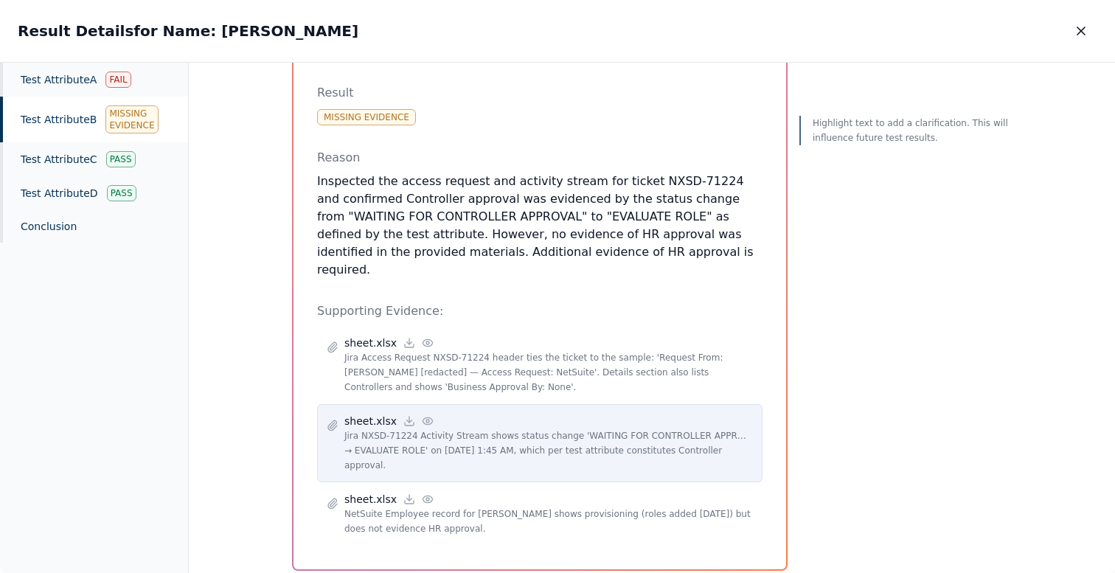
click at [423, 415] on icon at bounding box center [428, 421] width 12 height 12
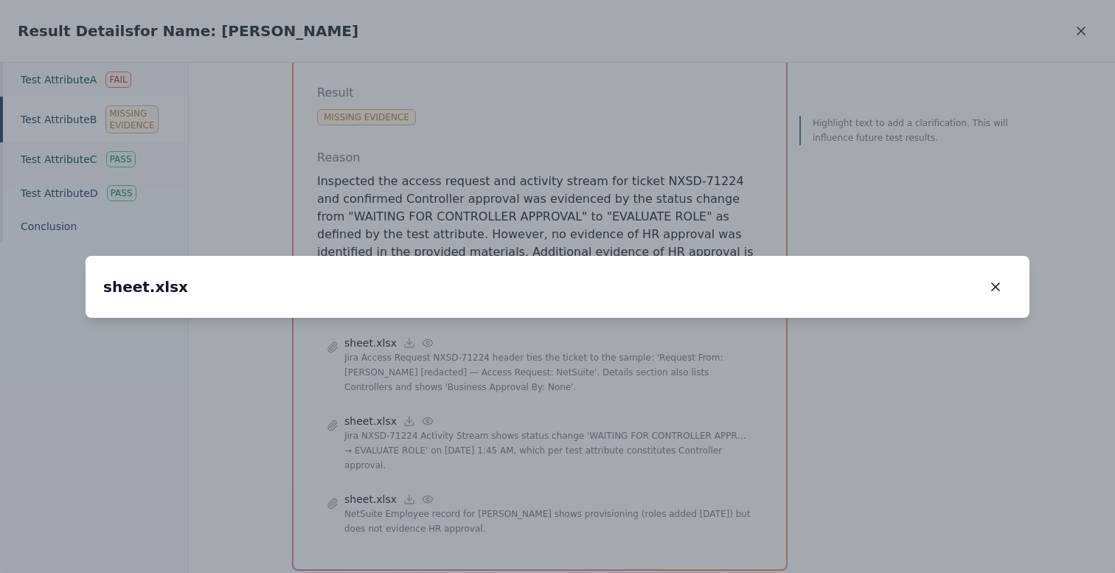
drag, startPoint x: 251, startPoint y: 379, endPoint x: 445, endPoint y: 225, distance: 248.3
click at [753, 162] on img at bounding box center [753, 162] width 0 height 0
drag, startPoint x: 676, startPoint y: 235, endPoint x: 630, endPoint y: 324, distance: 100.3
click at [706, 246] on img at bounding box center [706, 246] width 0 height 0
drag, startPoint x: 612, startPoint y: 280, endPoint x: 274, endPoint y: 394, distance: 357.3
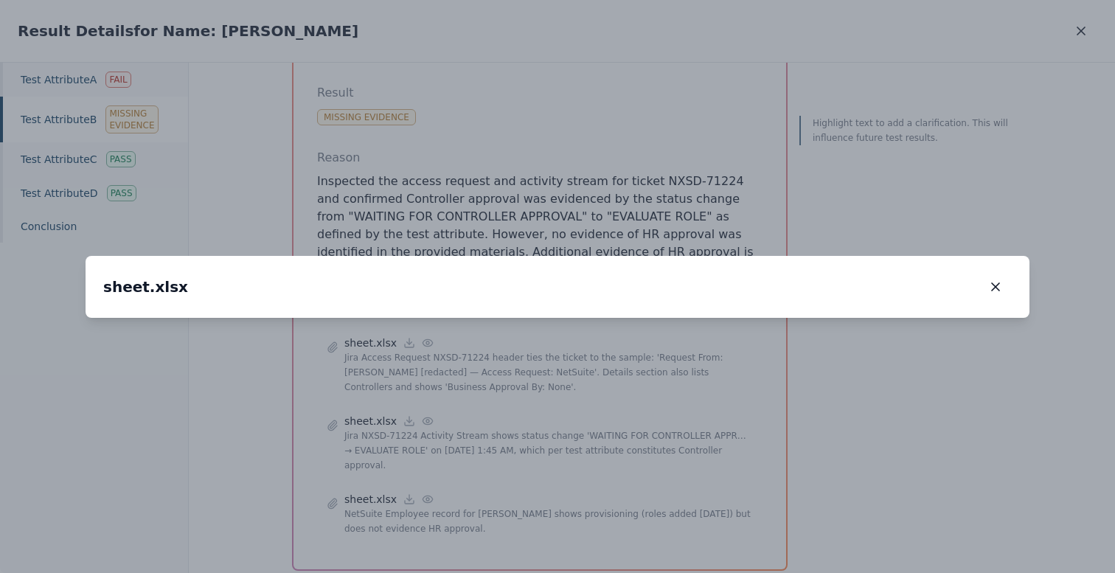
click at [365, 360] on img at bounding box center [365, 360] width 0 height 0
drag, startPoint x: 600, startPoint y: 257, endPoint x: 710, endPoint y: 209, distance: 119.9
click at [365, 360] on img at bounding box center [365, 360] width 0 height 0
click at [996, 280] on icon "button" at bounding box center [995, 287] width 15 height 15
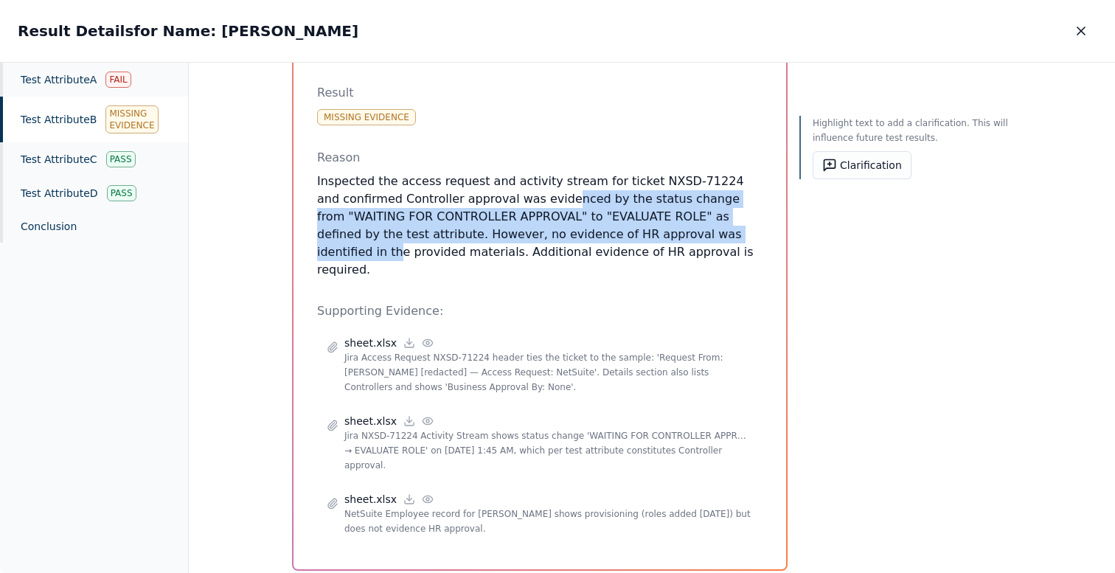
drag, startPoint x: 670, startPoint y: 218, endPoint x: 530, endPoint y: 170, distance: 149.0
click at [530, 173] on p "Inspected the access request and activity stream for ticket NXSD-71224 and conf…" at bounding box center [539, 226] width 445 height 106
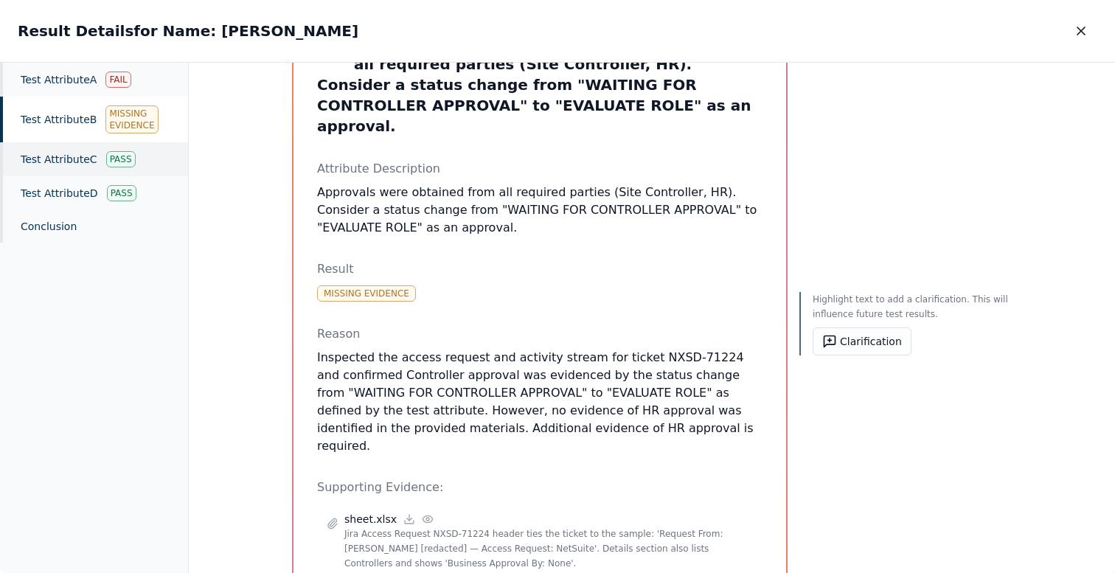
click at [35, 166] on div "Test Attribute C Pass" at bounding box center [94, 159] width 188 height 34
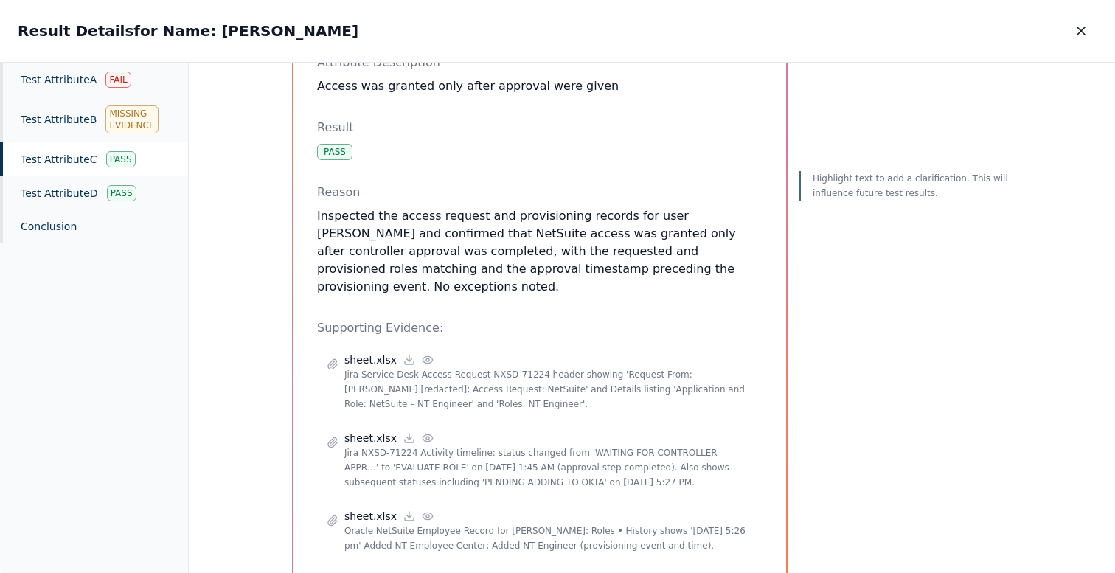
scroll to position [172, 0]
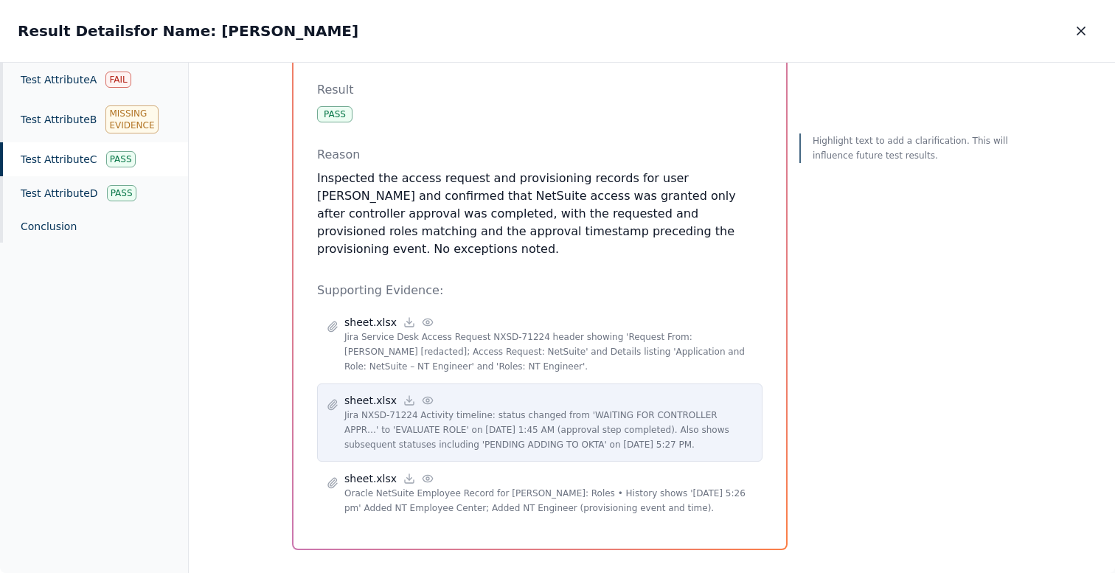
click at [422, 395] on icon at bounding box center [428, 401] width 12 height 12
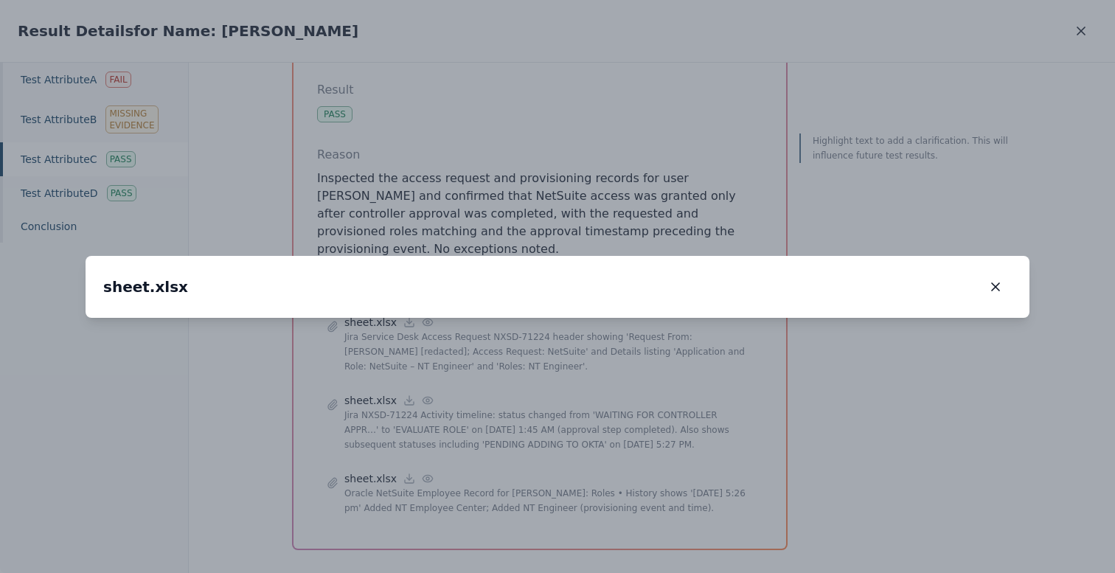
drag, startPoint x: 515, startPoint y: 399, endPoint x: 629, endPoint y: 213, distance: 218.2
click at [671, 133] on img at bounding box center [671, 133] width 0 height 0
click at [998, 280] on icon "button" at bounding box center [995, 287] width 15 height 15
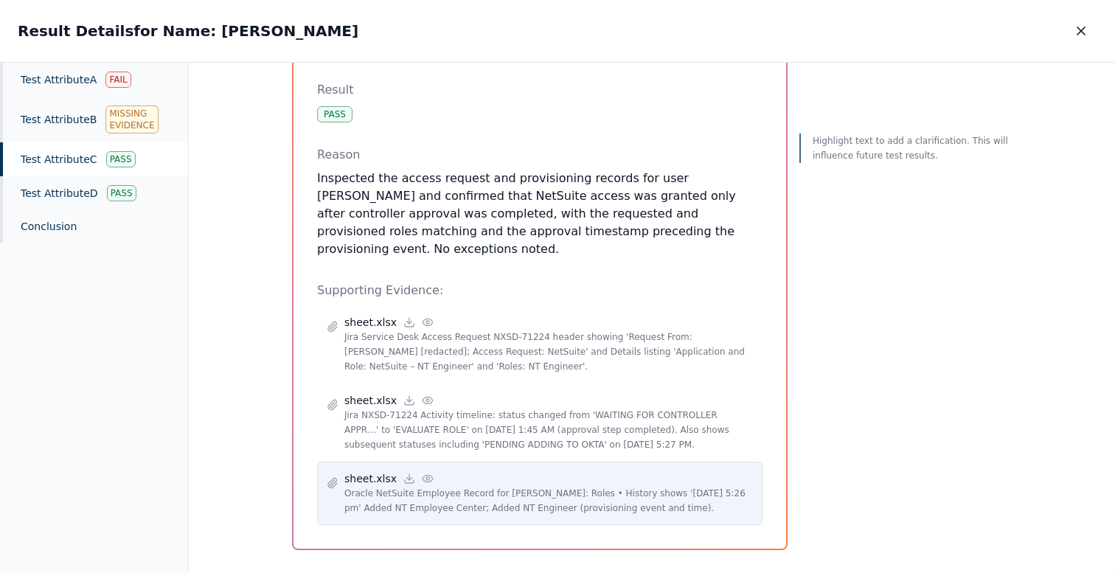
click at [422, 473] on icon at bounding box center [428, 479] width 12 height 12
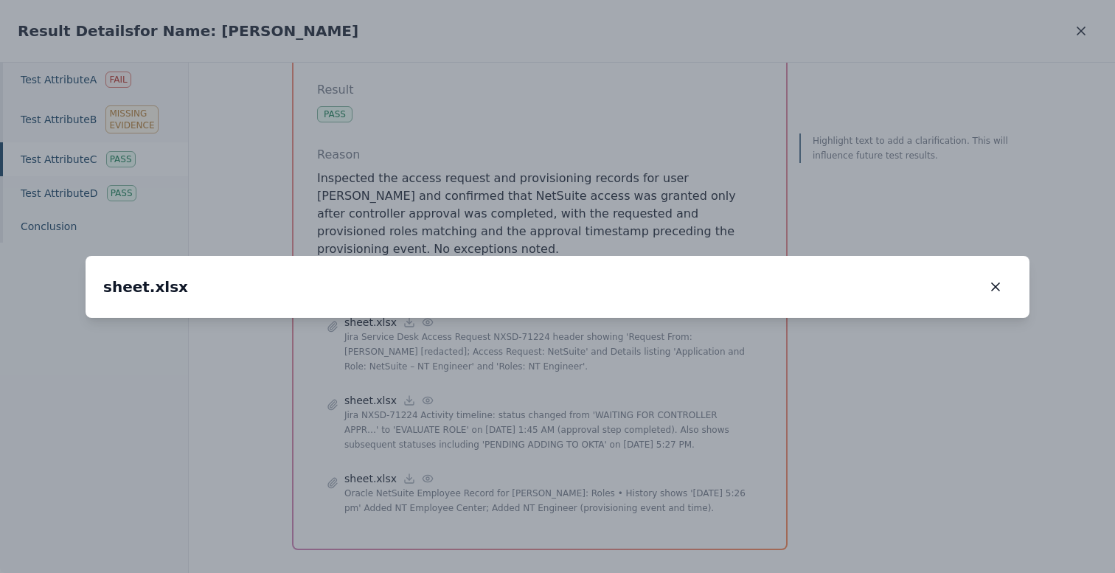
drag, startPoint x: 376, startPoint y: 433, endPoint x: 739, endPoint y: 181, distance: 441.9
click at [895, 77] on img at bounding box center [895, 77] width 0 height 0
drag, startPoint x: 363, startPoint y: 377, endPoint x: 387, endPoint y: 289, distance: 91.1
click at [991, 280] on icon "button" at bounding box center [995, 287] width 15 height 15
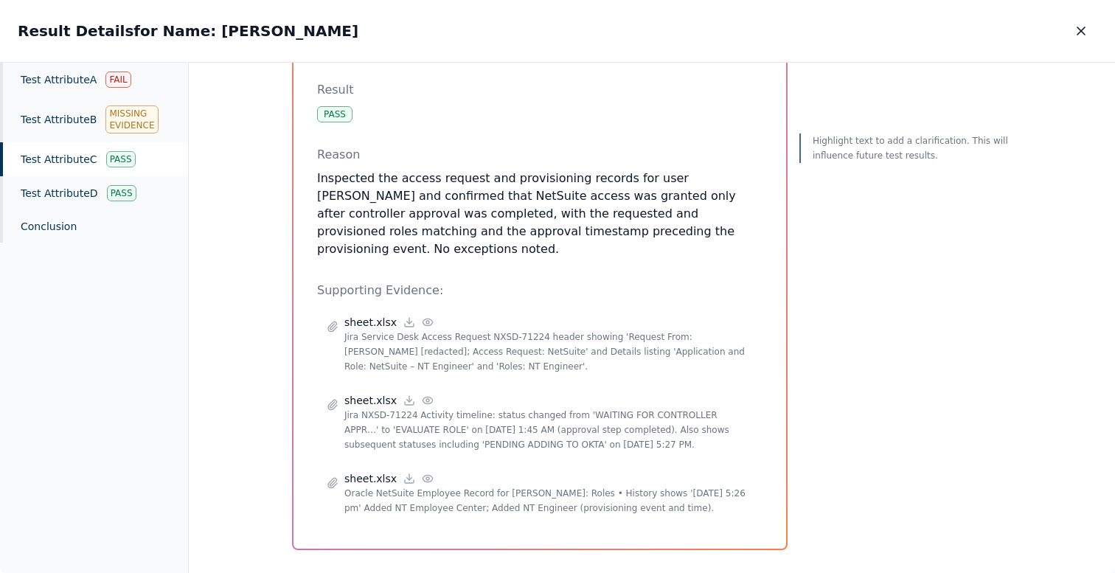
scroll to position [0, 0]
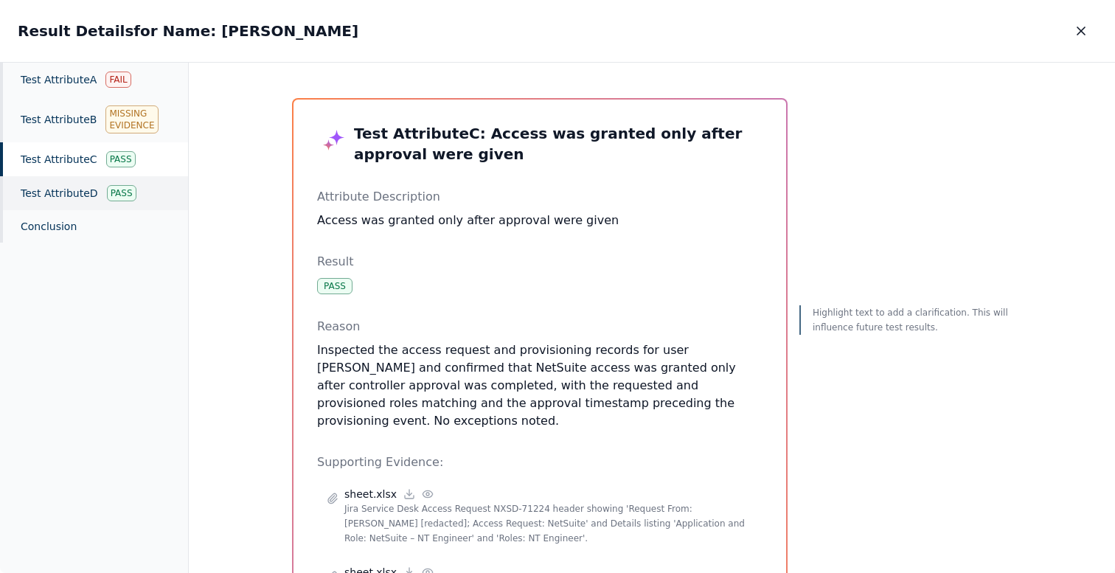
click at [86, 181] on div "Test Attribute D Pass" at bounding box center [94, 193] width 188 height 34
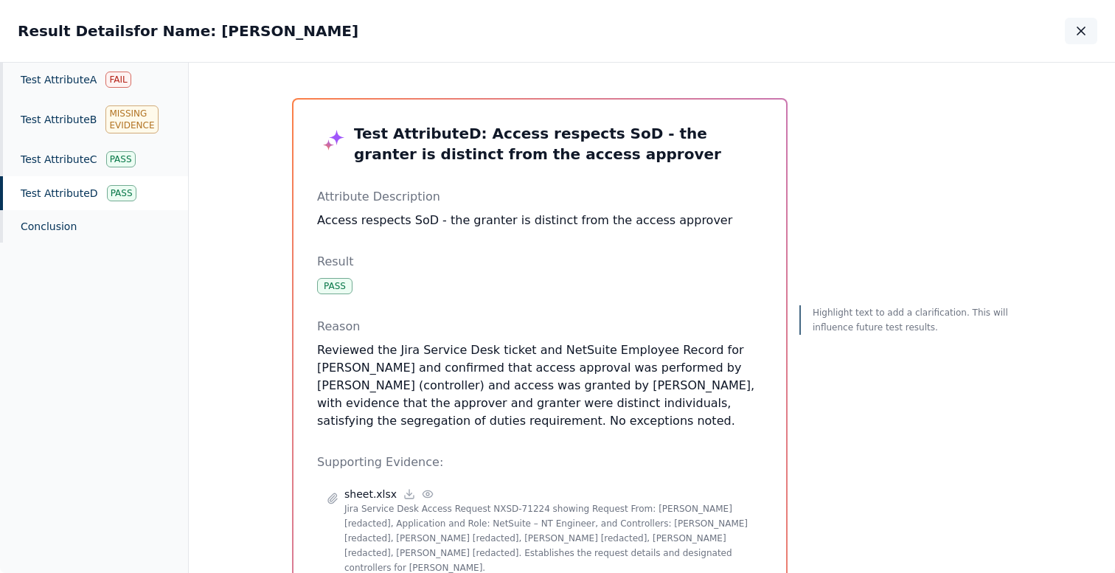
click at [1092, 23] on button "button" at bounding box center [1081, 31] width 32 height 27
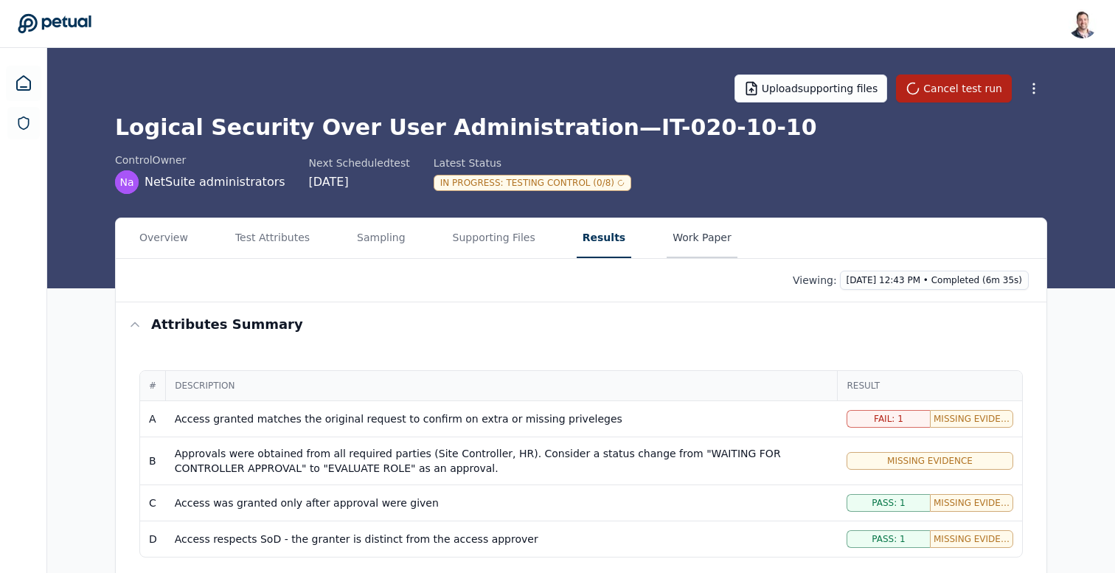
click at [675, 240] on button "Work Paper" at bounding box center [702, 238] width 71 height 40
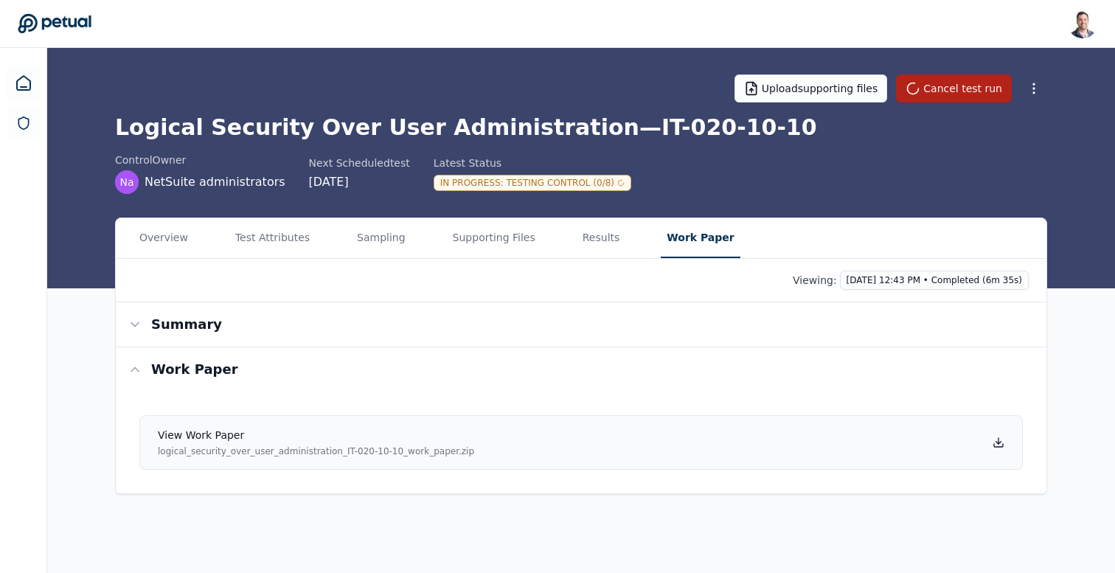
click at [999, 446] on icon at bounding box center [999, 443] width 12 height 12
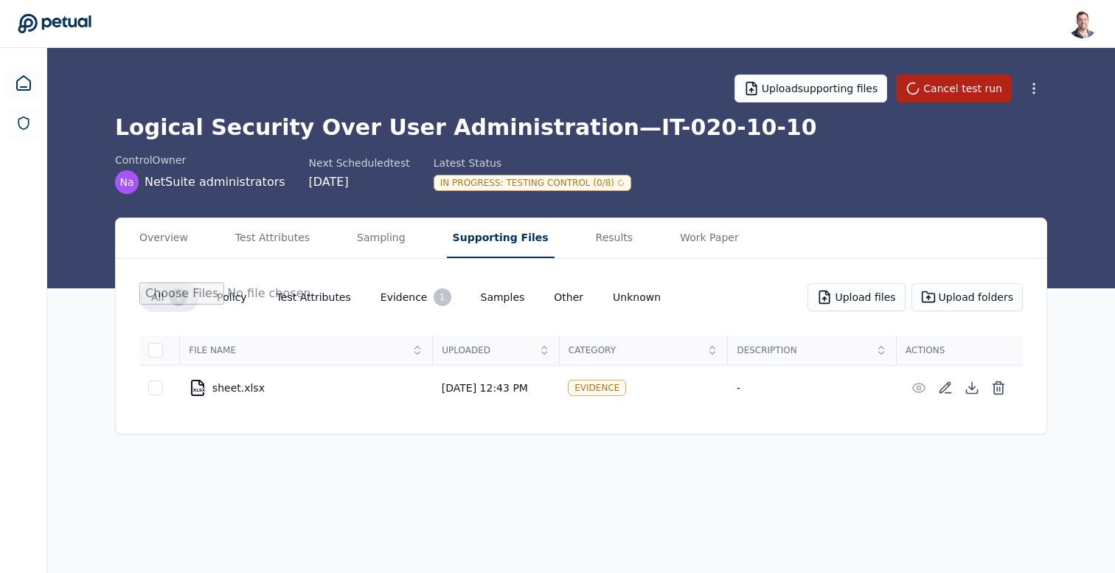
click at [454, 237] on button "Supporting Files" at bounding box center [501, 238] width 108 height 40
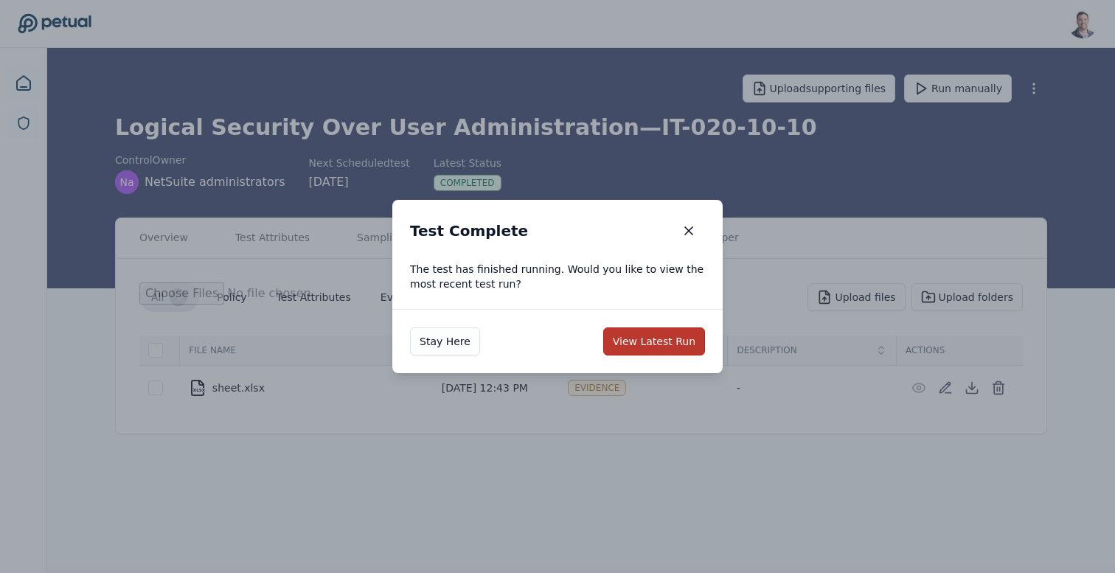
click at [643, 339] on button "View Latest Run" at bounding box center [654, 341] width 102 height 28
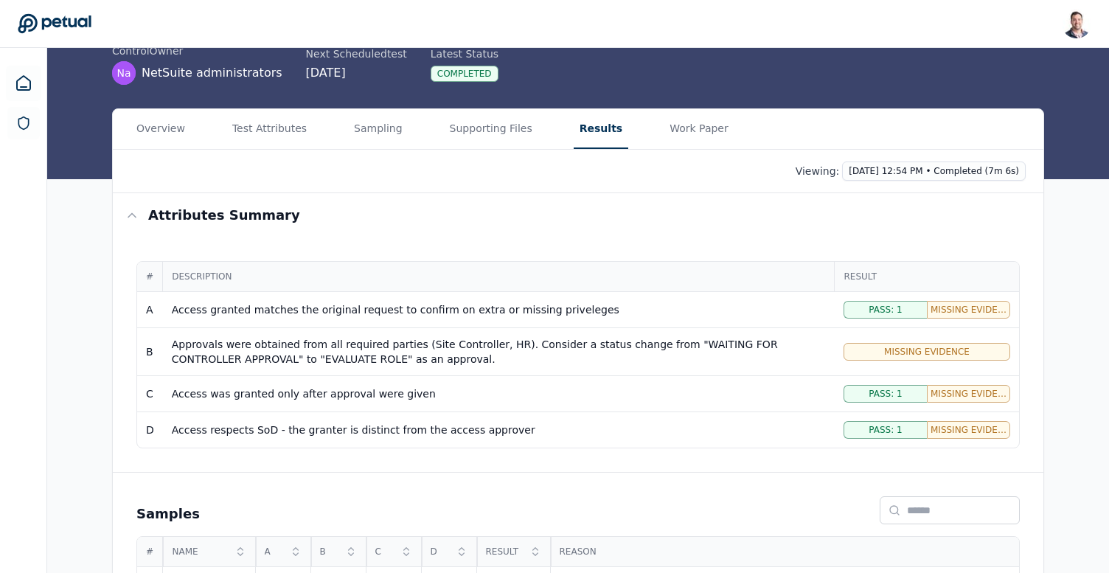
scroll to position [223, 0]
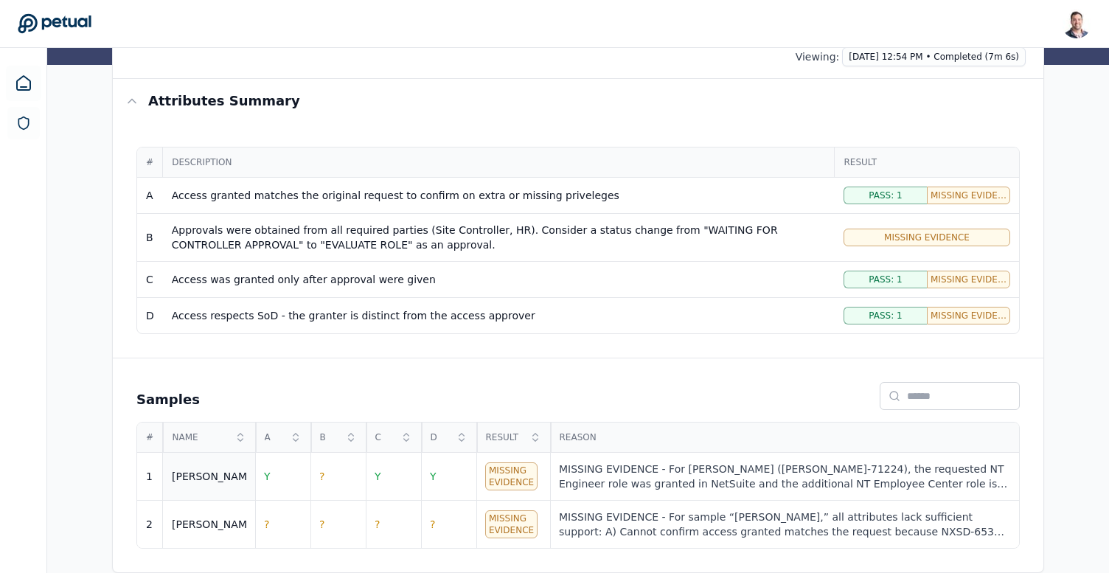
click at [243, 474] on div "Ricky" at bounding box center [209, 476] width 74 height 15
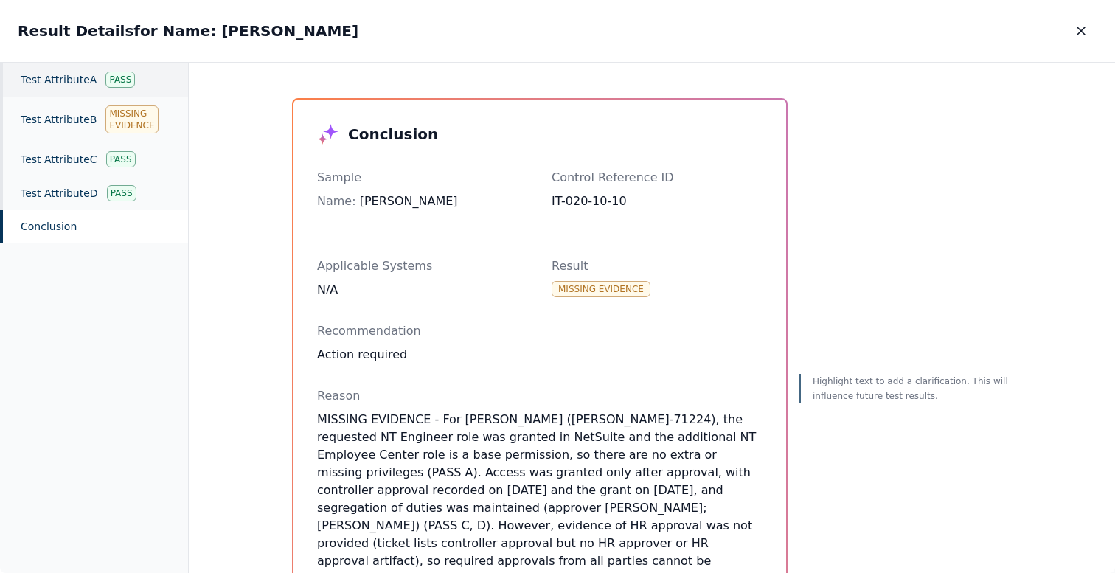
click at [87, 72] on div "Test Attribute A Pass" at bounding box center [94, 80] width 188 height 34
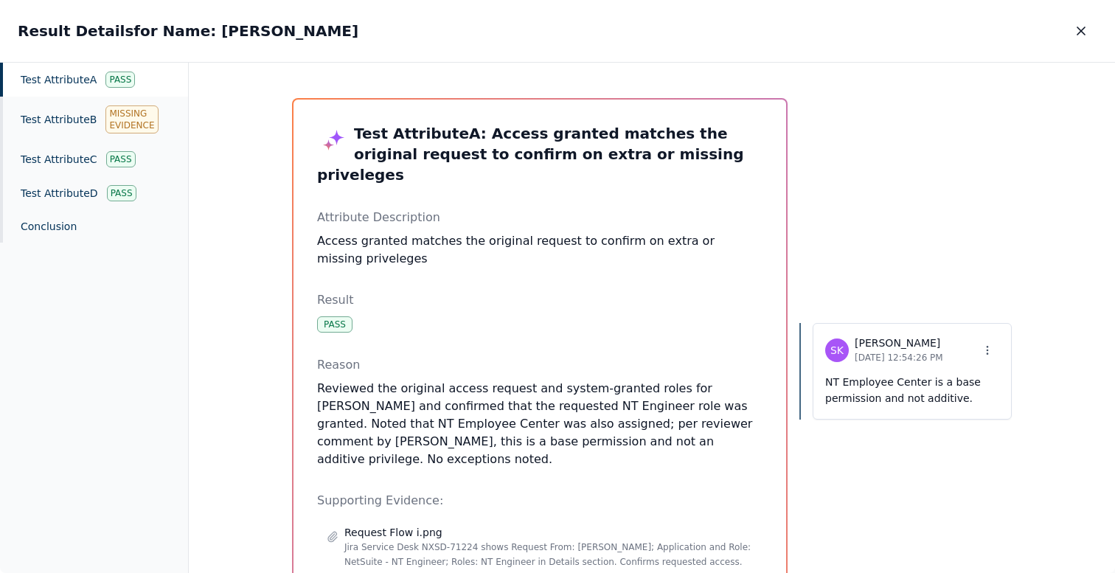
click at [640, 387] on p "Reviewed the original access request and system-granted roles for Ricky and con…" at bounding box center [539, 424] width 445 height 89
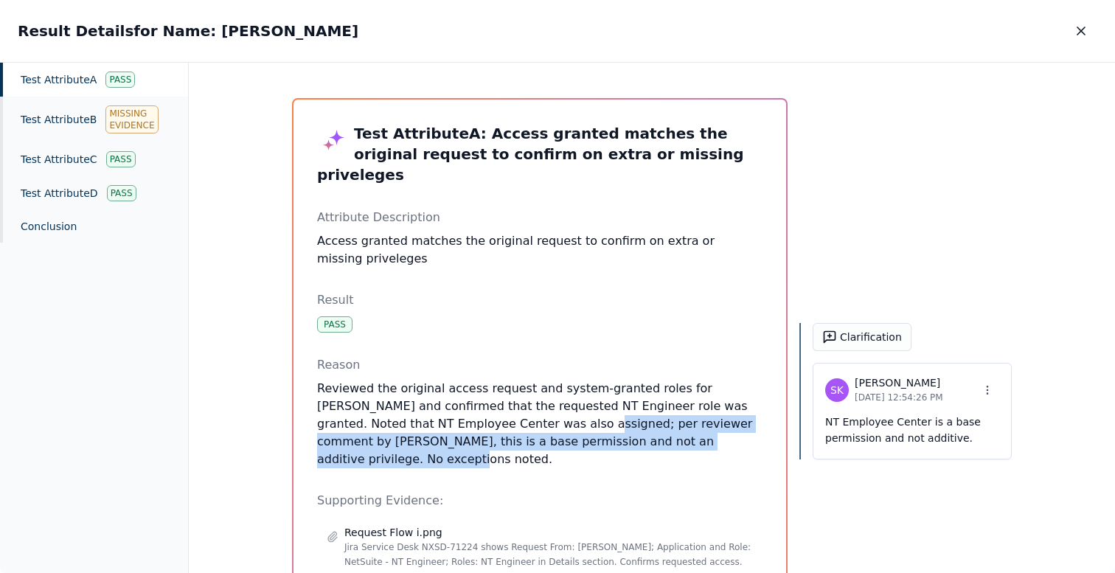
drag, startPoint x: 507, startPoint y: 410, endPoint x: 729, endPoint y: 420, distance: 221.5
click at [729, 420] on p "Reviewed the original access request and system-granted roles for Ricky and con…" at bounding box center [539, 424] width 445 height 89
click at [1079, 27] on icon "button" at bounding box center [1081, 31] width 15 height 15
